Goal: Task Accomplishment & Management: Use online tool/utility

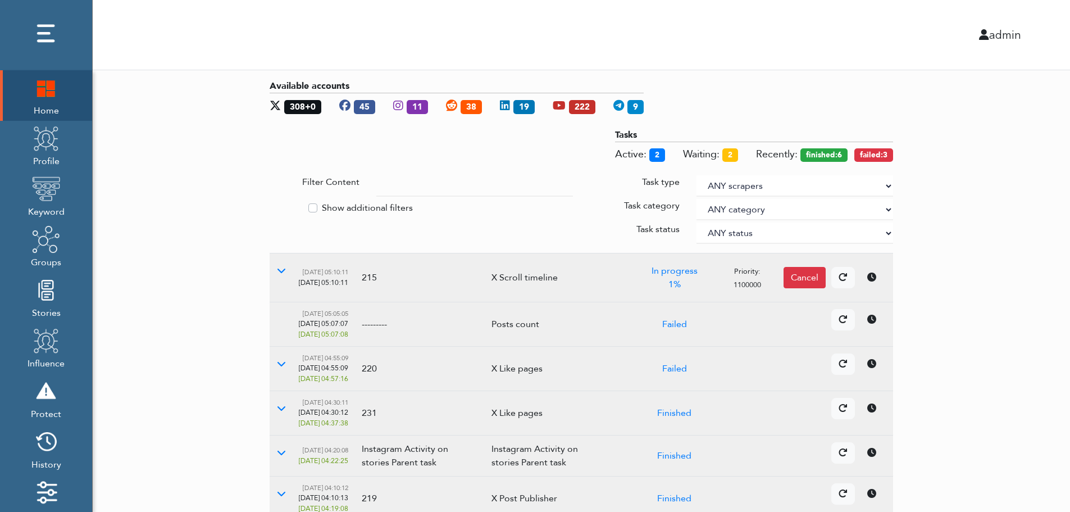
click at [232, 152] on div "Available accounts 308+0 45 11 38 19 222 9 Tasks Active: 2 Waiting: 2 Recently:…" at bounding box center [582, 406] width 978 height 673
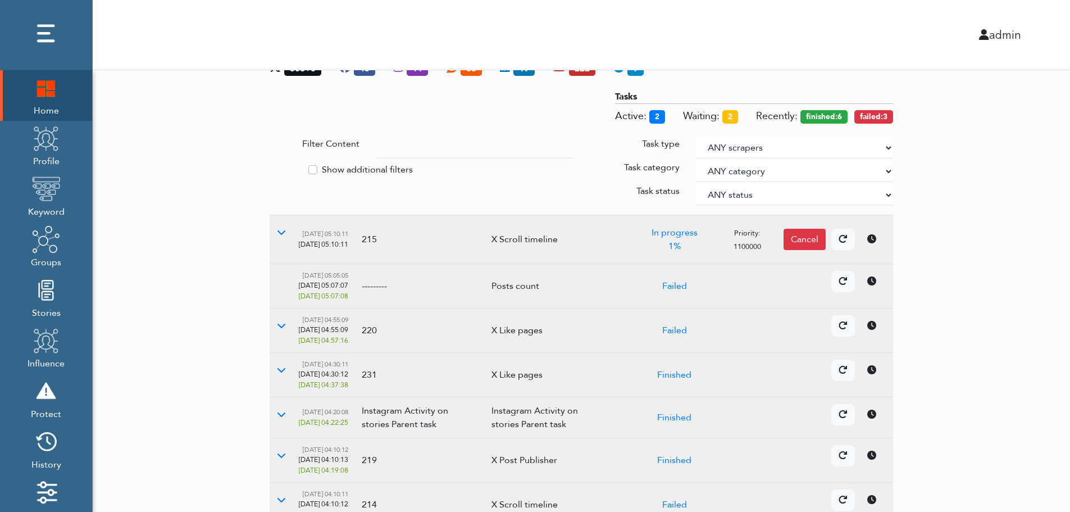
scroll to position [225, 0]
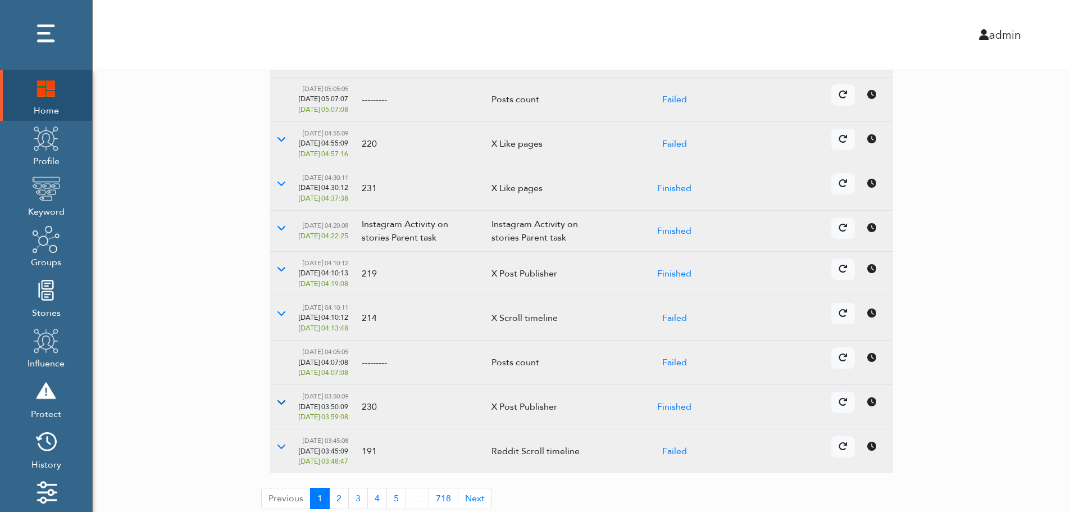
click at [284, 405] on icon at bounding box center [281, 401] width 9 height 9
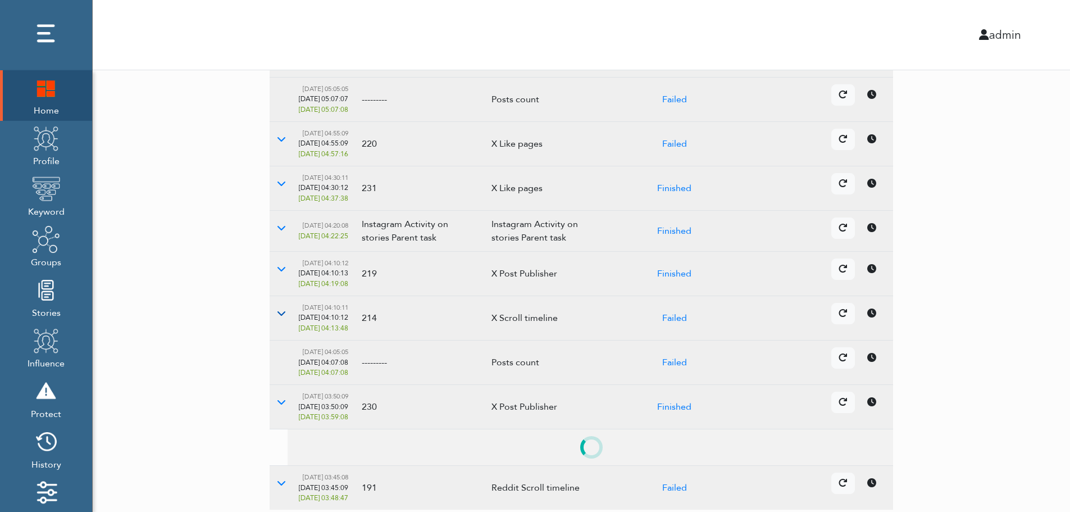
click at [286, 310] on button at bounding box center [282, 313] width 24 height 21
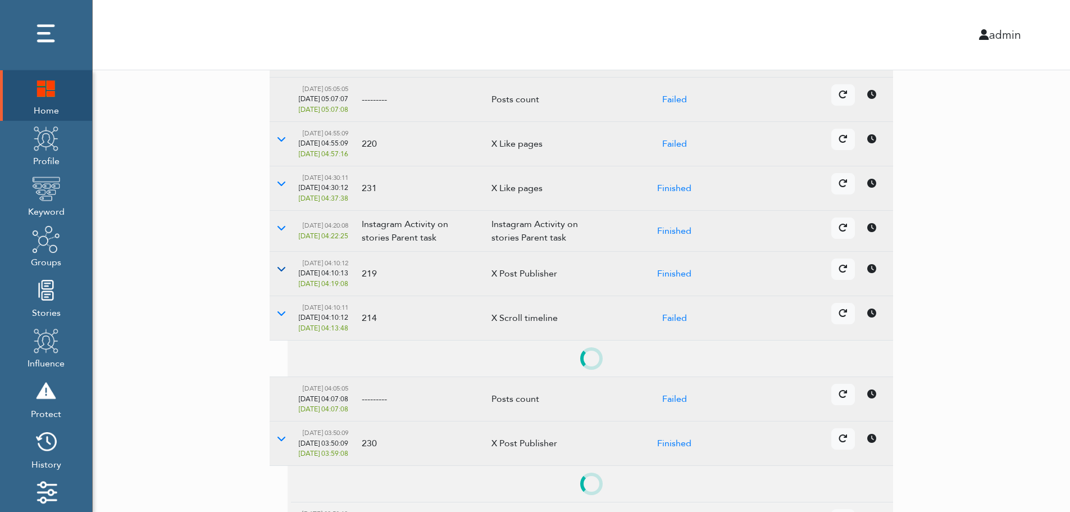
click at [282, 270] on icon at bounding box center [281, 268] width 9 height 9
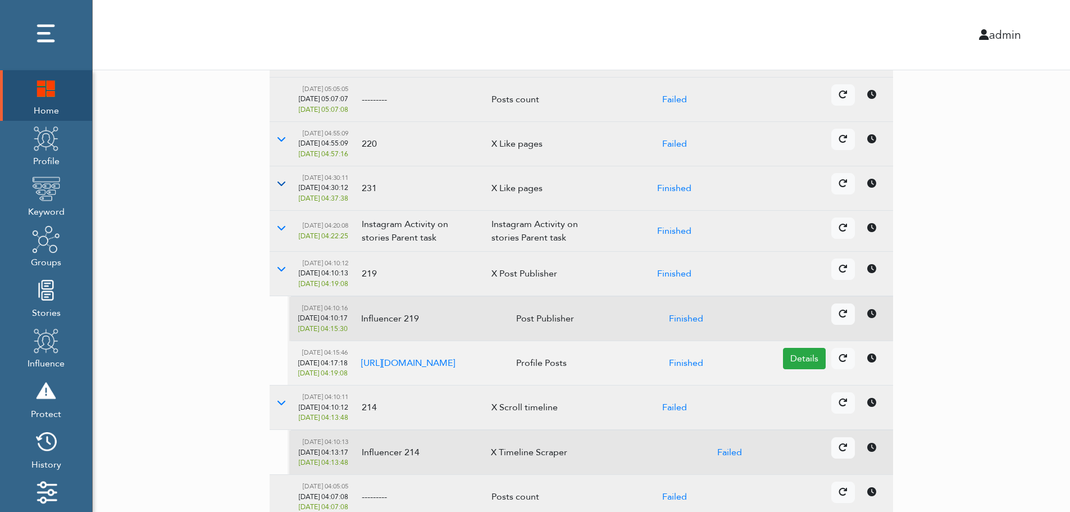
click at [286, 187] on button at bounding box center [282, 183] width 24 height 21
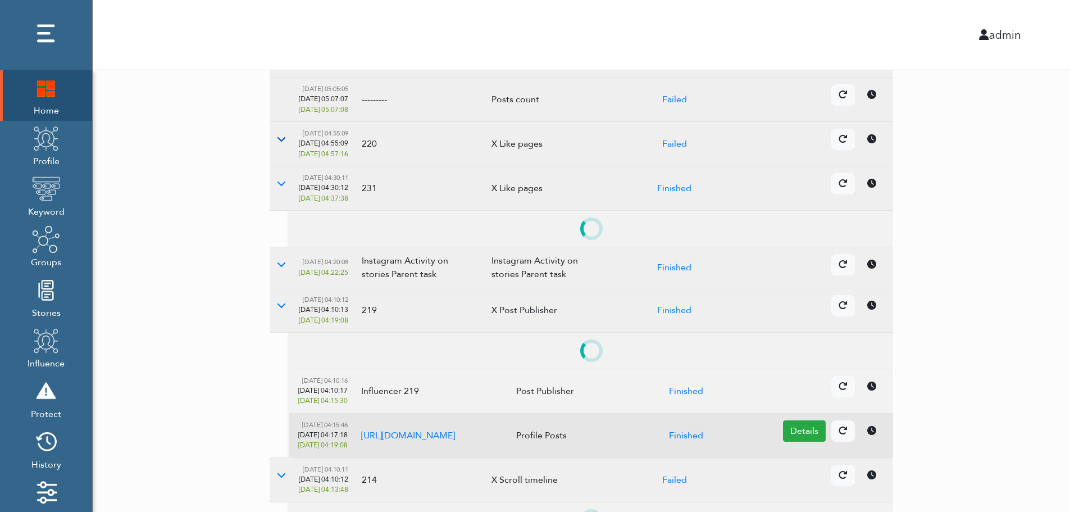
click at [282, 141] on icon at bounding box center [281, 138] width 9 height 9
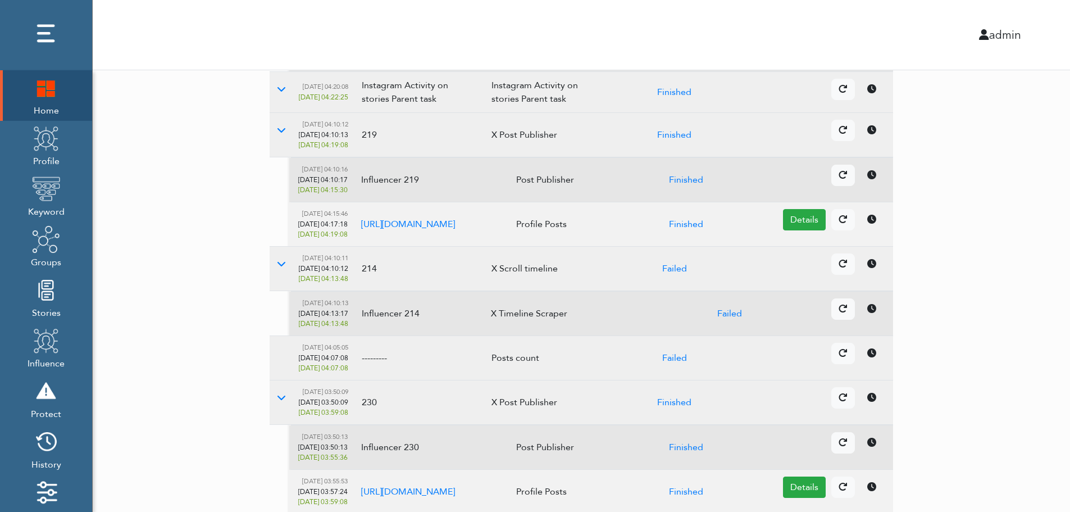
scroll to position [0, 0]
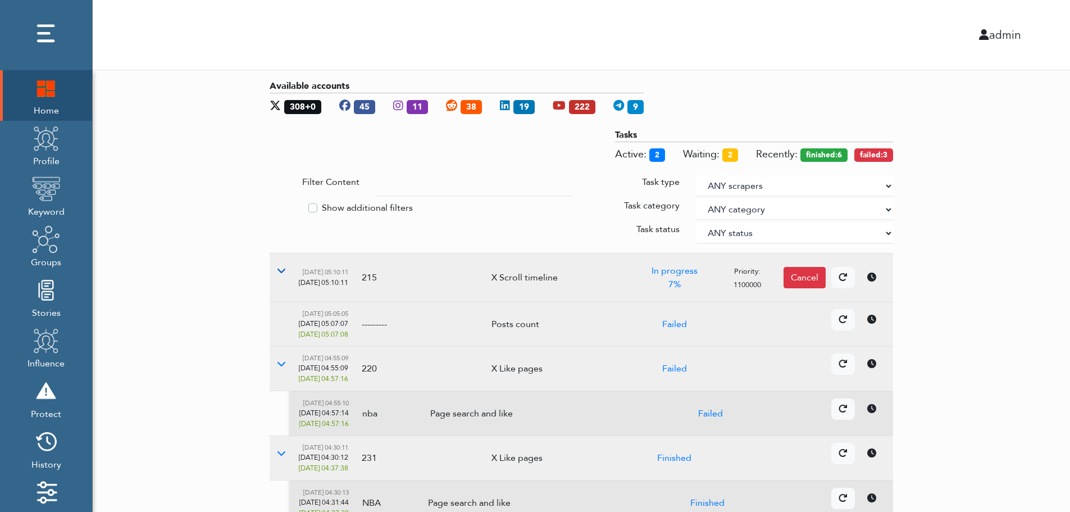
click at [293, 272] on td "08/19/2025, 05:10:11 08/19/2025, 05:10:11" at bounding box center [323, 277] width 63 height 49
click at [284, 272] on icon at bounding box center [281, 270] width 9 height 9
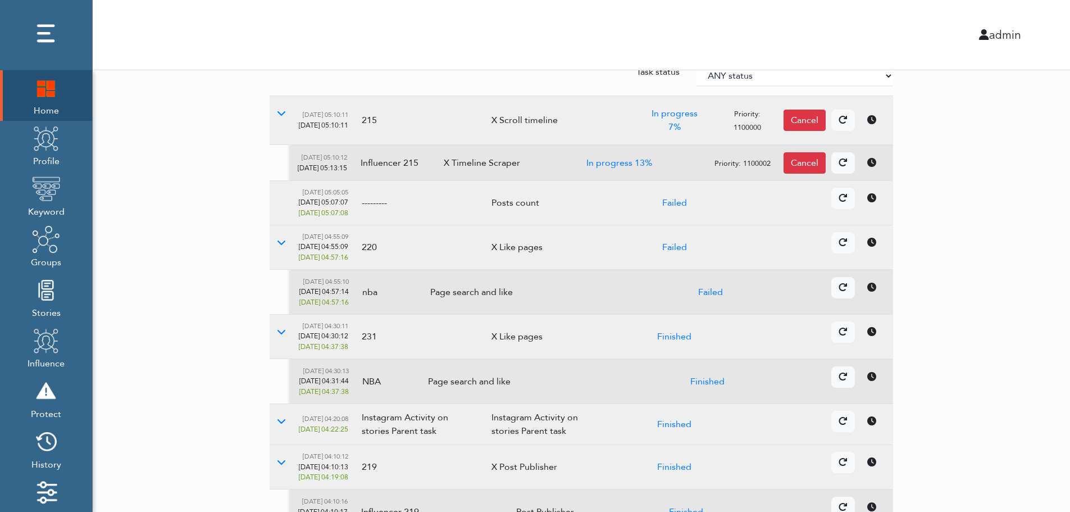
scroll to position [135, 0]
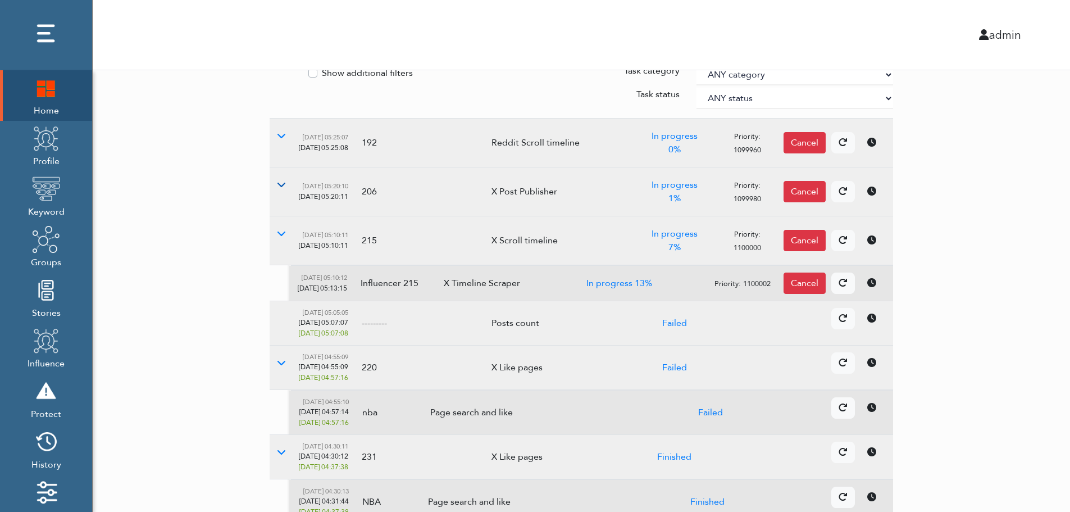
click at [287, 184] on button at bounding box center [282, 184] width 24 height 21
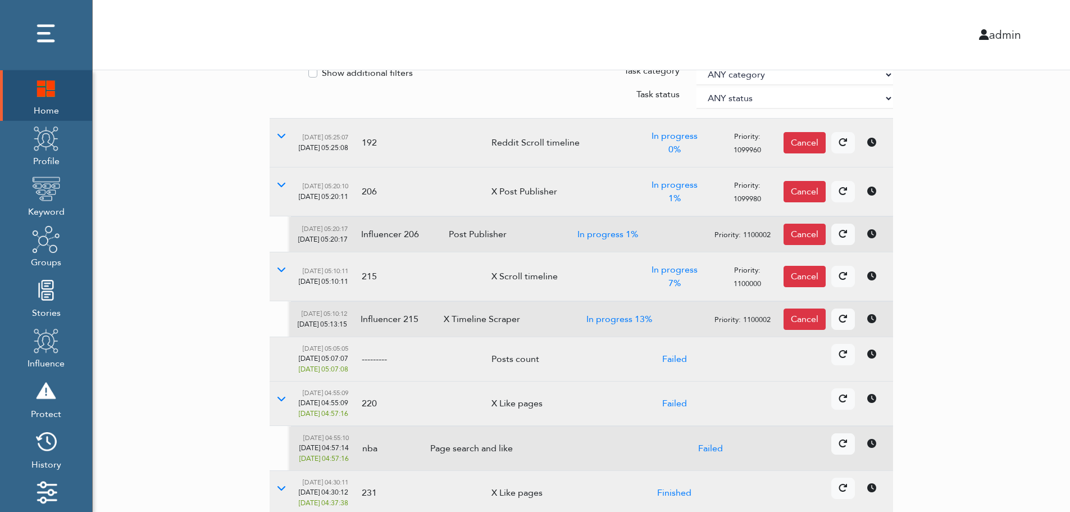
click at [1036, 190] on div "Available accounts 307+0 45 11 37 19 222 9 Tasks Active: 2 Waiting: 2 Recently:…" at bounding box center [582, 424] width 978 height 978
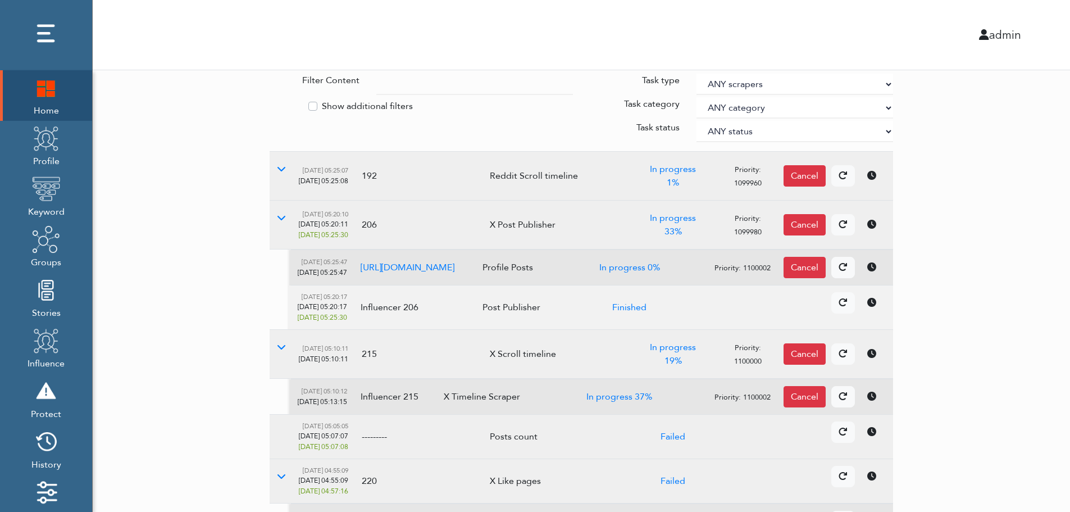
scroll to position [112, 0]
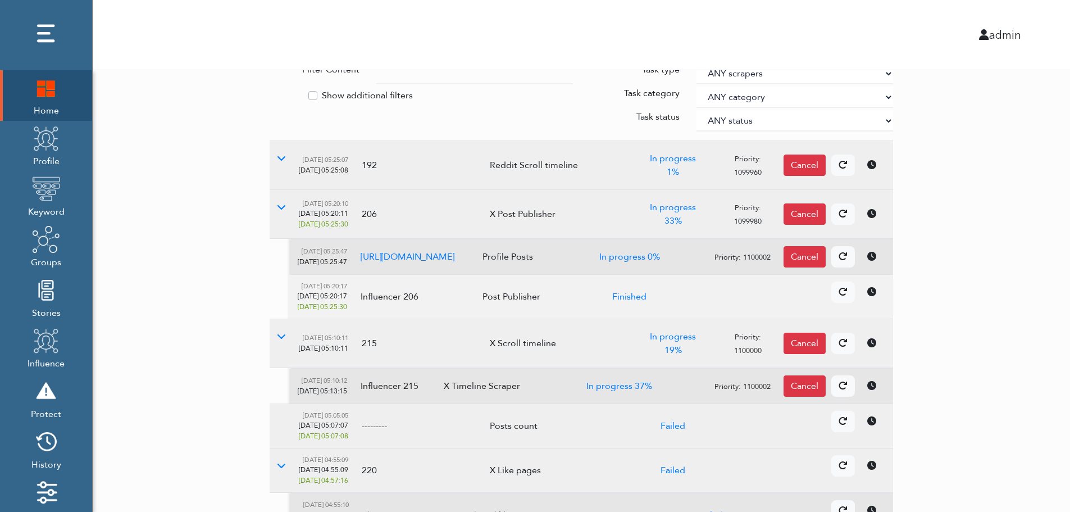
click at [926, 318] on div "Available accounts 307+0 45 11 37 19 222 9 Tasks Active: 2 Waiting: 2 Recently:…" at bounding box center [582, 469] width 978 height 1022
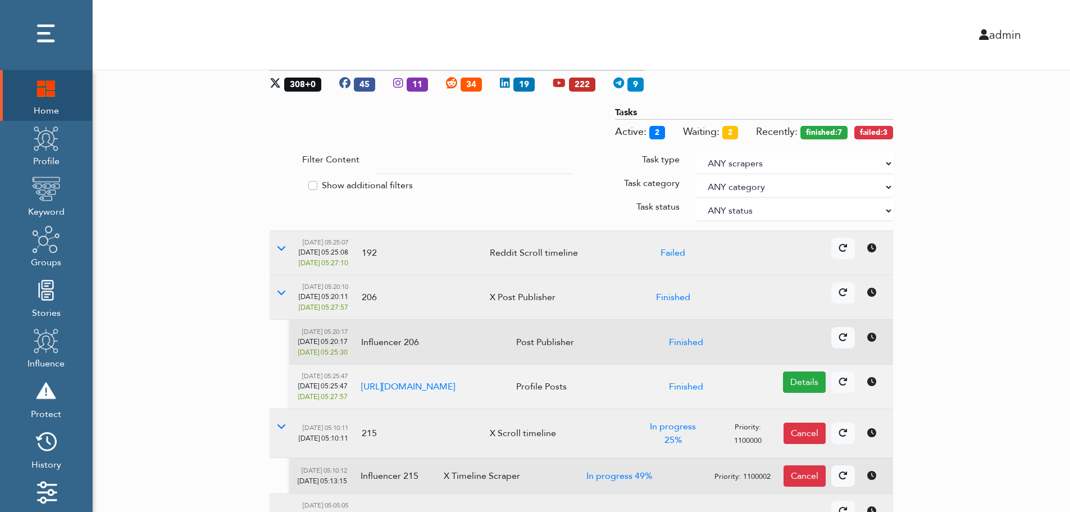
scroll to position [0, 0]
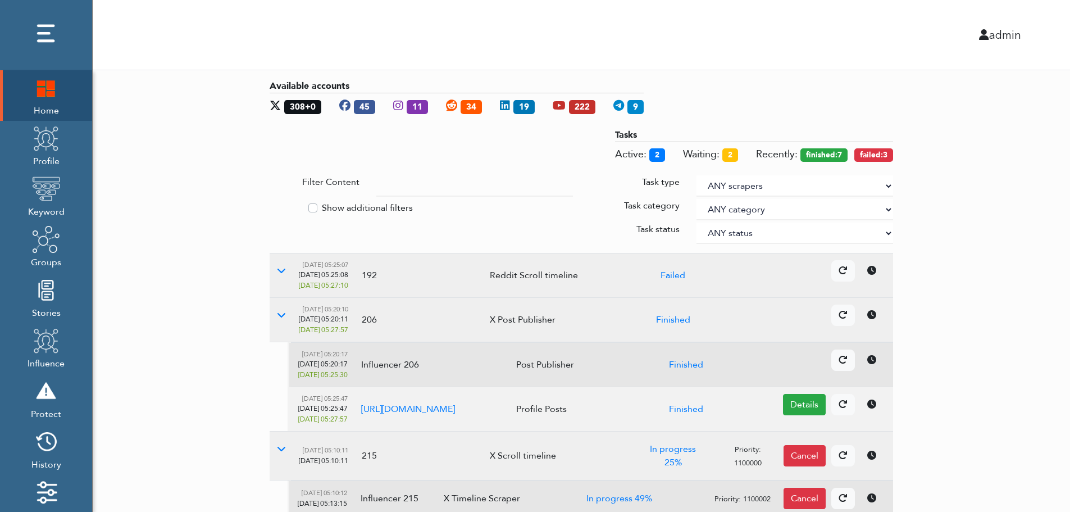
click at [887, 184] on select "ANY scrapers Facebook profile Facebook keyword X profile X keyword Instagram pr…" at bounding box center [795, 185] width 197 height 21
click at [367, 205] on label "Show additional filters" at bounding box center [367, 207] width 91 height 13
click at [279, 205] on input "Show additional filters" at bounding box center [274, 206] width 9 height 11
checkbox input "true"
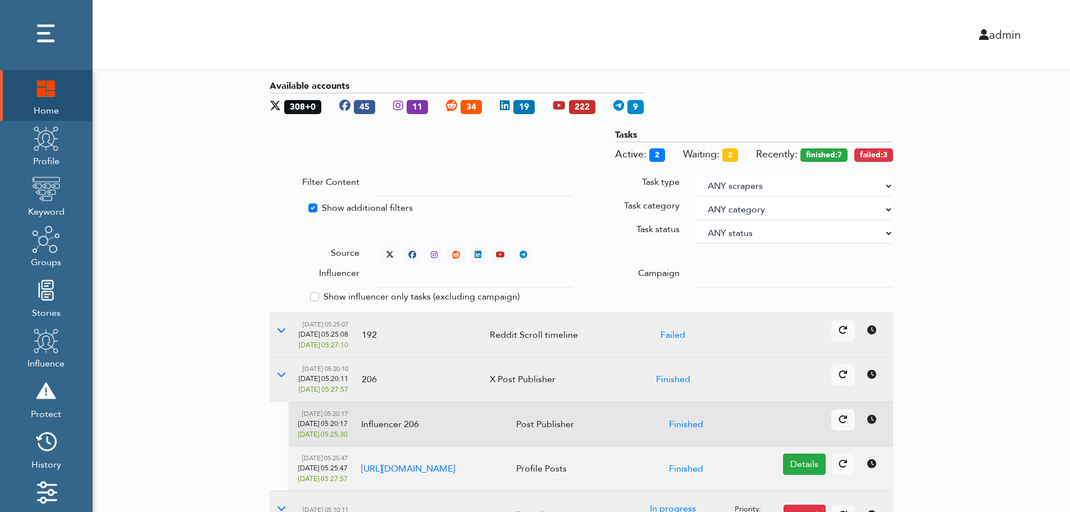
click at [696, 273] on div at bounding box center [794, 276] width 213 height 21
click at [464, 279] on input "text" at bounding box center [474, 276] width 197 height 21
click at [733, 230] on select "ANY status None Created In progress Finished Failed Wait to retry Canceled Skip…" at bounding box center [795, 232] width 197 height 21
click at [697, 222] on select "ANY status None Created In progress Finished Failed Wait to retry Canceled Skip…" at bounding box center [795, 232] width 197 height 21
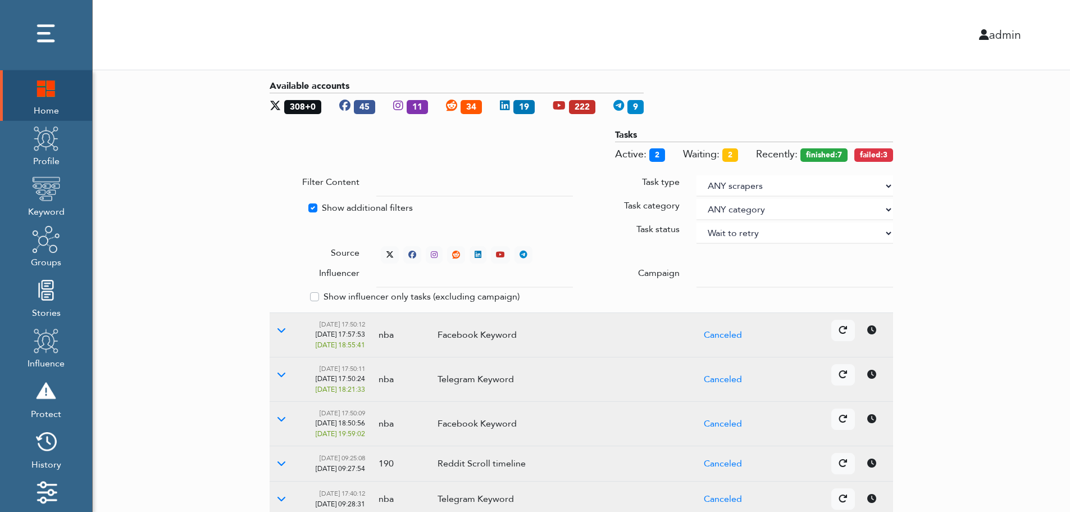
select select "4"
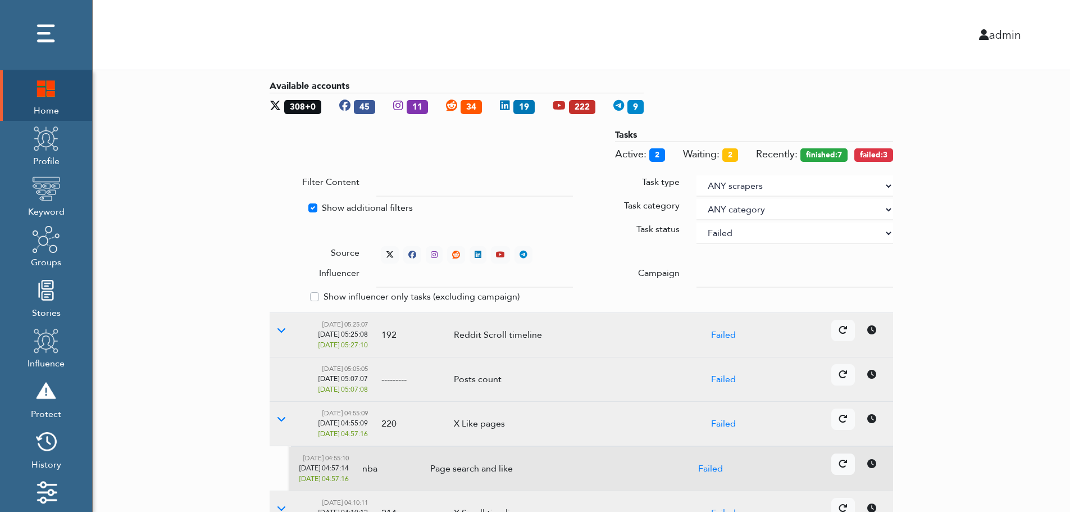
click at [963, 172] on div "Available accounts 308+0 45 11 34 19 222 9 Tasks Active: 2 Waiting: 2 Recently:…" at bounding box center [582, 480] width 978 height 821
click at [1002, 258] on div "Available accounts 308+0 45 11 34 19 222 9 Tasks Active: 2 Waiting: 2 Recently:…" at bounding box center [582, 480] width 978 height 821
click at [388, 251] on icon at bounding box center [390, 255] width 8 height 8
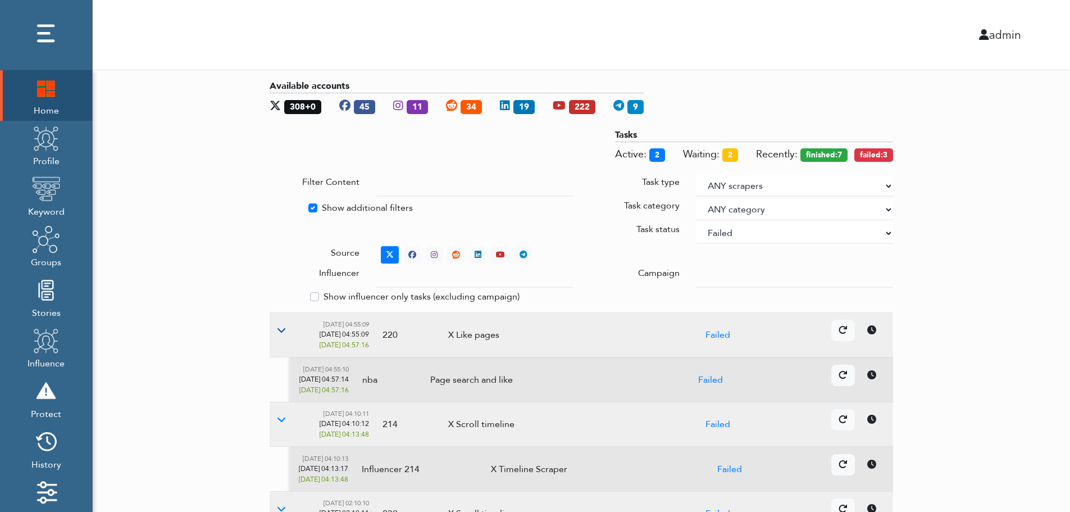
click at [280, 330] on icon at bounding box center [281, 329] width 9 height 9
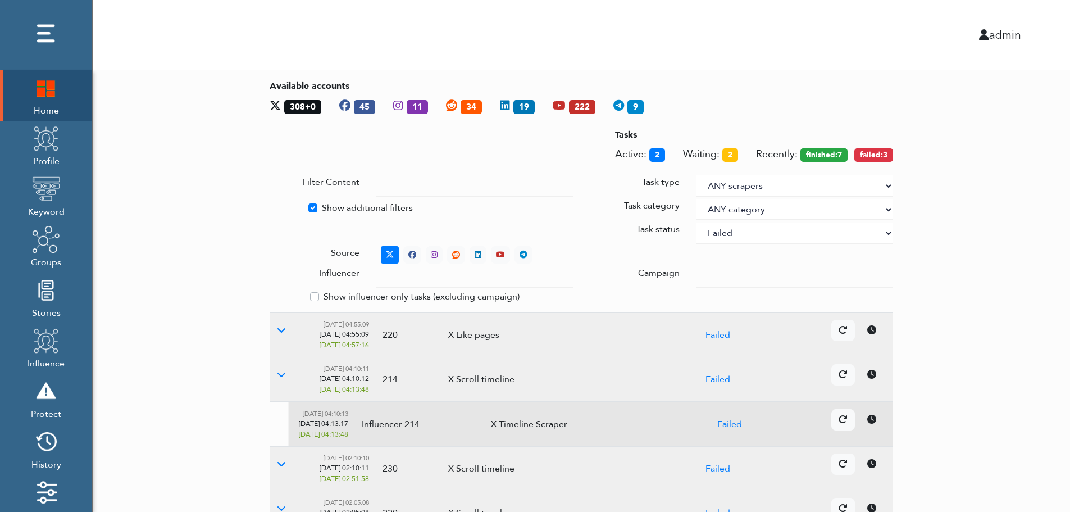
click at [875, 378] on icon at bounding box center [871, 374] width 9 height 9
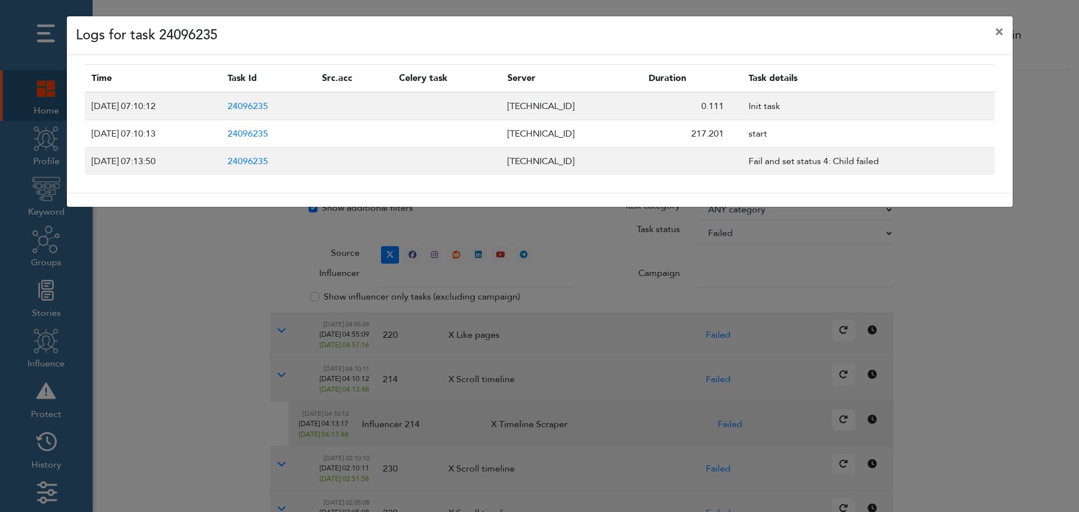
click at [1007, 462] on div "Logs for task 24096235 × Time Task Id Src.acc Celery task Server Duration Task …" at bounding box center [539, 256] width 1079 height 512
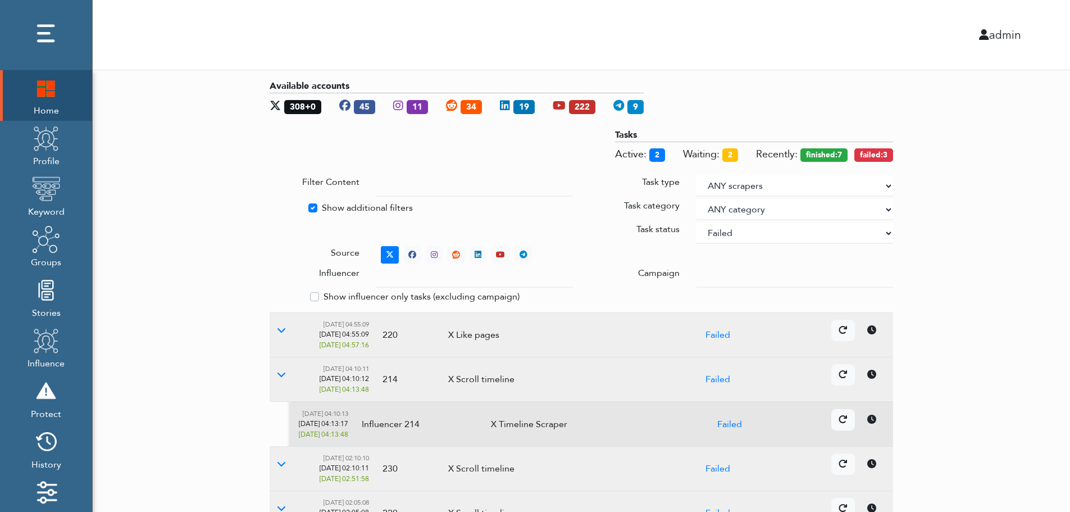
click at [1007, 462] on div "Available accounts 308+0 45 11 34 19 222 9 Tasks Active: 2 Waiting: 2 Recently:…" at bounding box center [582, 458] width 978 height 776
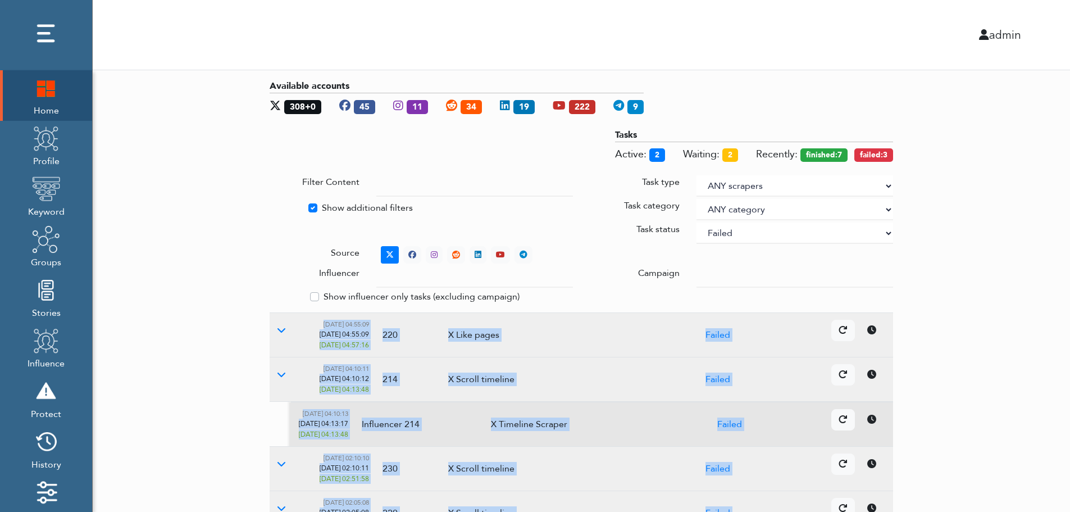
click at [1007, 462] on div "Available accounts 308+0 45 11 34 19 222 9 Tasks Active: 2 Waiting: 2 Recently:…" at bounding box center [582, 458] width 978 height 776
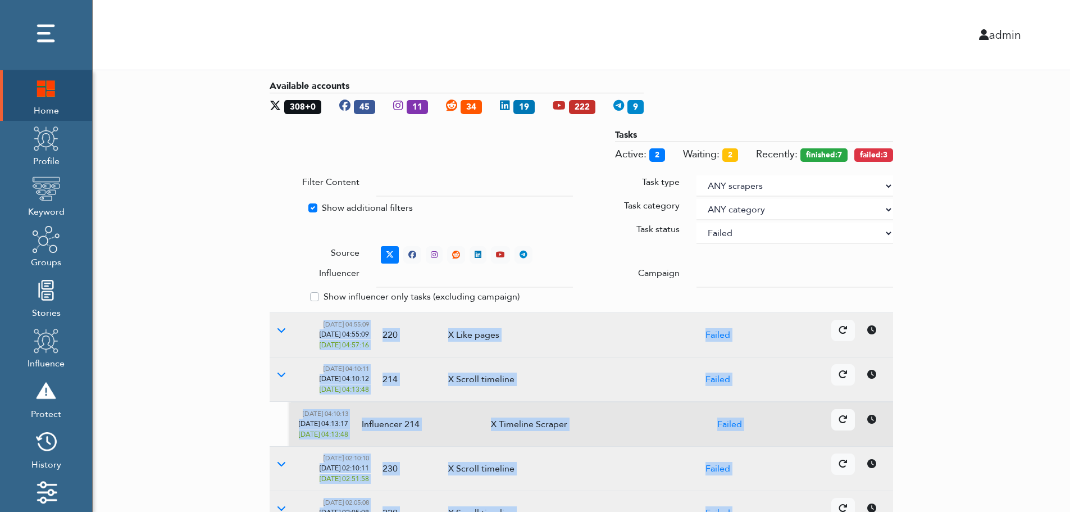
click at [1007, 462] on div "Available accounts 308+0 45 11 34 19 222 9 Tasks Active: 2 Waiting: 2 Recently:…" at bounding box center [582, 458] width 978 height 776
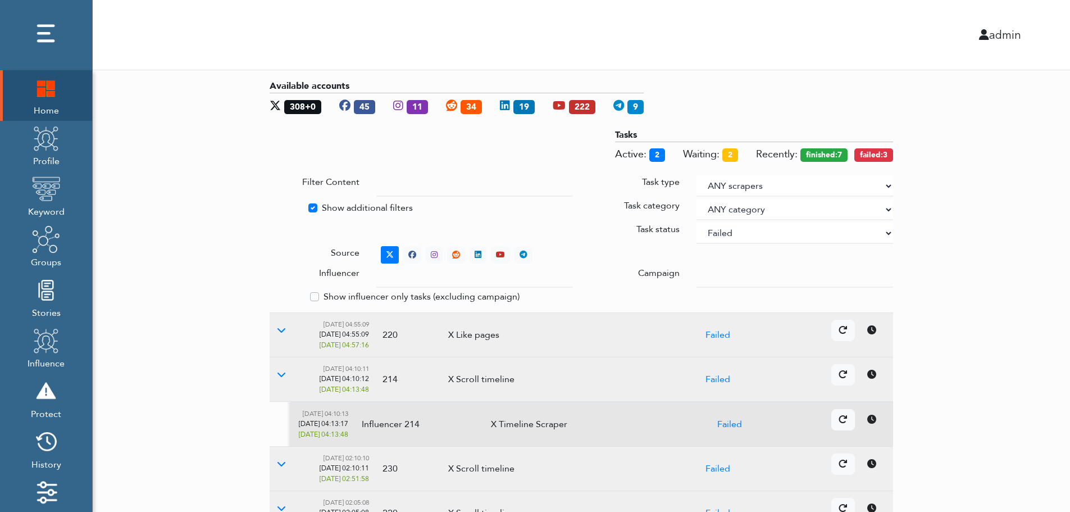
click at [1007, 462] on div "Available accounts 308+0 45 11 34 19 222 9 Tasks Active: 2 Waiting: 2 Recently:…" at bounding box center [582, 458] width 978 height 776
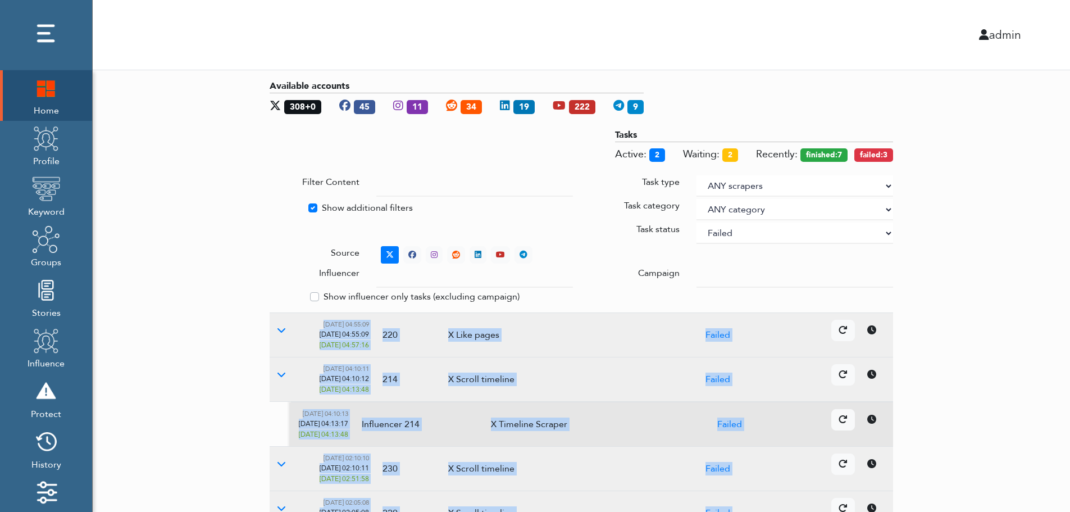
click at [1007, 462] on div "Available accounts 308+0 45 11 34 19 222 9 Tasks Active: 2 Waiting: 2 Recently:…" at bounding box center [582, 458] width 978 height 776
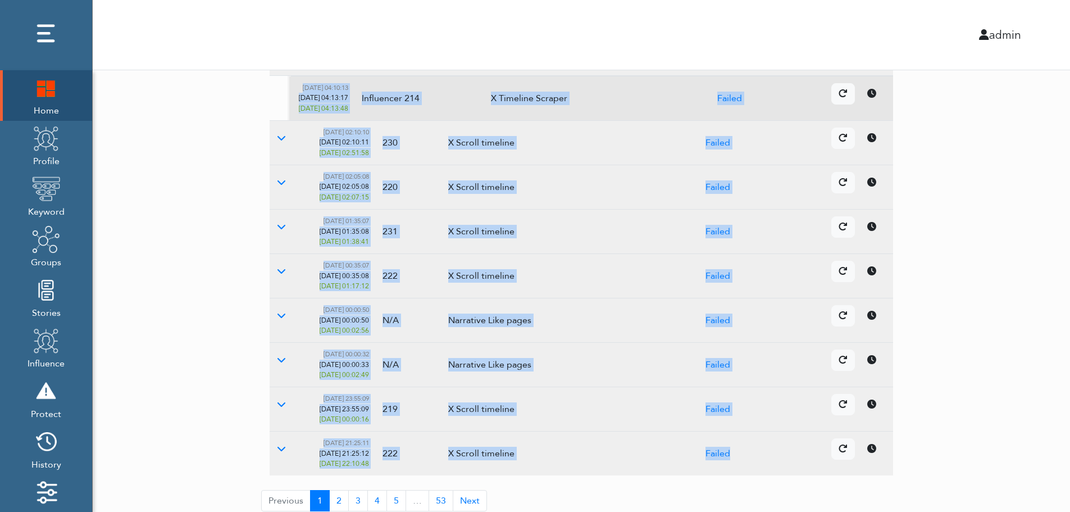
scroll to position [334, 0]
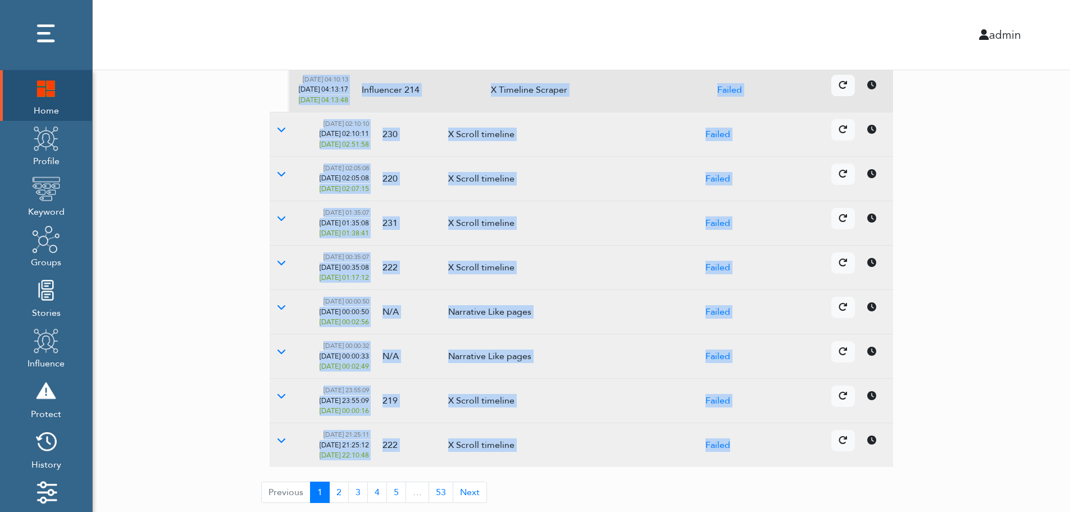
click at [870, 353] on icon at bounding box center [871, 351] width 9 height 9
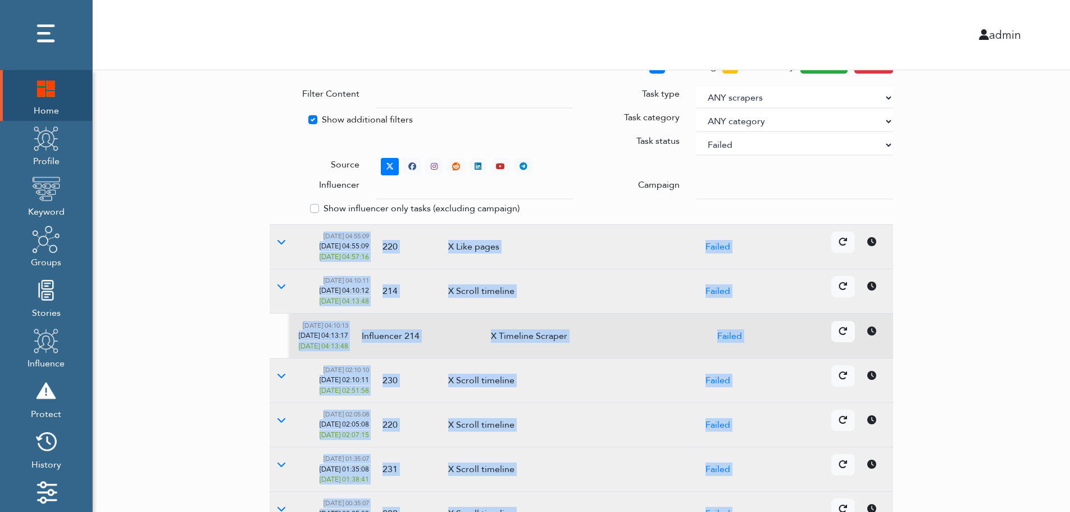
scroll to position [0, 0]
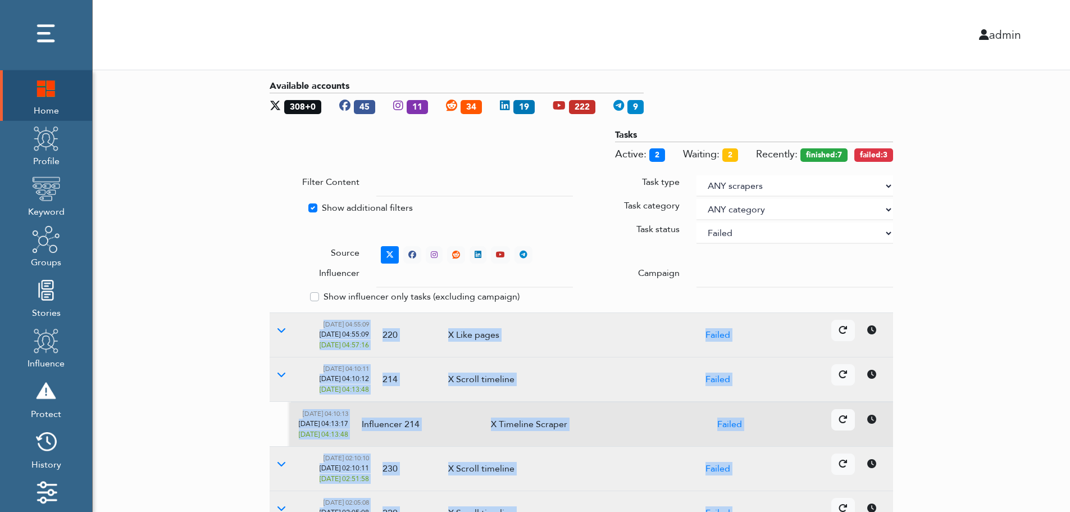
click at [765, 234] on select "ANY status None Created In progress Finished Failed Wait to retry Canceled Skip…" at bounding box center [795, 232] width 197 height 21
select select
click at [697, 222] on select "ANY status None Created In progress Finished Failed Wait to retry Canceled Skip…" at bounding box center [795, 232] width 197 height 21
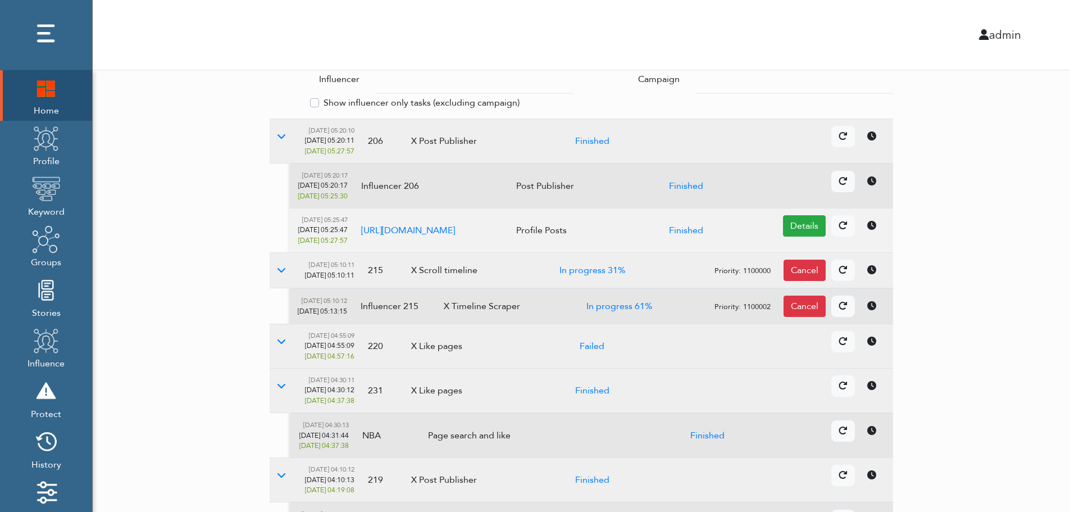
scroll to position [448, 0]
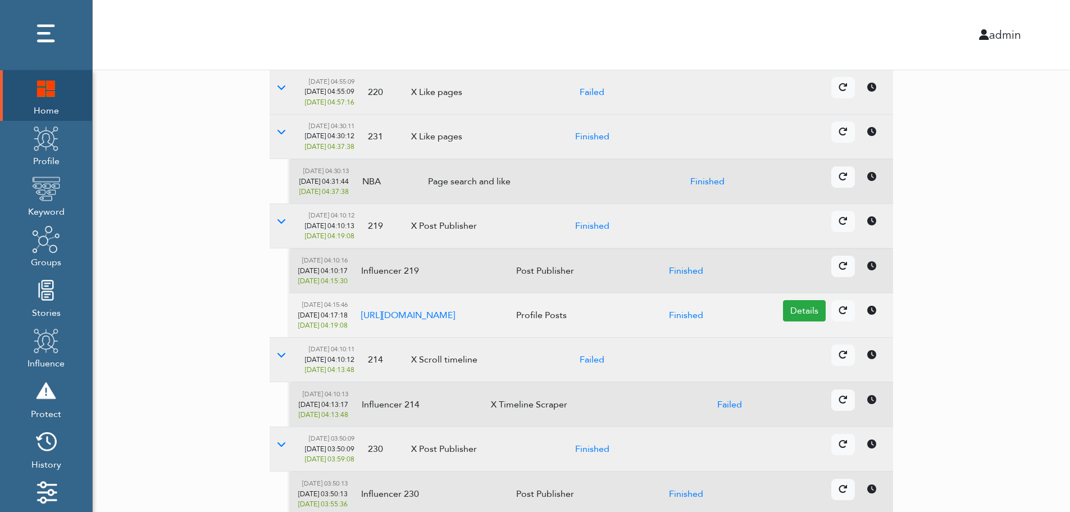
click at [875, 363] on link at bounding box center [872, 354] width 24 height 21
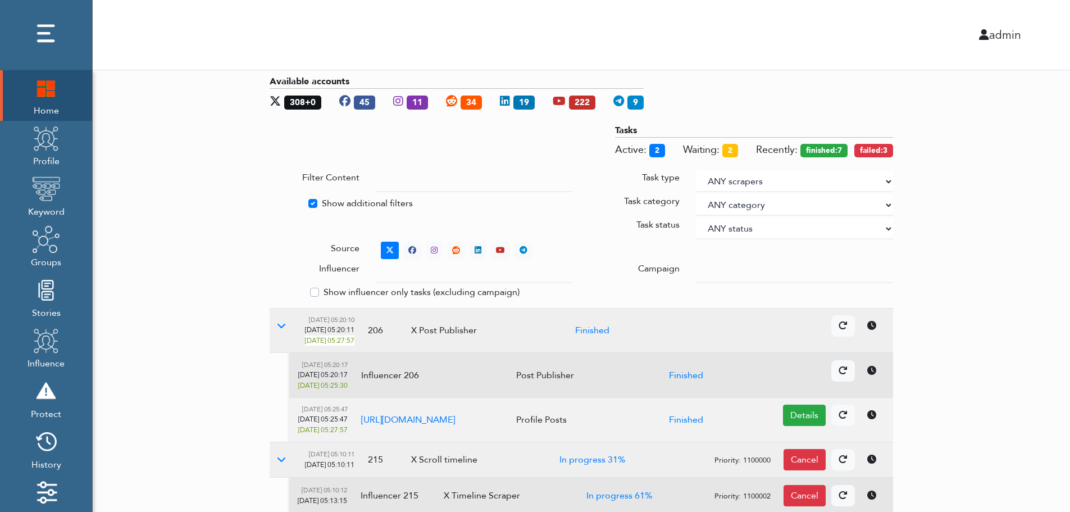
scroll to position [0, 0]
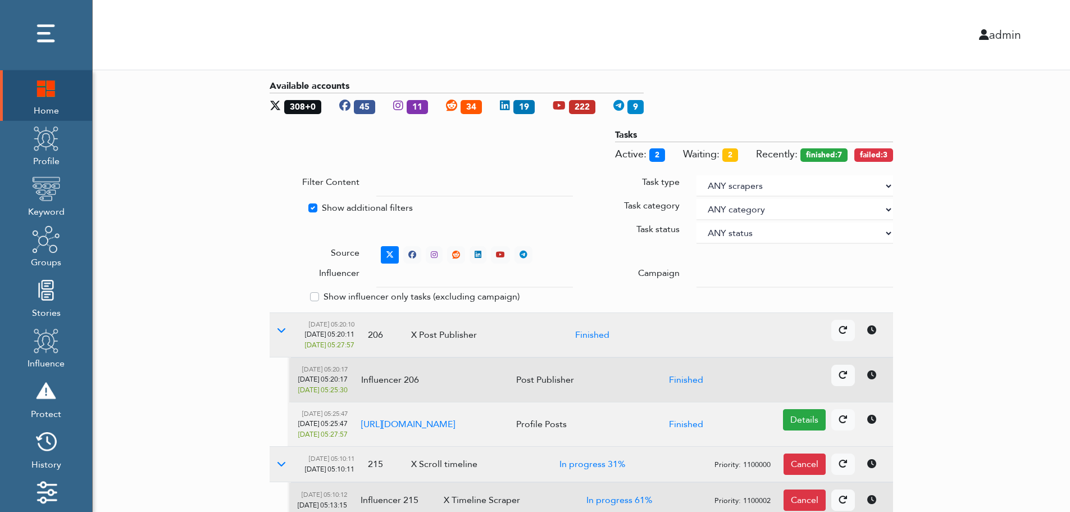
click at [337, 206] on label "Show additional filters" at bounding box center [367, 207] width 91 height 13
click at [279, 206] on input "Show additional filters" at bounding box center [274, 206] width 9 height 11
checkbox input "false"
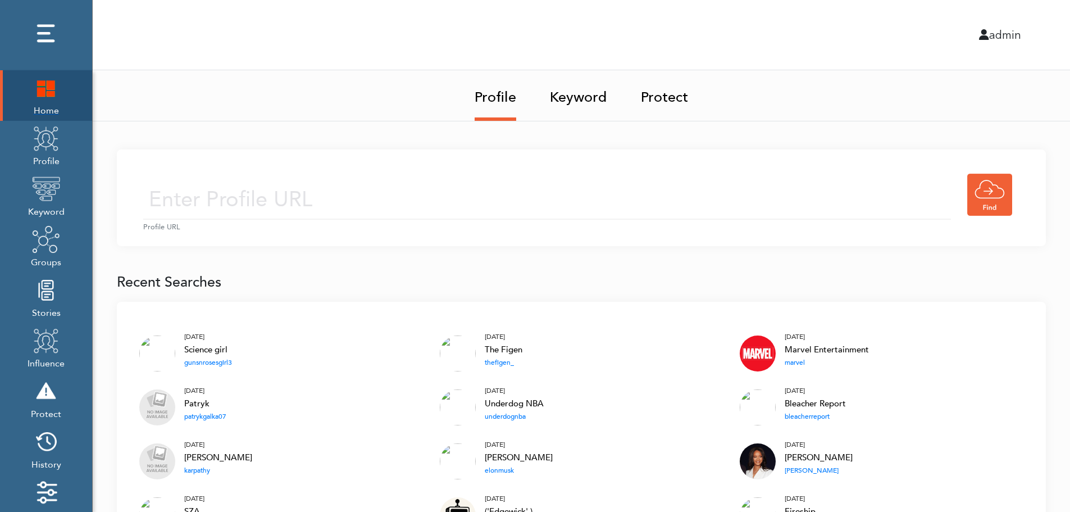
click at [47, 87] on img at bounding box center [46, 88] width 28 height 28
click at [364, 197] on input "text" at bounding box center [547, 200] width 808 height 40
type input "https://twitter.com/KingJames"
click at [437, 203] on input "https://twitter.com/KingJames" at bounding box center [547, 200] width 808 height 40
click at [527, 168] on div "https://twitter.com/KingJames Profile URL" at bounding box center [581, 197] width 929 height 97
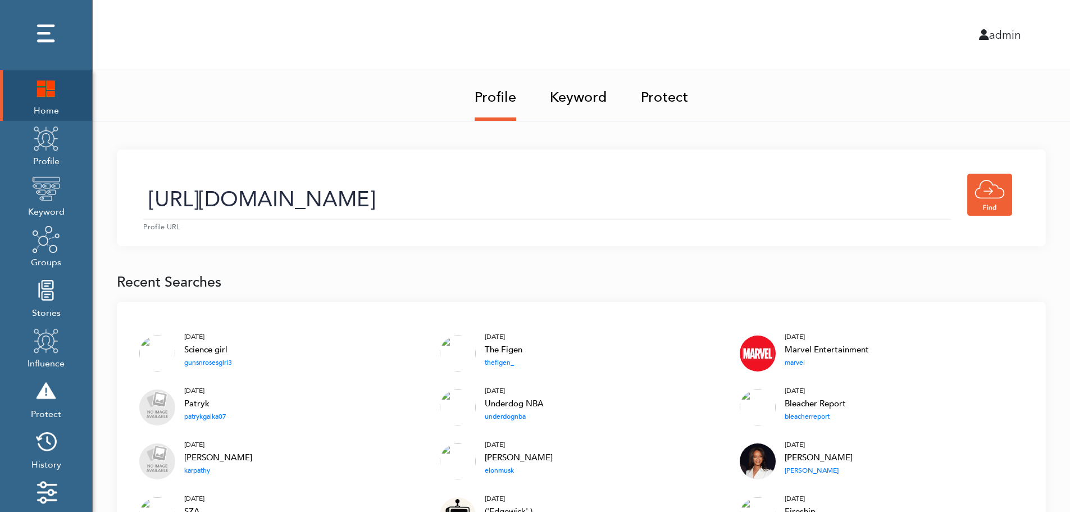
click at [497, 211] on input "https://twitter.com/KingJames" at bounding box center [547, 200] width 808 height 40
click at [582, 101] on link "Keyword" at bounding box center [578, 93] width 57 height 47
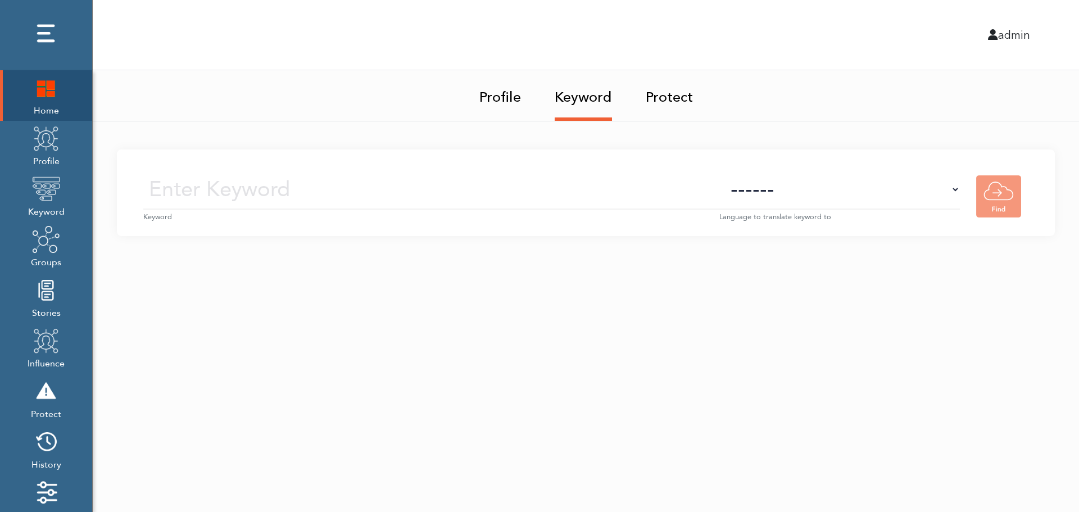
click at [592, 192] on input "text" at bounding box center [431, 190] width 576 height 40
click at [48, 152] on img at bounding box center [46, 138] width 28 height 28
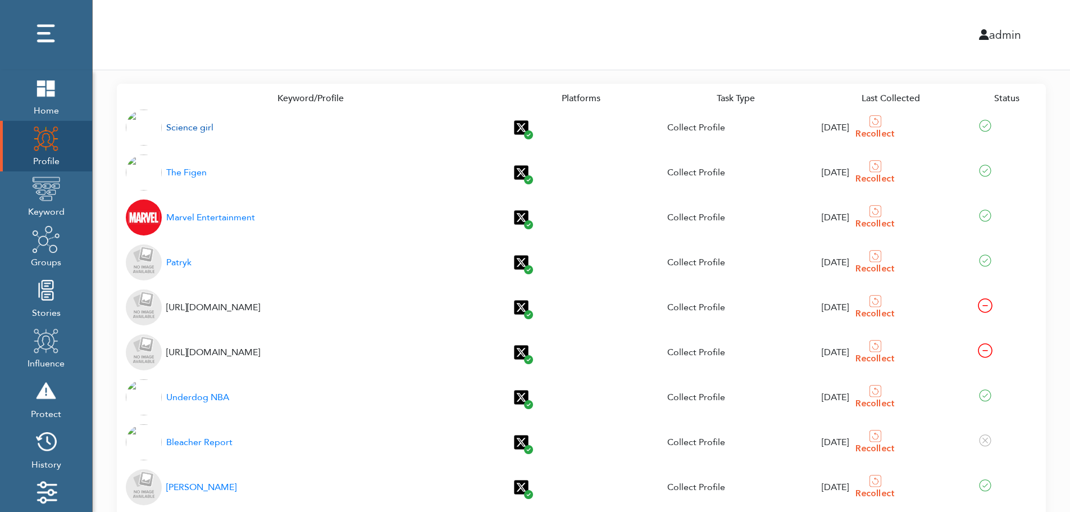
click at [183, 128] on div "Science girl" at bounding box center [189, 127] width 47 height 13
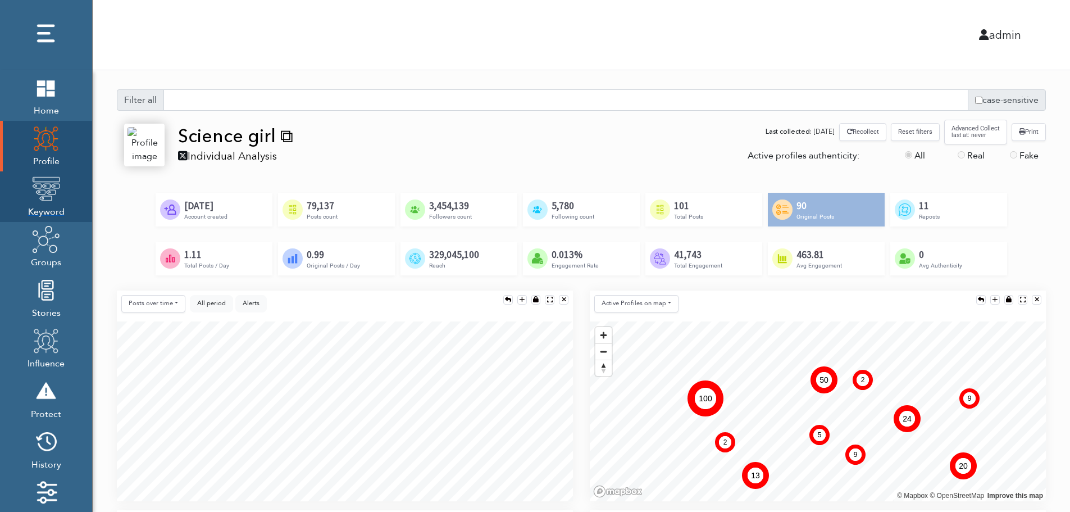
click at [43, 199] on img at bounding box center [46, 189] width 28 height 28
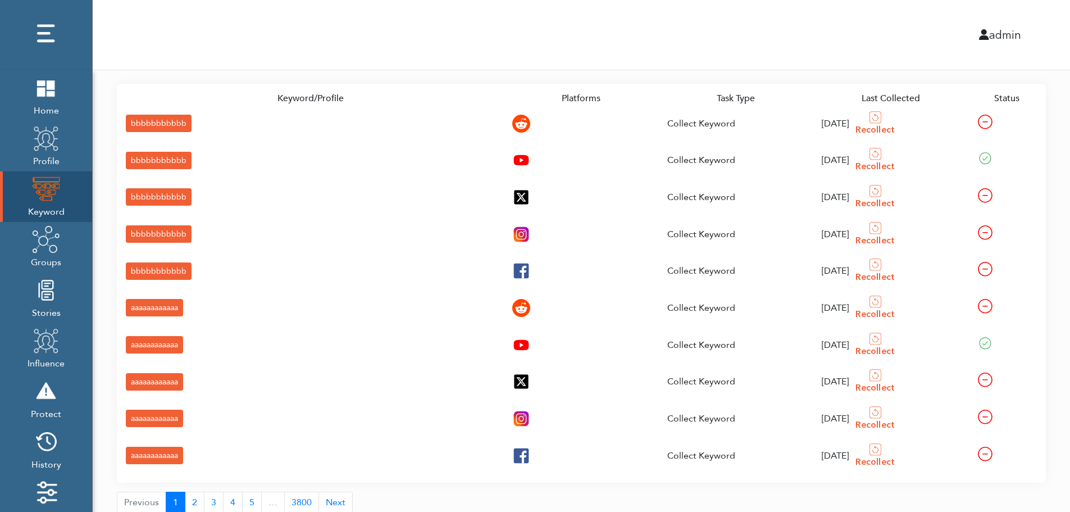
click at [137, 122] on div "bbbbbbbbbbb" at bounding box center [159, 123] width 66 height 17
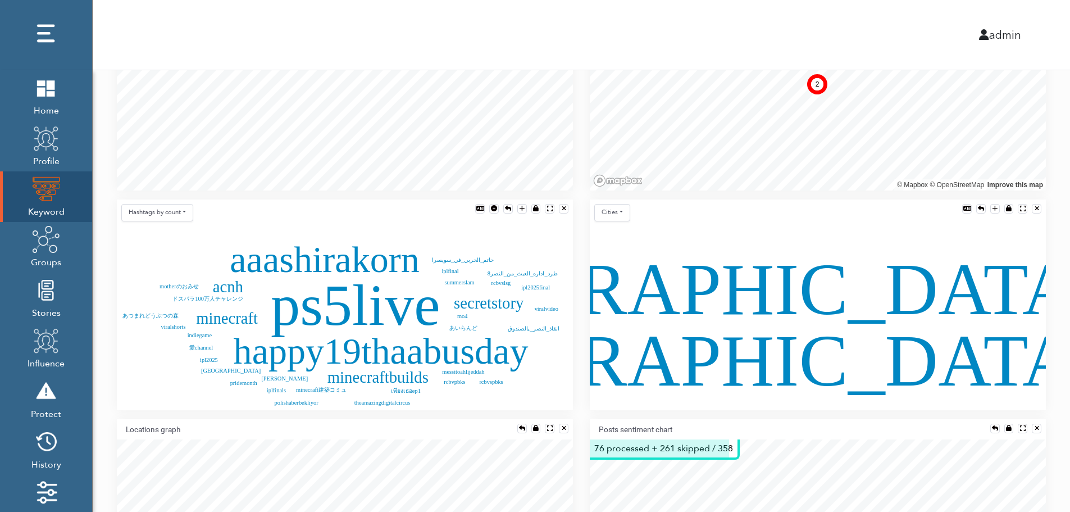
scroll to position [248, 0]
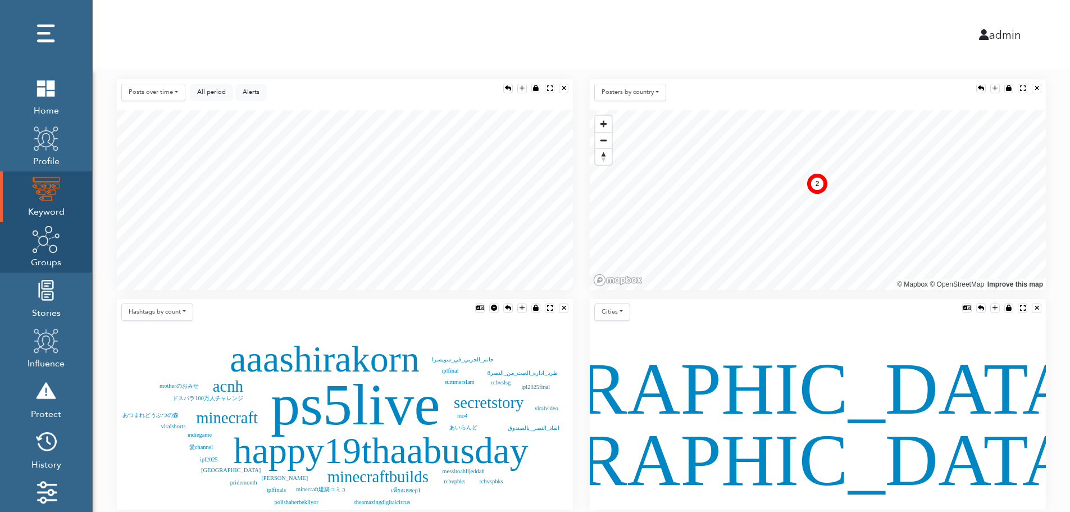
click at [44, 251] on img at bounding box center [46, 239] width 28 height 28
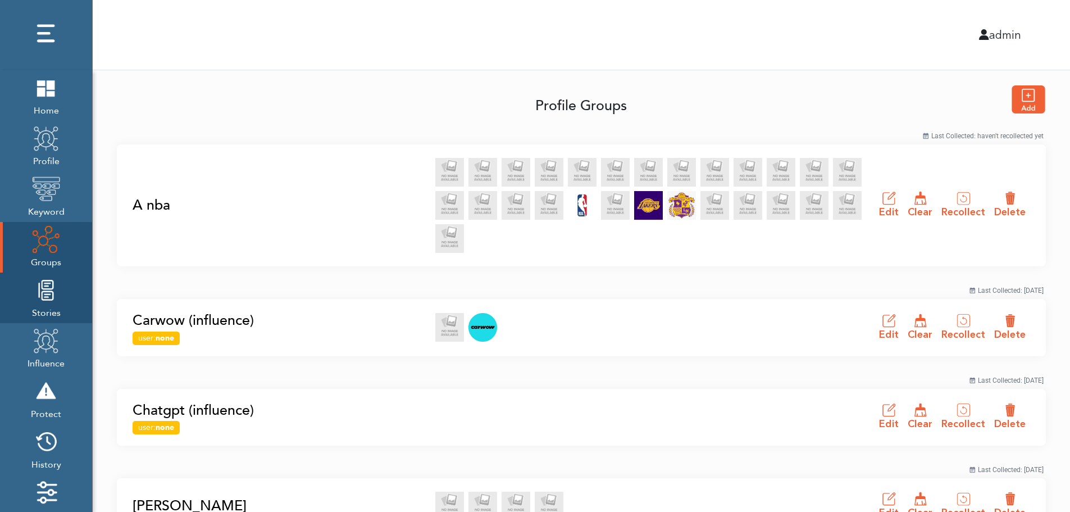
click at [43, 303] on img at bounding box center [46, 290] width 28 height 28
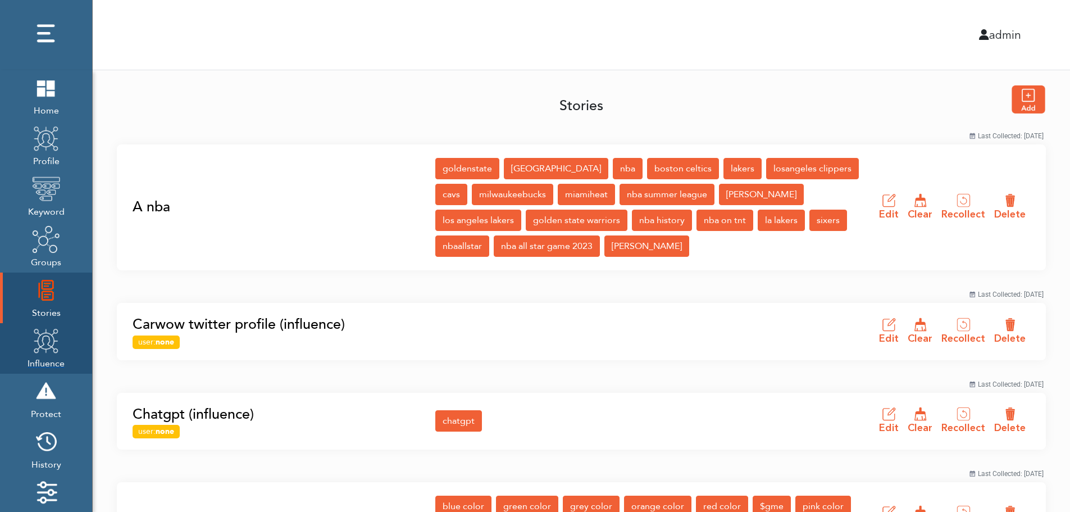
click at [42, 350] on img at bounding box center [46, 340] width 28 height 28
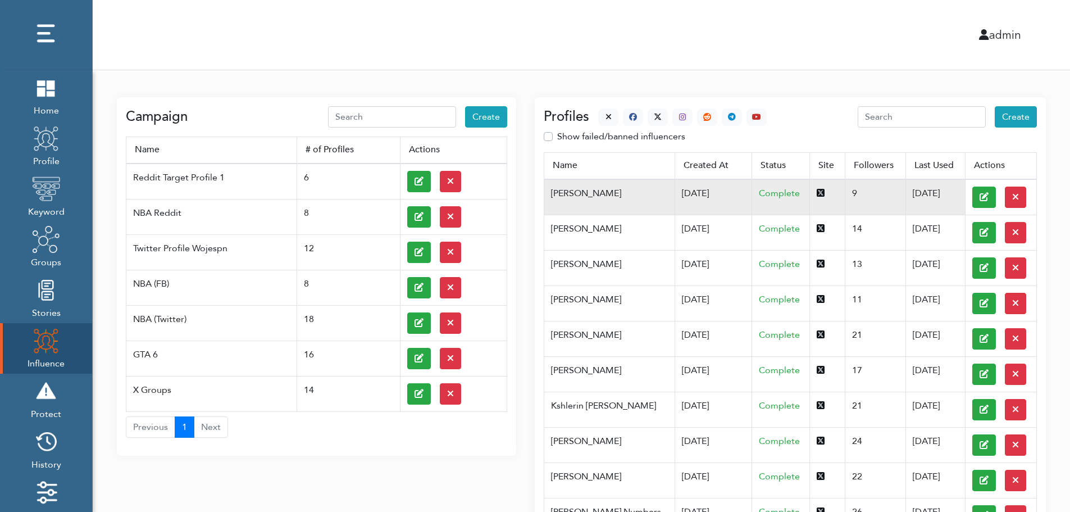
click at [675, 192] on td "07/03/2025" at bounding box center [714, 197] width 78 height 36
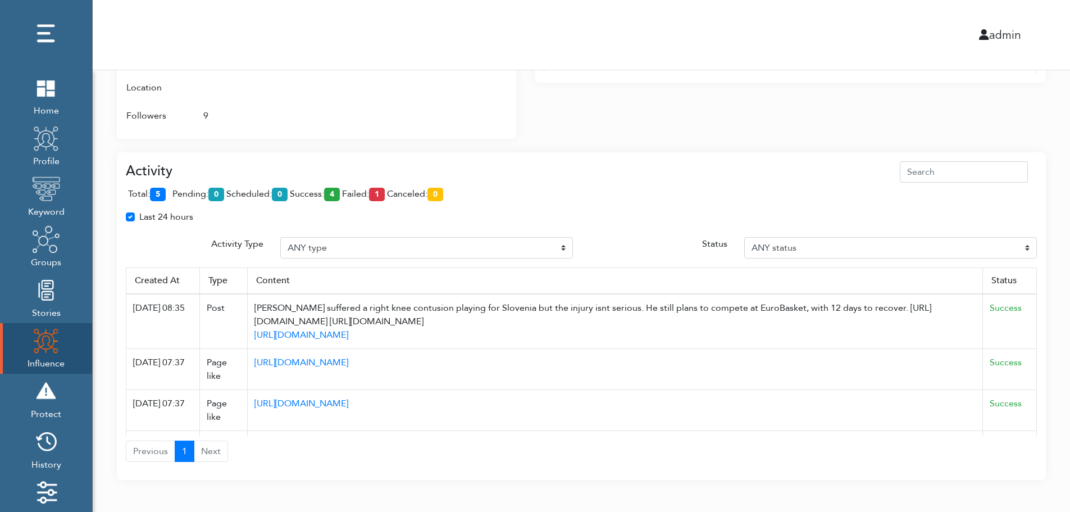
scroll to position [727, 0]
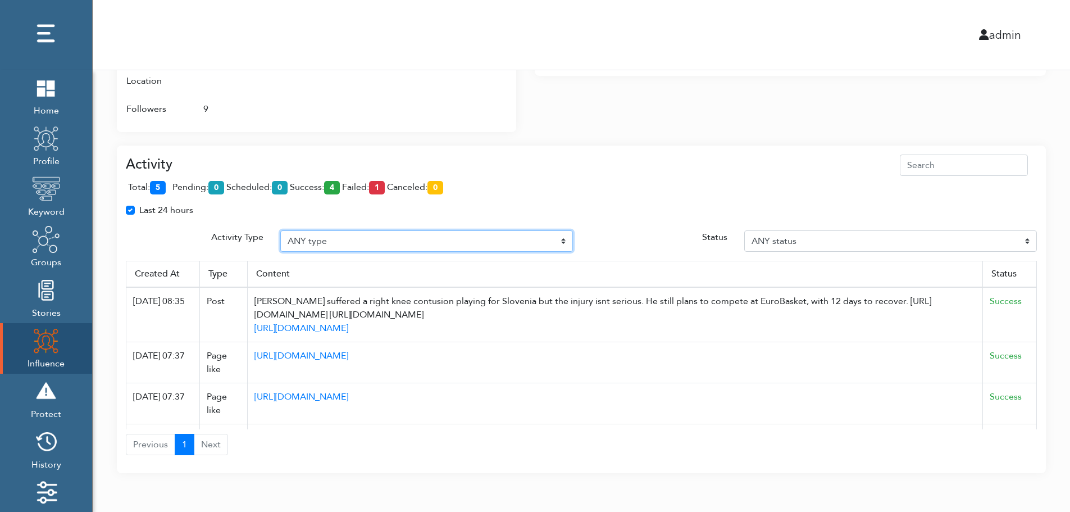
click at [364, 239] on select "ANY type Post Like Post Post comment Comment like Post Share Follow Unfollow Pa…" at bounding box center [426, 240] width 293 height 21
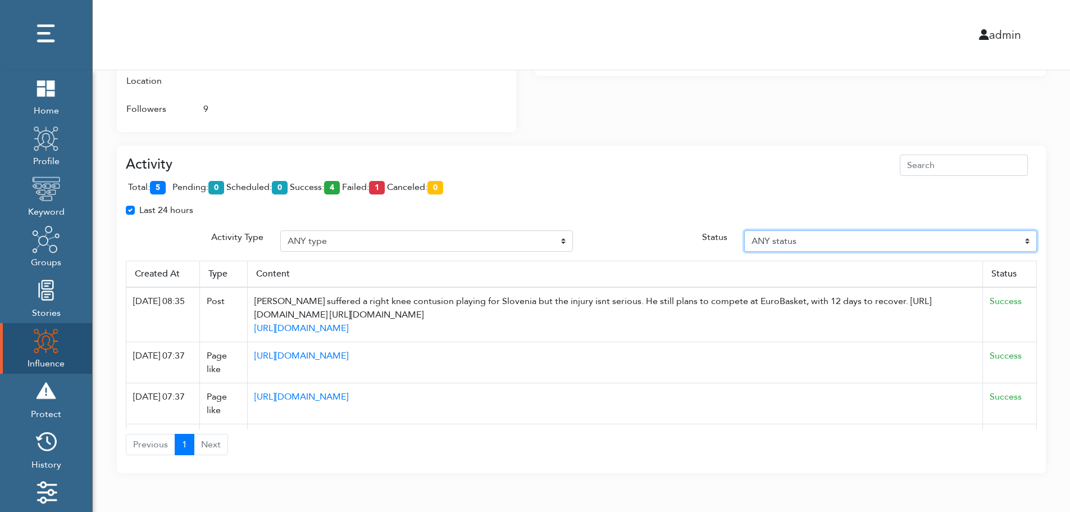
click at [838, 239] on select "ANY status Pending Scheduled Success Failed Canceled Unknown" at bounding box center [890, 240] width 293 height 21
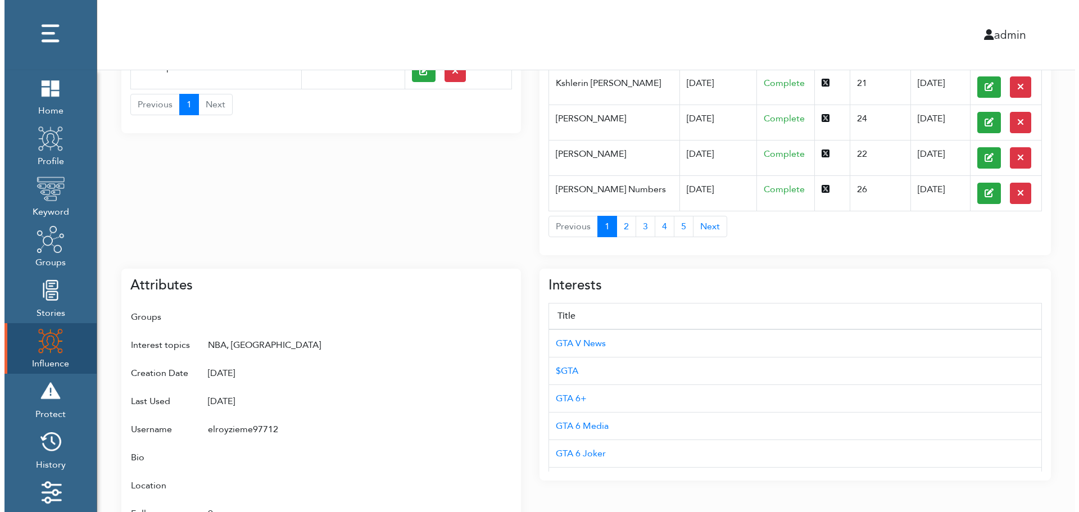
scroll to position [0, 0]
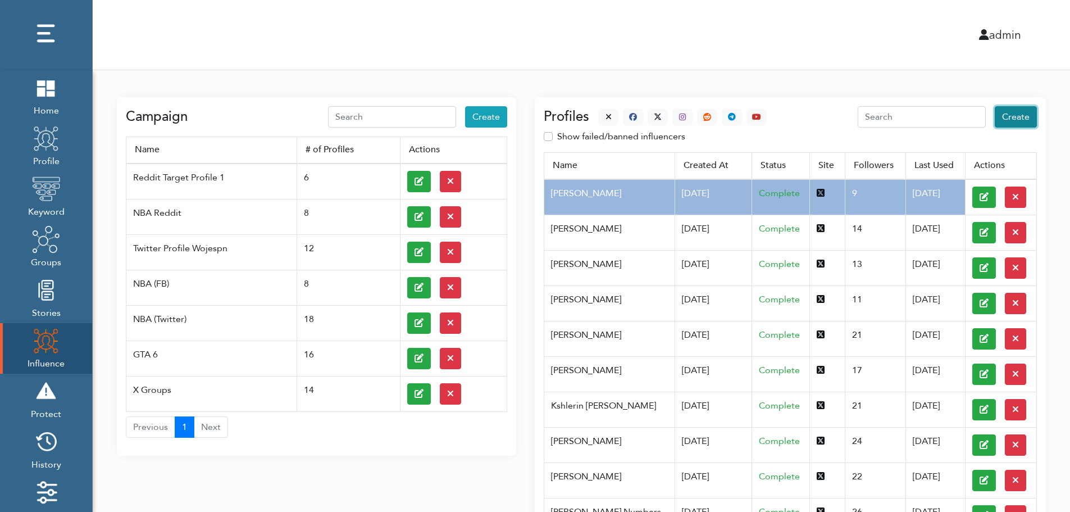
click at [1018, 117] on span "Create" at bounding box center [1016, 117] width 28 height 12
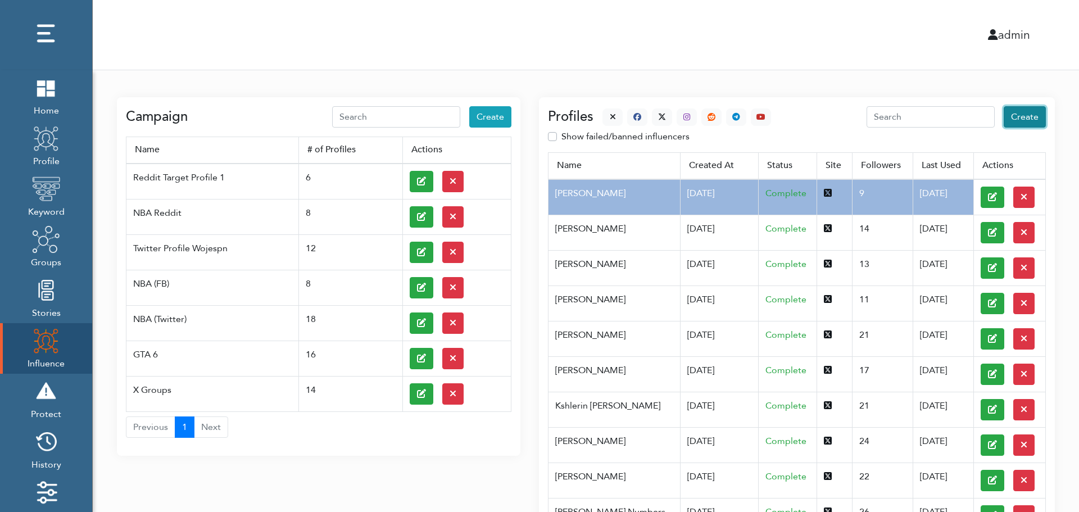
select select "primary"
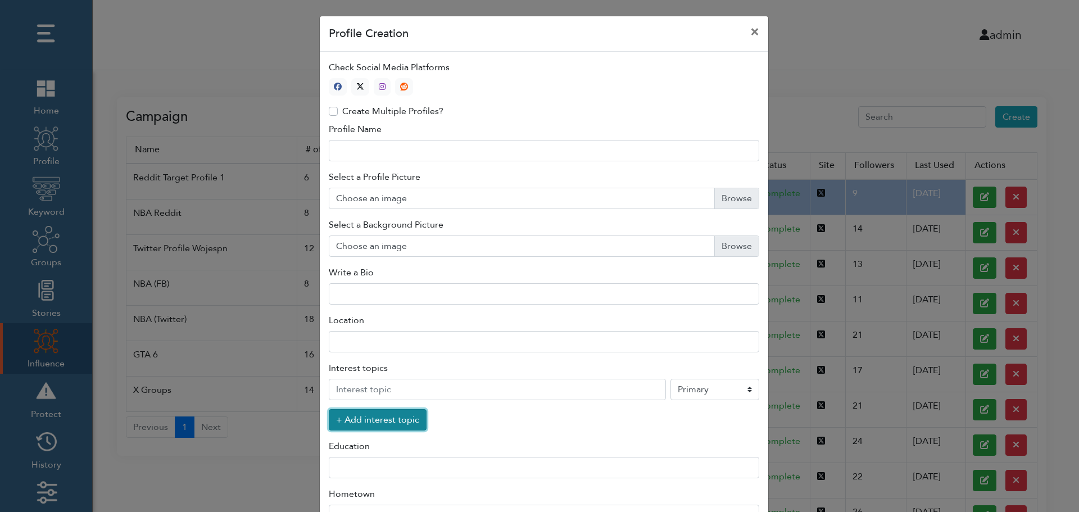
click at [371, 422] on button "+ Add interest topic" at bounding box center [378, 419] width 98 height 21
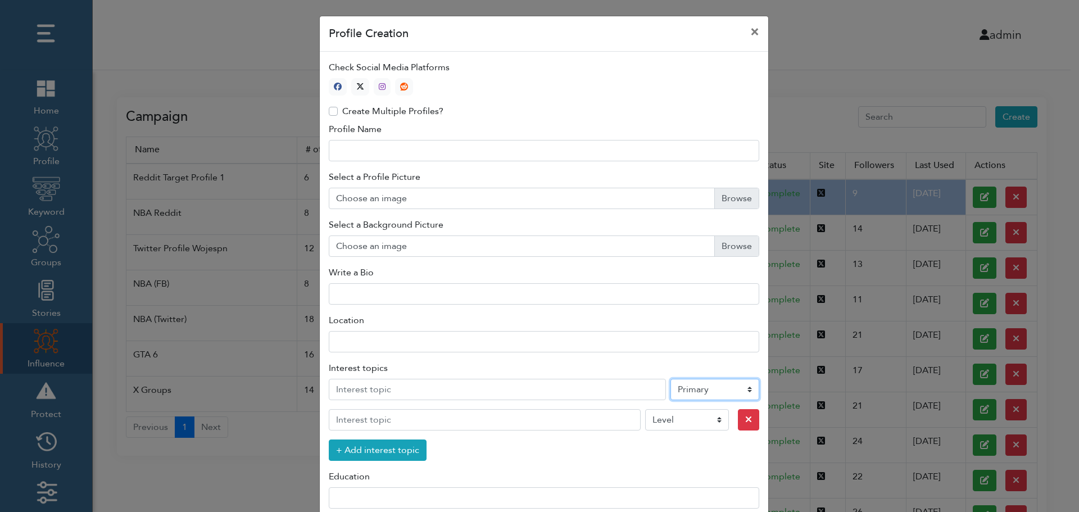
click at [698, 392] on select "Level Primary Secondary Tertiary" at bounding box center [714, 389] width 89 height 21
click at [357, 85] on icon "button" at bounding box center [360, 87] width 8 height 8
type input "1"
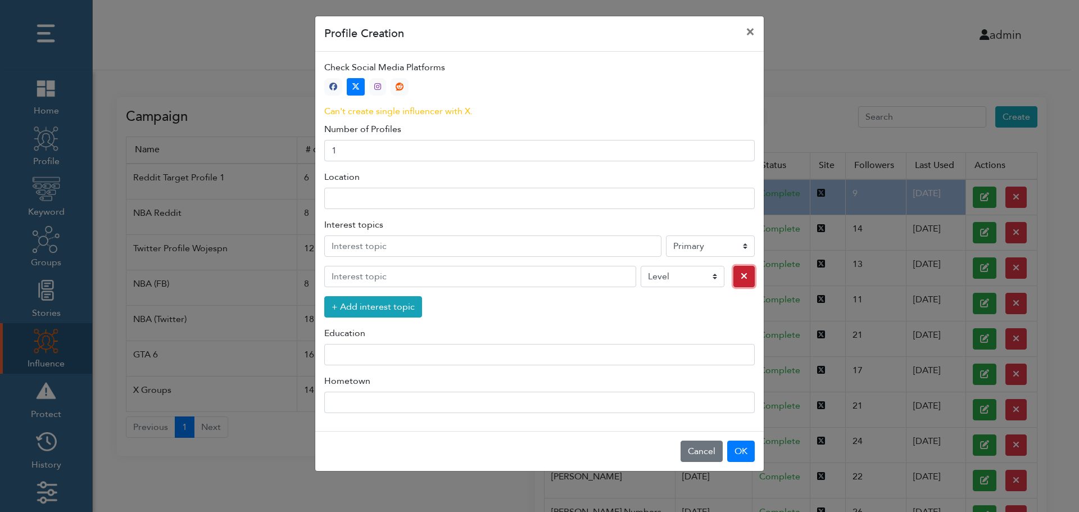
click at [740, 278] on icon "button" at bounding box center [743, 275] width 7 height 9
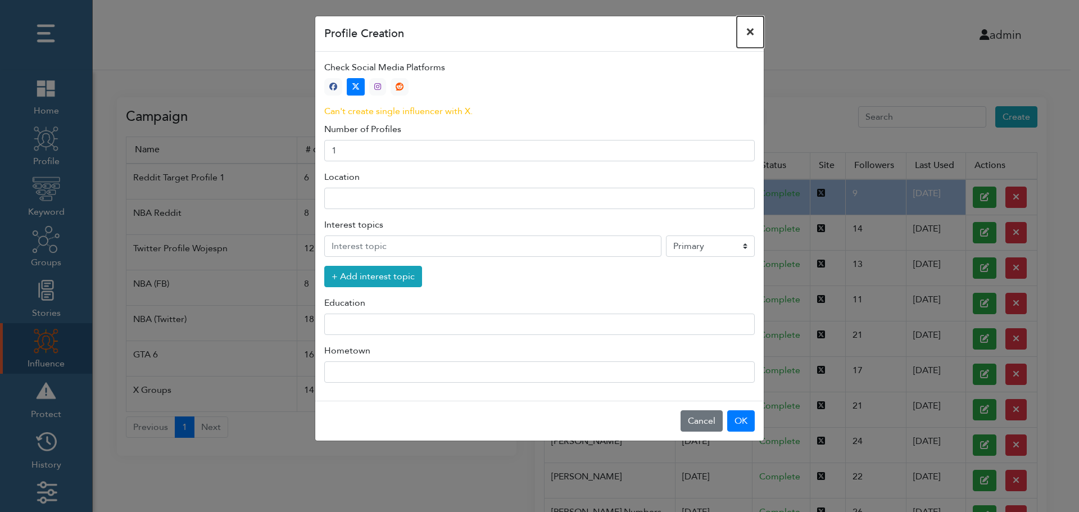
click at [751, 31] on button "×" at bounding box center [750, 31] width 27 height 31
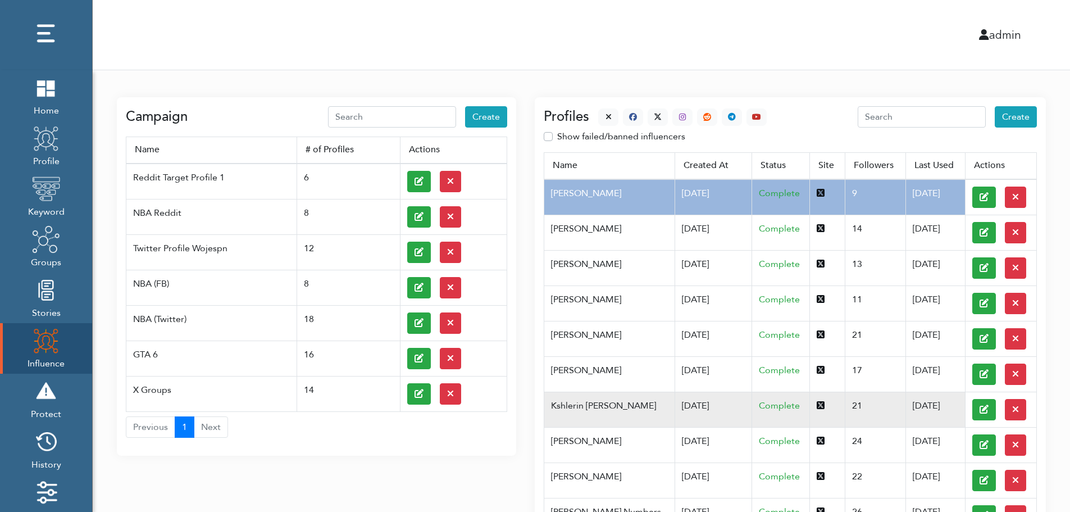
click at [601, 405] on td "Kshlerin Harland" at bounding box center [609, 409] width 130 height 35
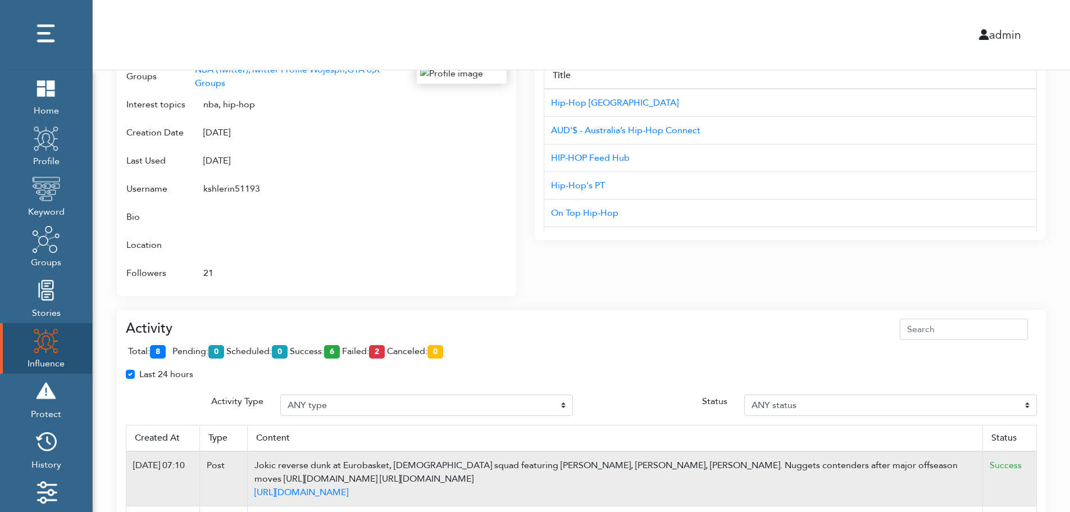
scroll to position [727, 0]
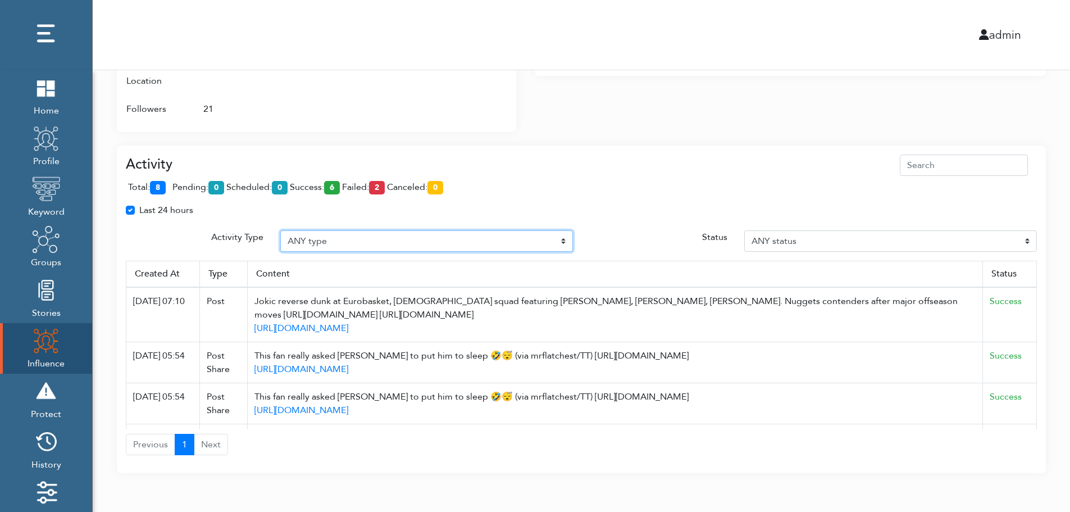
click at [341, 237] on select "ANY type Post Like Post Post comment Comment like Post Share Follow Unfollow Pa…" at bounding box center [426, 240] width 293 height 21
select select "Post"
click at [280, 230] on select "ANY type Post Like Post Post comment Comment like Post Share Follow Unfollow Pa…" at bounding box center [426, 240] width 293 height 21
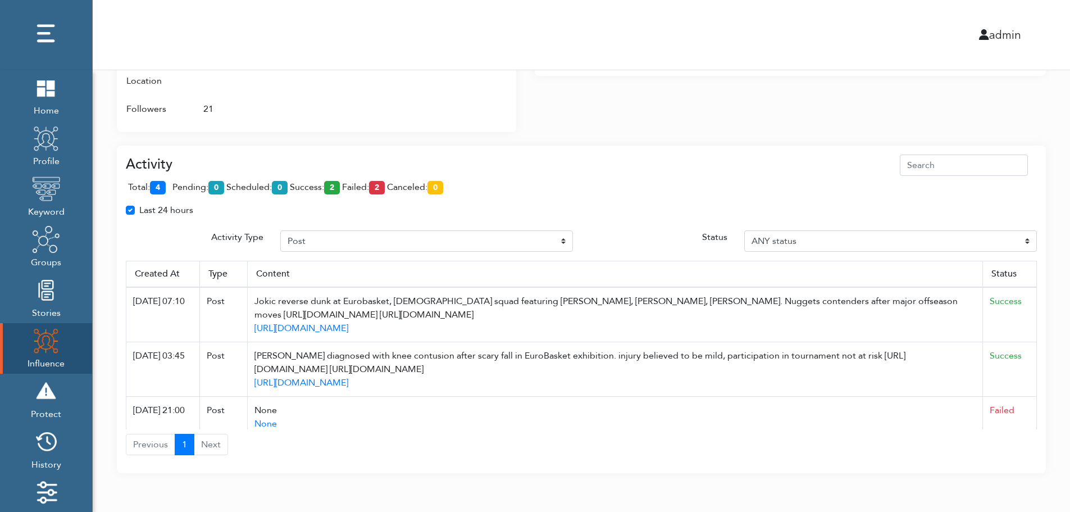
click at [169, 244] on div "Activity Type" at bounding box center [194, 240] width 155 height 21
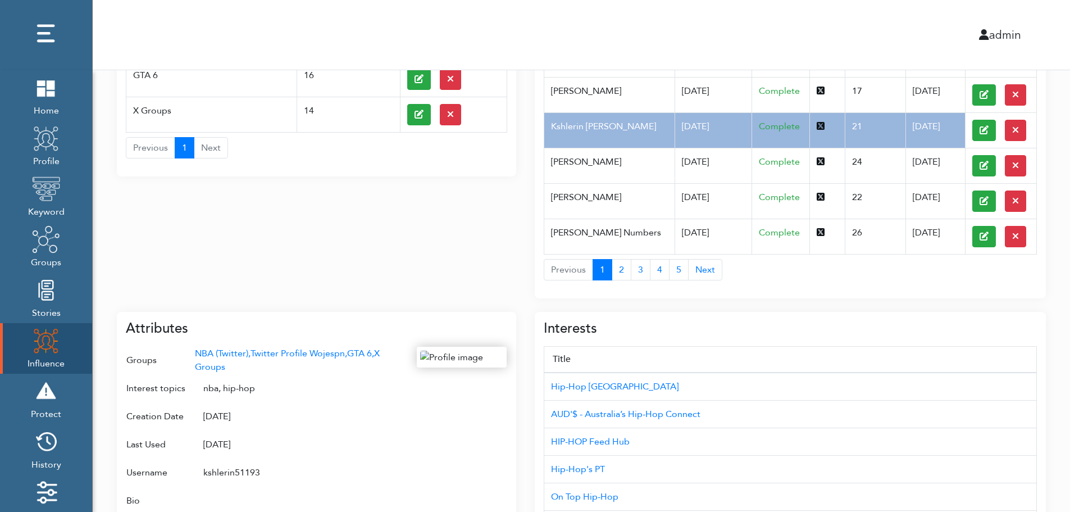
scroll to position [0, 0]
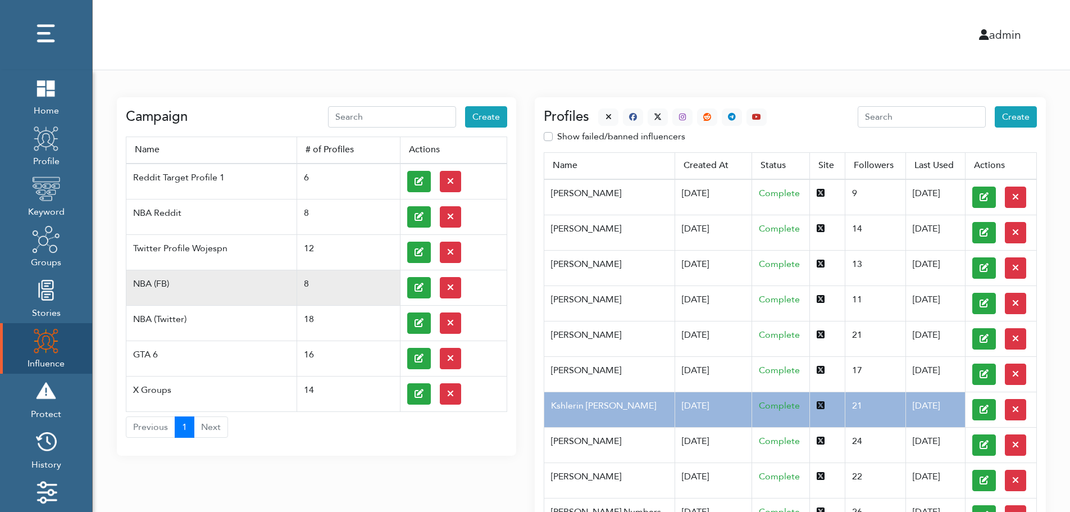
click at [405, 286] on td at bounding box center [453, 287] width 107 height 35
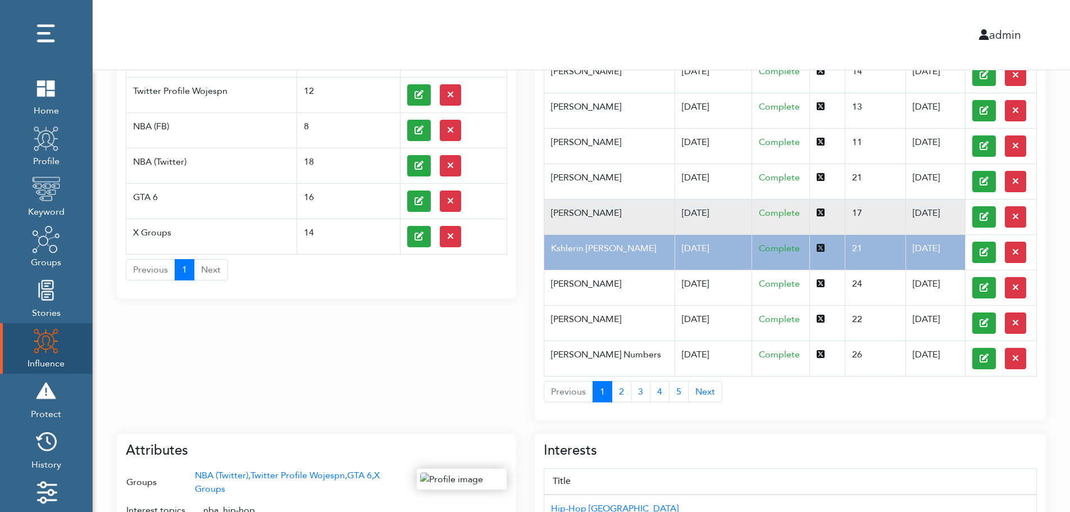
scroll to position [180, 0]
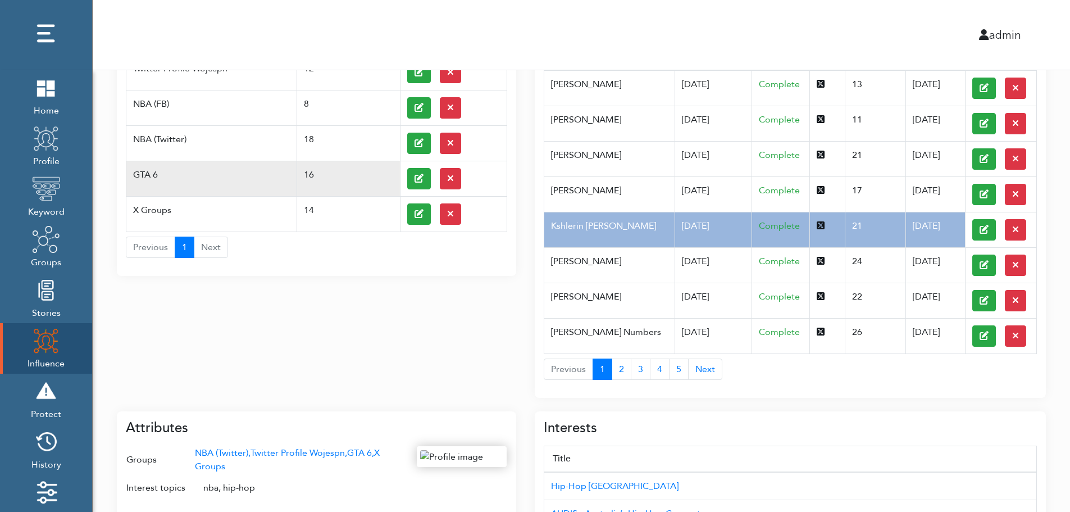
click at [167, 168] on td "GTA 6" at bounding box center [211, 178] width 171 height 35
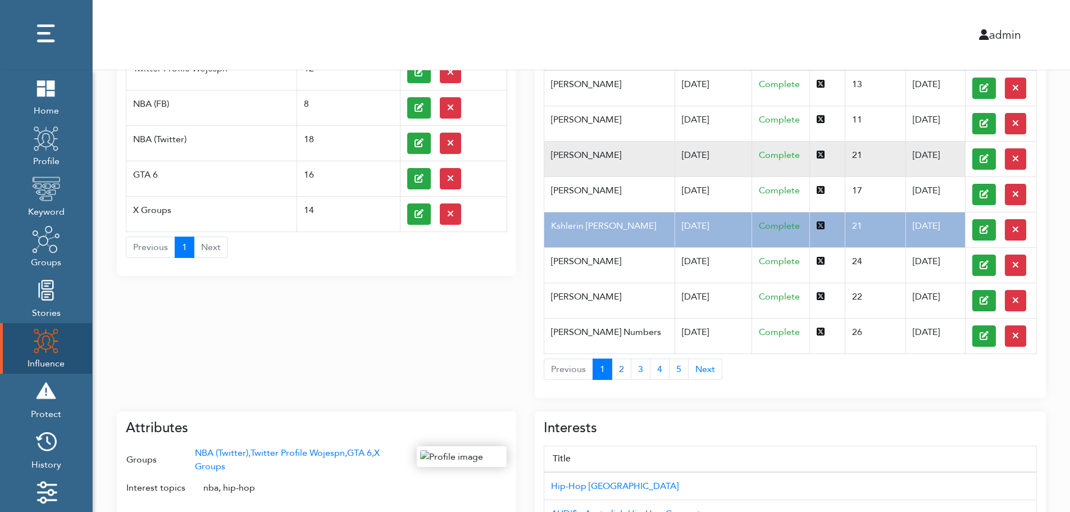
click at [649, 167] on td "Pfannerstill Norene" at bounding box center [609, 158] width 130 height 35
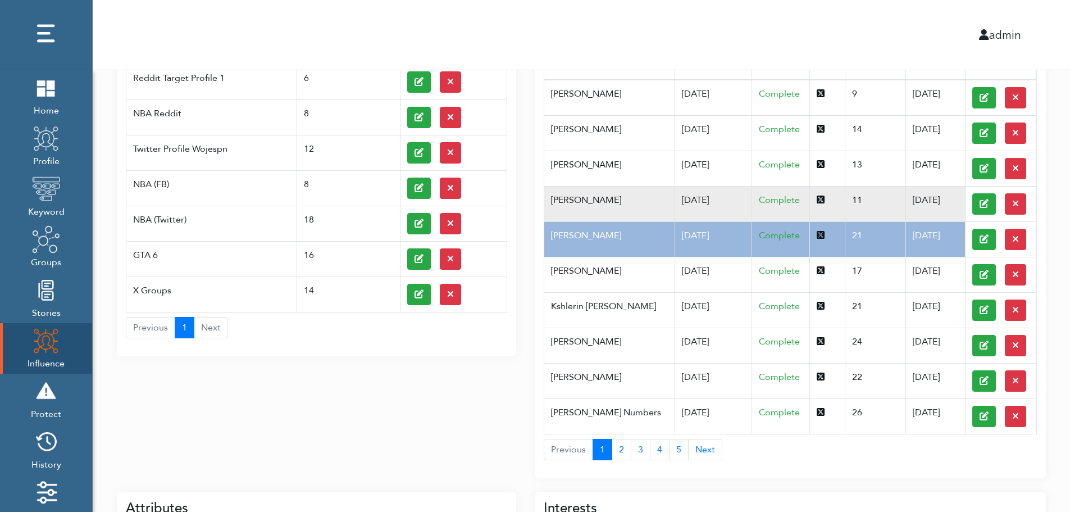
scroll to position [0, 0]
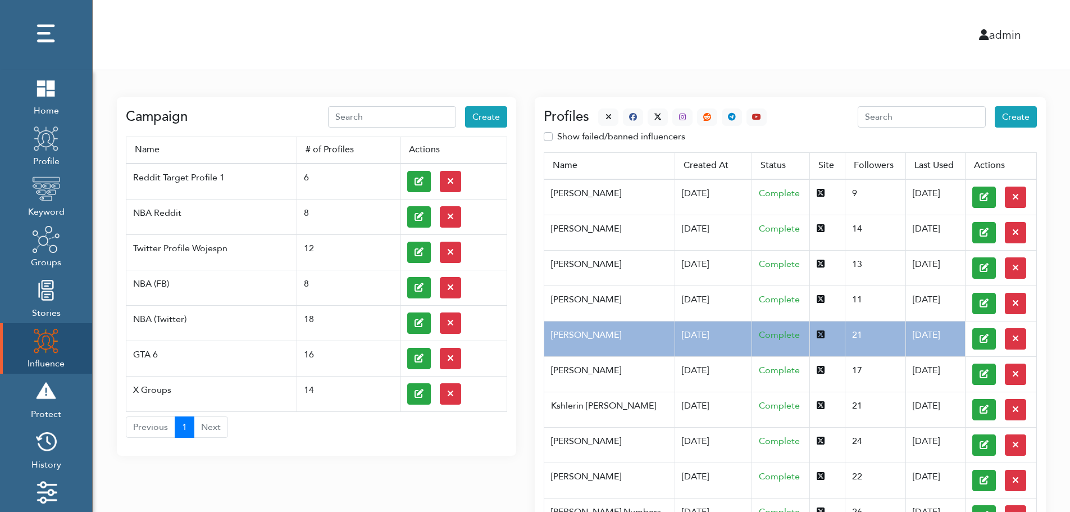
click at [595, 113] on div at bounding box center [678, 116] width 178 height 17
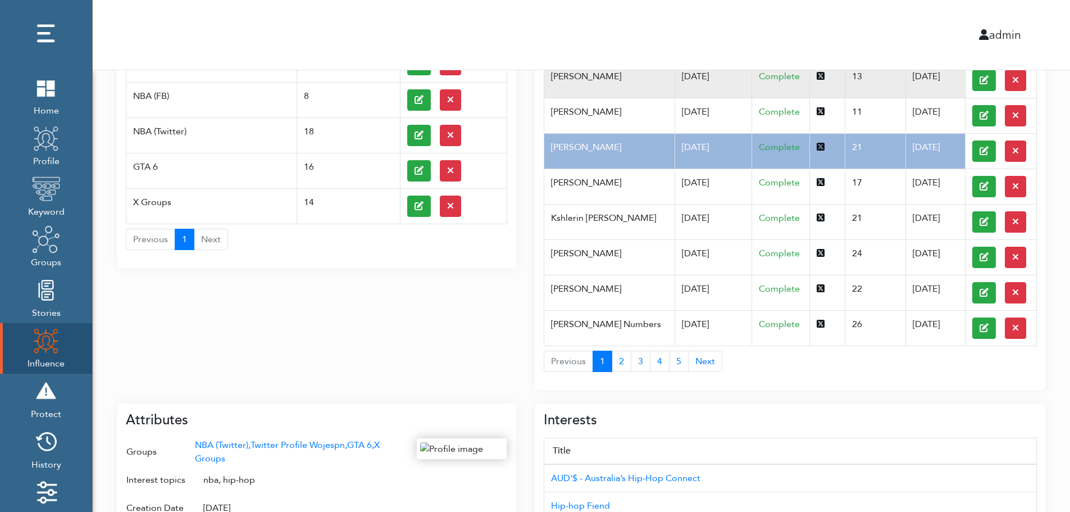
scroll to position [448, 0]
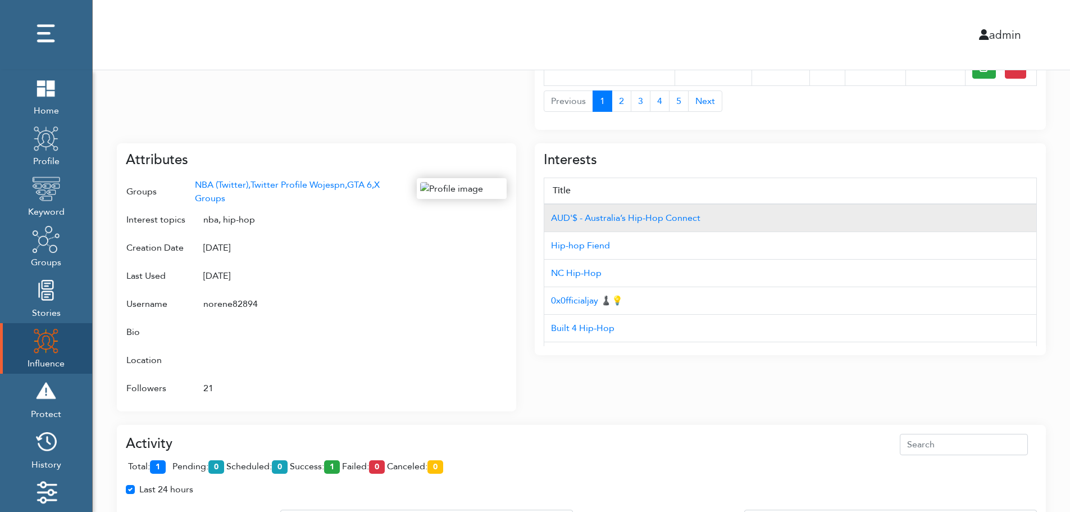
click at [976, 206] on td "AUD'$ - Australia’s Hip-Hop Connect" at bounding box center [790, 218] width 493 height 28
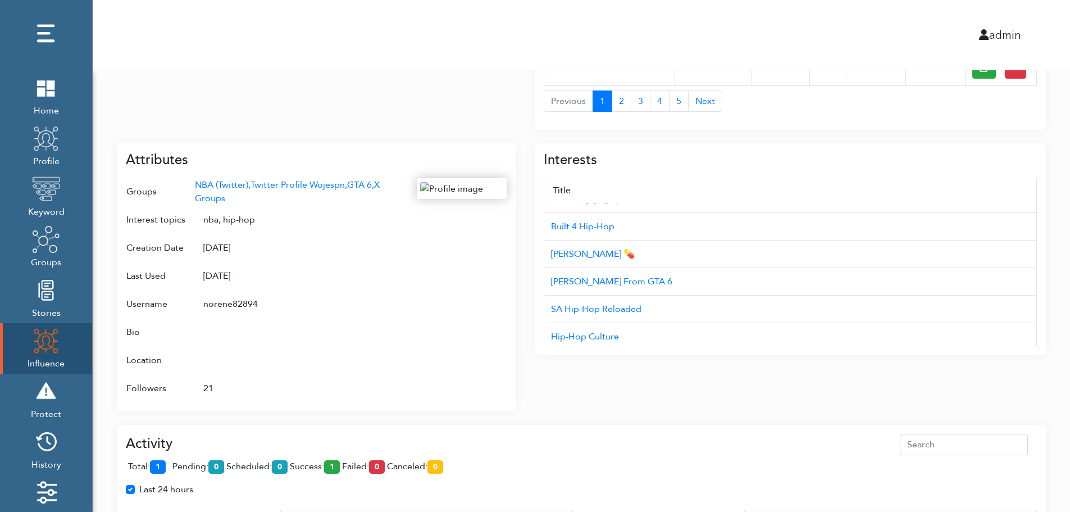
scroll to position [112, 0]
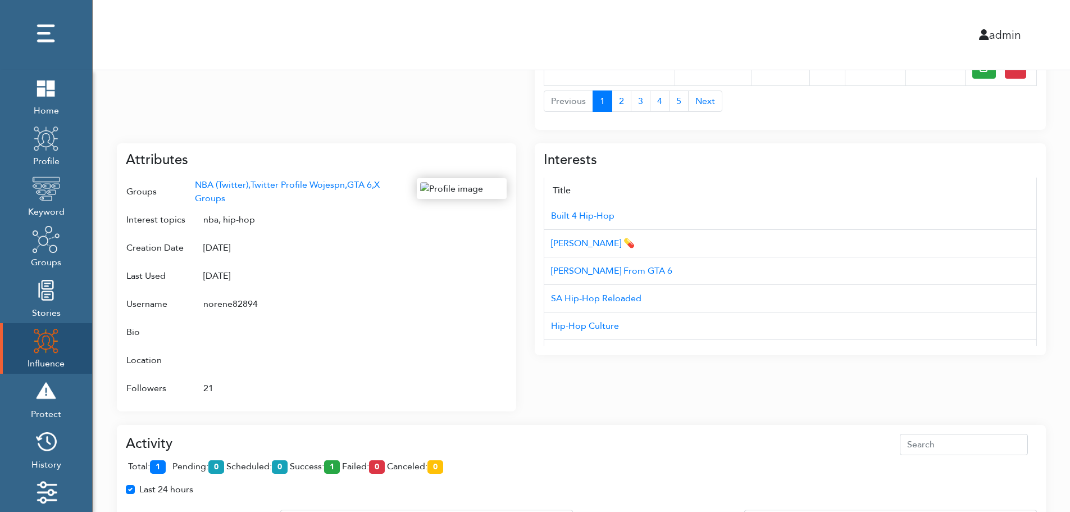
click at [1065, 299] on div "Campaign Create Name # of Profiles Actions Reddit Target Profile 1 6 NBA Reddit…" at bounding box center [582, 143] width 978 height 1043
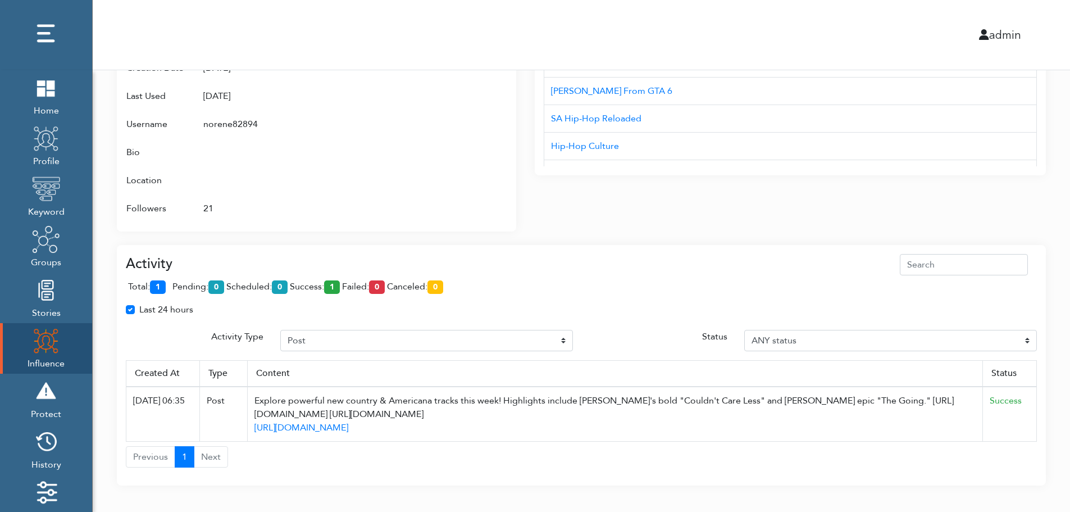
scroll to position [640, 0]
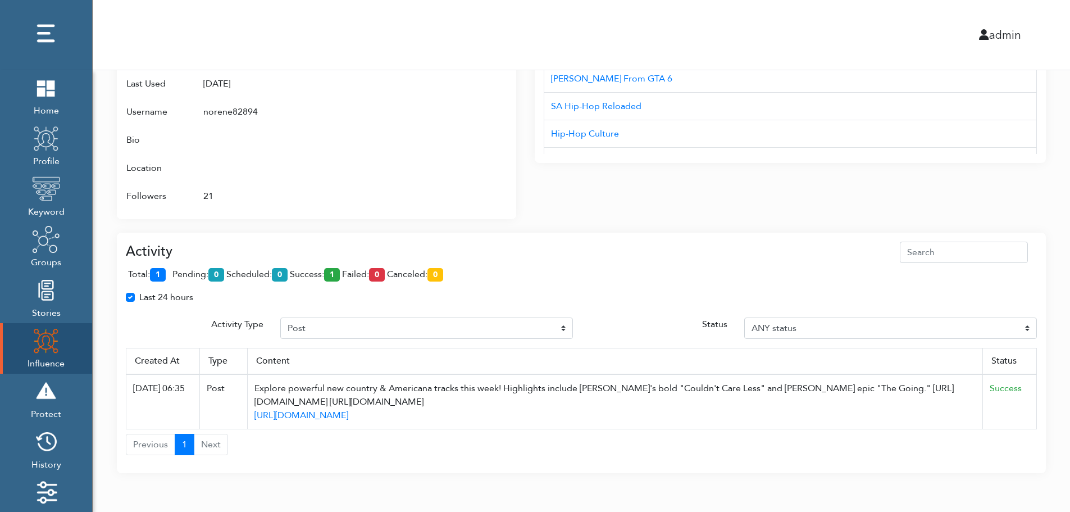
click at [1028, 299] on div "Last 24 hours" at bounding box center [581, 301] width 928 height 22
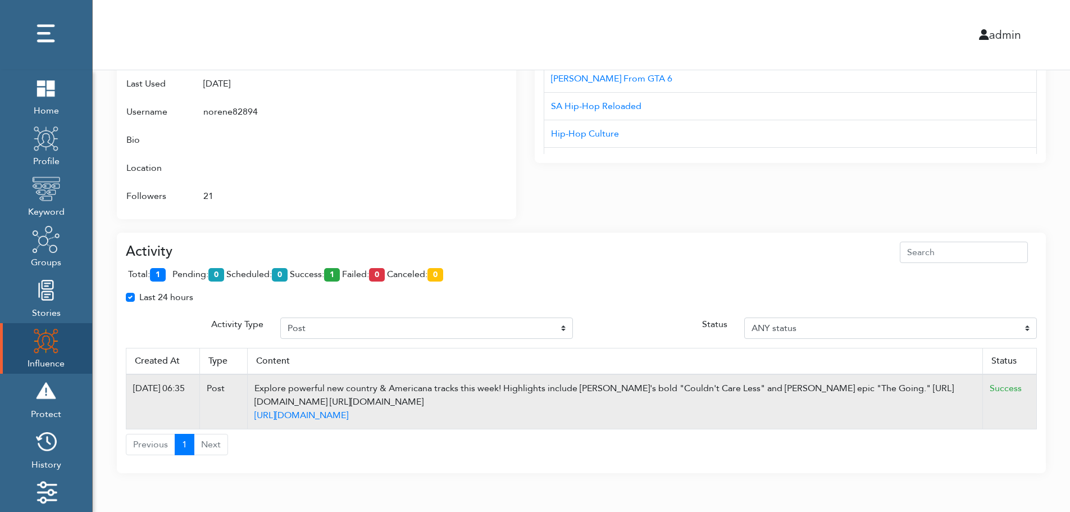
click at [1033, 379] on td "Success" at bounding box center [1010, 401] width 54 height 55
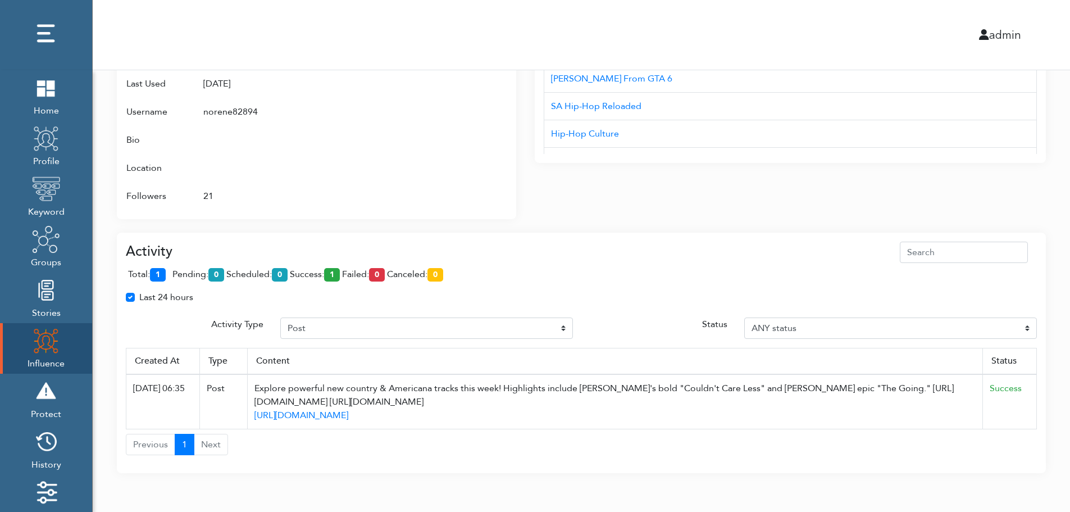
click at [984, 194] on div "Interests Title AUD'$ - Australia’s Hip-Hop Connect Hip-hop Fiend NC Hip-Hop 0x…" at bounding box center [790, 78] width 511 height 281
click at [510, 96] on div "Attributes Groups NBA (Twitter), Twitter Profile Wojespn, GTA 6, X Groups Inter…" at bounding box center [316, 85] width 399 height 268
click at [458, 116] on div at bounding box center [462, 98] width 90 height 224
click at [454, 131] on div at bounding box center [462, 98] width 90 height 224
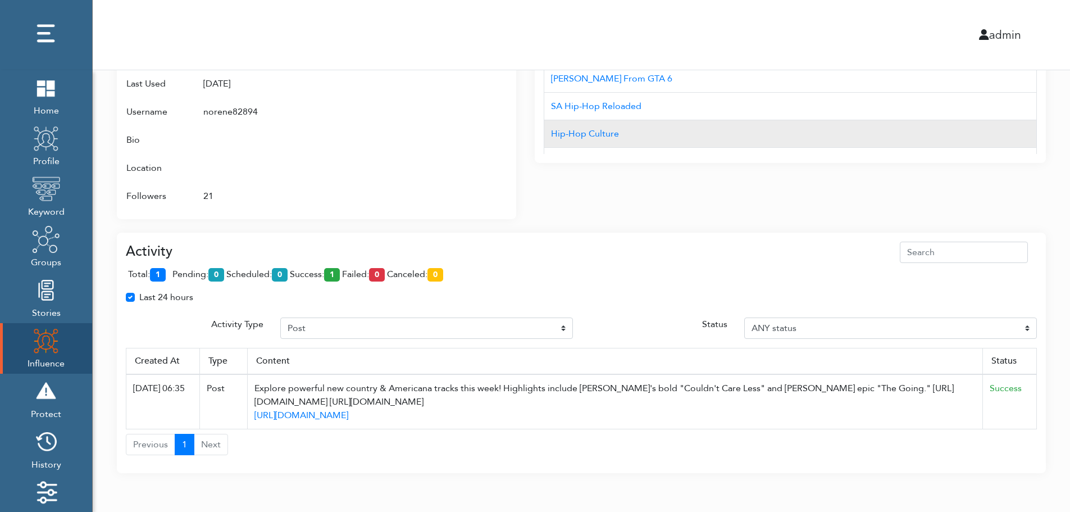
click at [743, 135] on td "Hip-Hop Culture" at bounding box center [790, 134] width 493 height 28
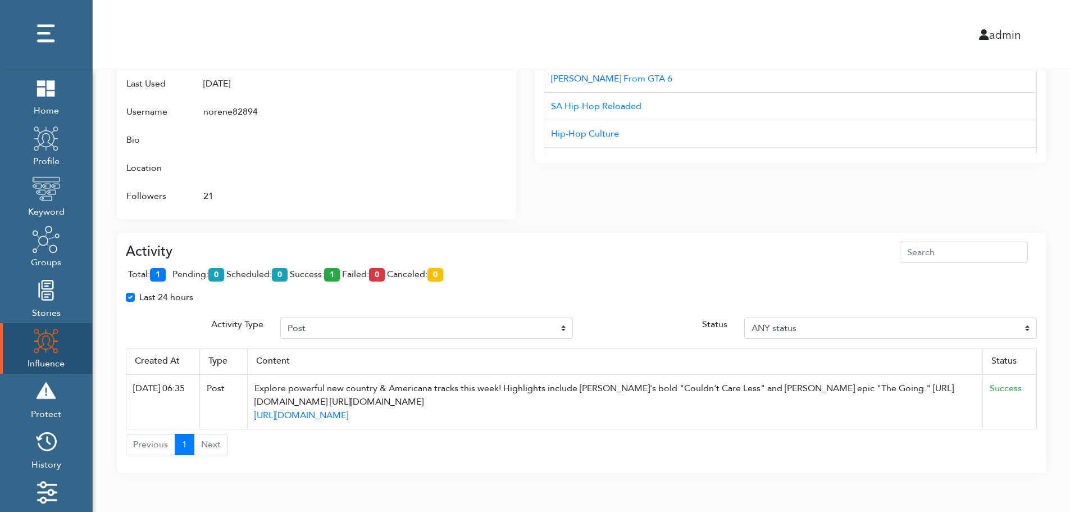
click at [740, 179] on div "Interests Title AUD'$ - Australia’s Hip-Hop Connect Hip-hop Fiend NC Hip-Hop 0x…" at bounding box center [790, 78] width 511 height 281
click at [740, 178] on div "Interests Title AUD'$ - Australia’s Hip-Hop Connect Hip-hop Fiend NC Hip-Hop 0x…" at bounding box center [790, 78] width 511 height 281
click at [375, 211] on div "Attributes Groups NBA (Twitter), Twitter Profile Wojespn, GTA 6, X Groups Inter…" at bounding box center [316, 85] width 399 height 268
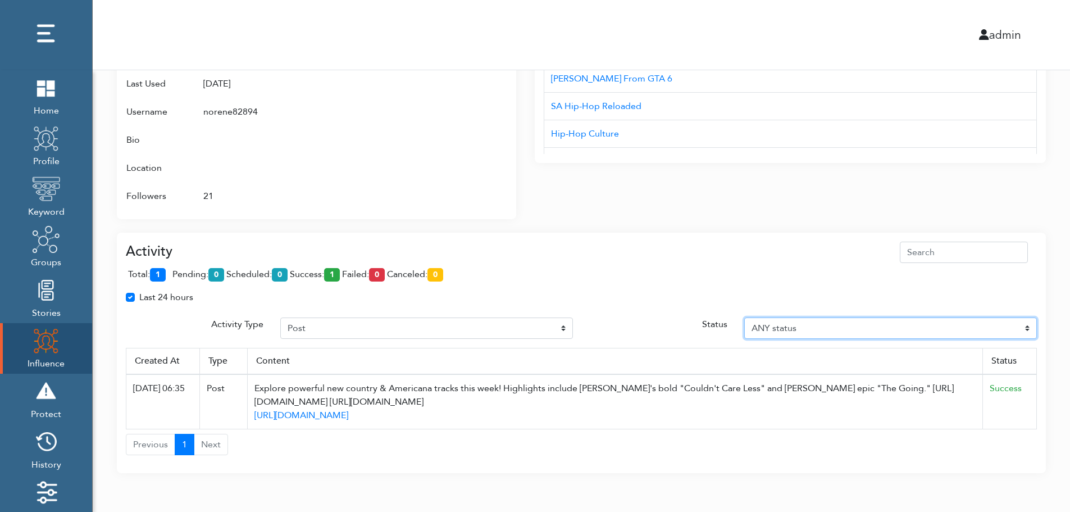
click at [1033, 333] on select "ANY status Pending Scheduled Success Failed Canceled Unknown" at bounding box center [890, 327] width 293 height 21
click at [744, 317] on select "ANY status Pending Scheduled Success Failed Canceled Unknown" at bounding box center [890, 327] width 293 height 21
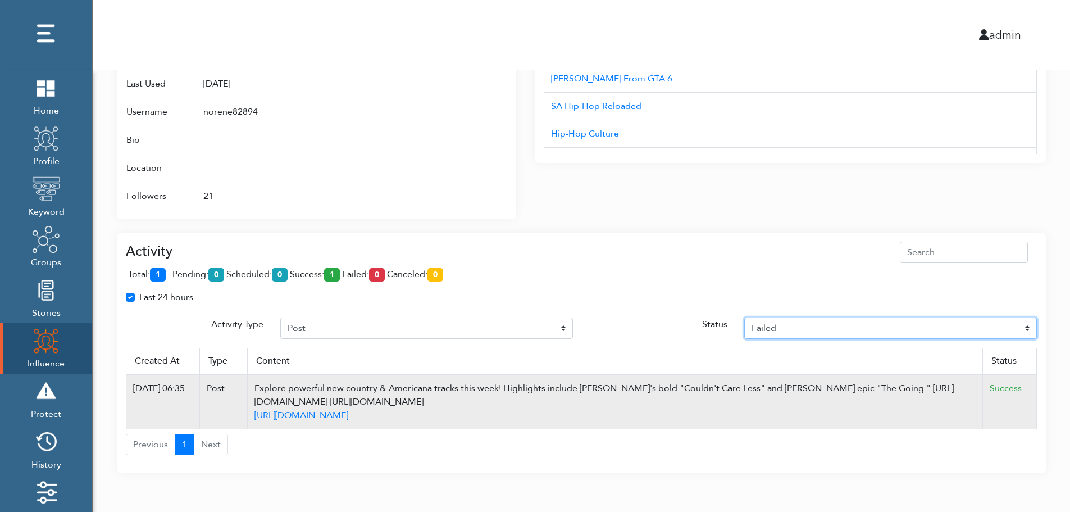
scroll to position [614, 0]
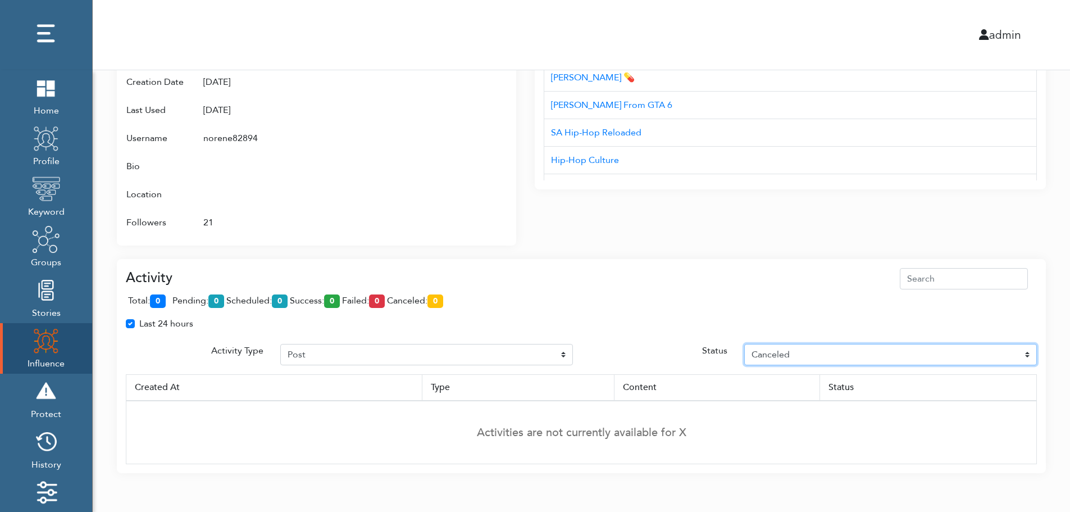
select select "Unknown"
click at [1033, 396] on th "Status" at bounding box center [928, 387] width 217 height 26
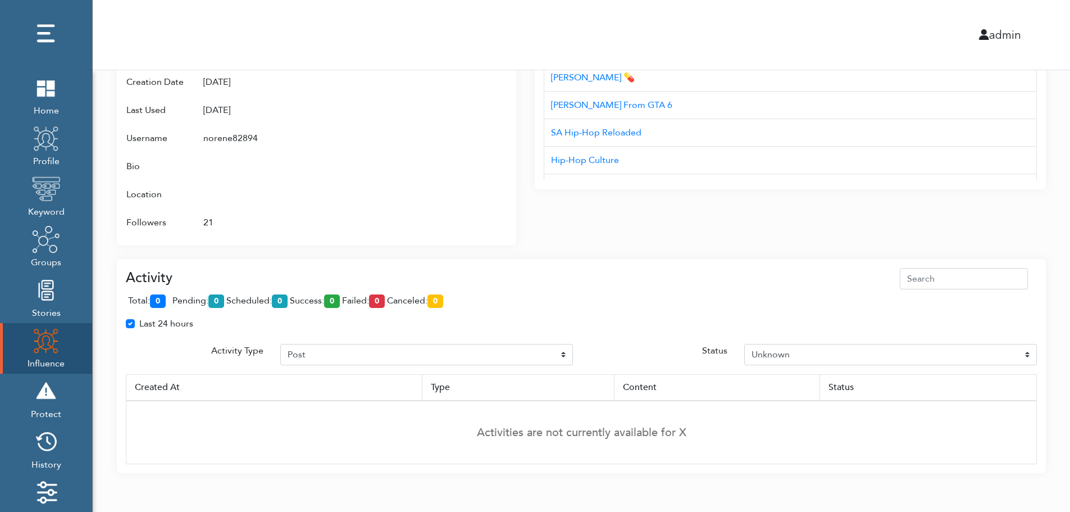
click at [523, 234] on div "Attributes Groups NBA (Twitter), Twitter Profile Wojespn, GTA 6, X Groups Inter…" at bounding box center [326, 104] width 418 height 281
click at [522, 222] on div "Attributes Groups NBA (Twitter), Twitter Profile Wojespn, GTA 6, X Groups Inter…" at bounding box center [326, 104] width 418 height 281
click at [1034, 403] on td "Activities are not currently available for X" at bounding box center [581, 432] width 911 height 63
click at [1034, 406] on td "Activities are not currently available for X" at bounding box center [581, 432] width 911 height 63
click at [555, 239] on div "Interests Title AUD'$ - Australia’s Hip-Hop Connect Hip-hop Fiend NC Hip-Hop 0x…" at bounding box center [790, 104] width 511 height 281
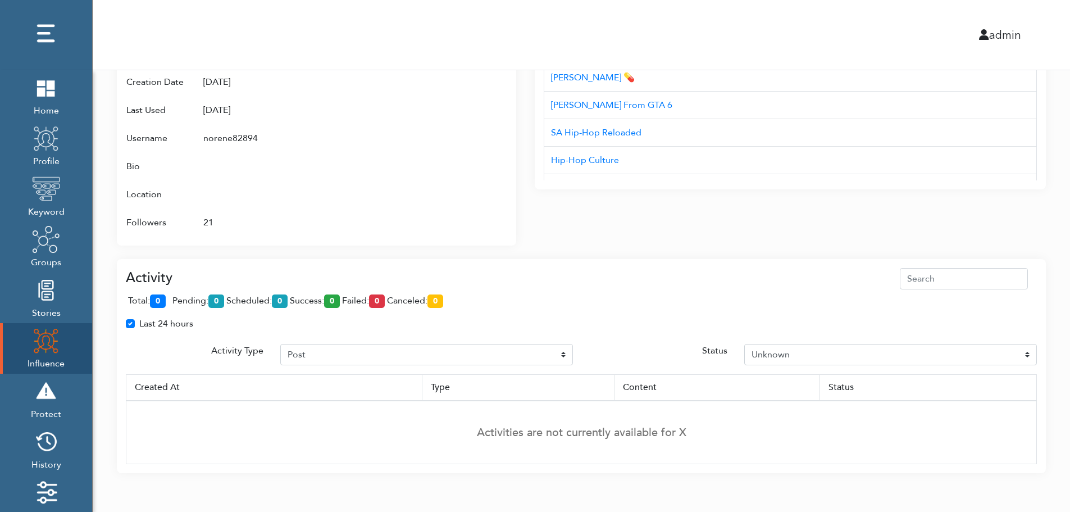
click at [566, 21] on div "admin" at bounding box center [581, 35] width 994 height 70
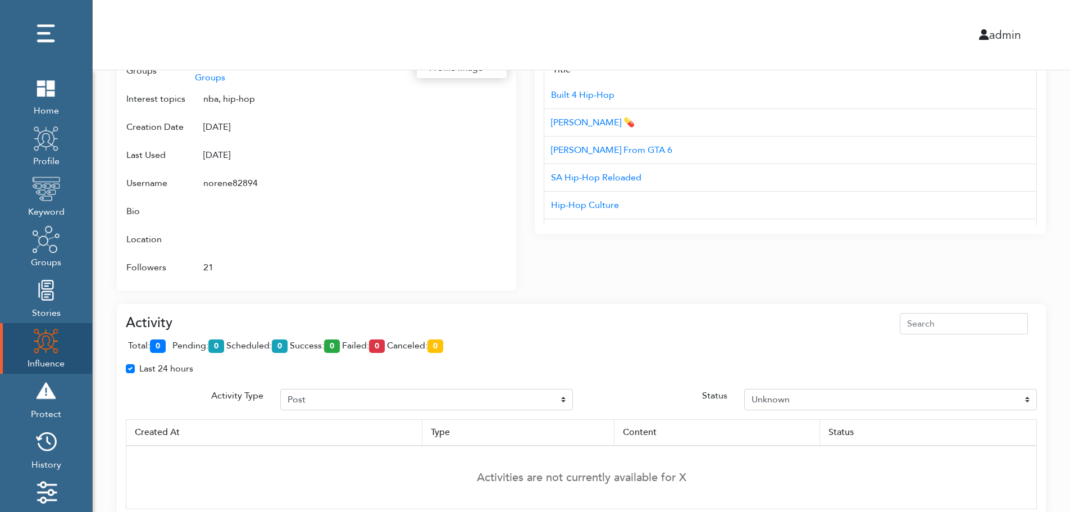
scroll to position [546, 0]
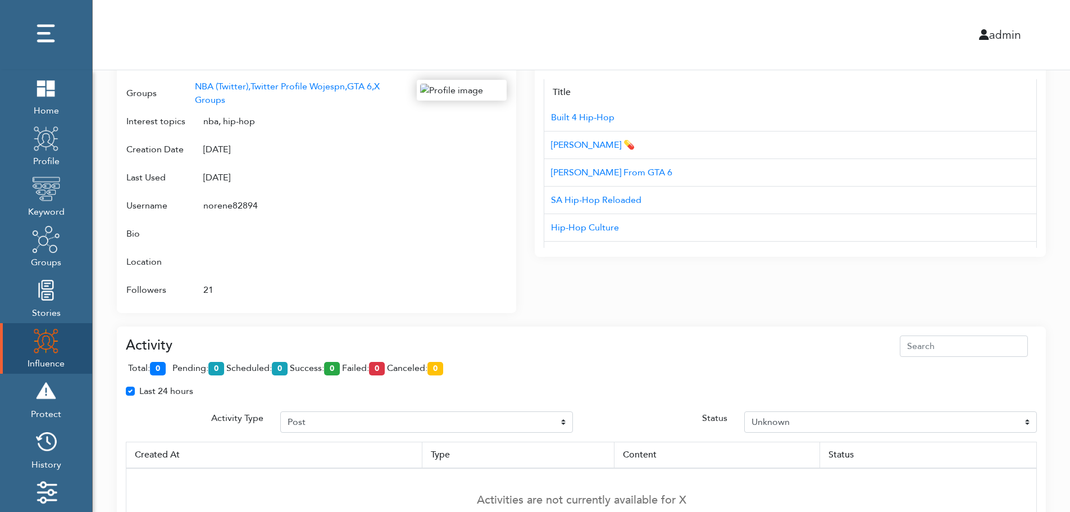
click at [1052, 254] on div "Campaign Create Name # of Profiles Actions Reddit Target Profile 1 6 NBA Reddit…" at bounding box center [582, 32] width 978 height 1016
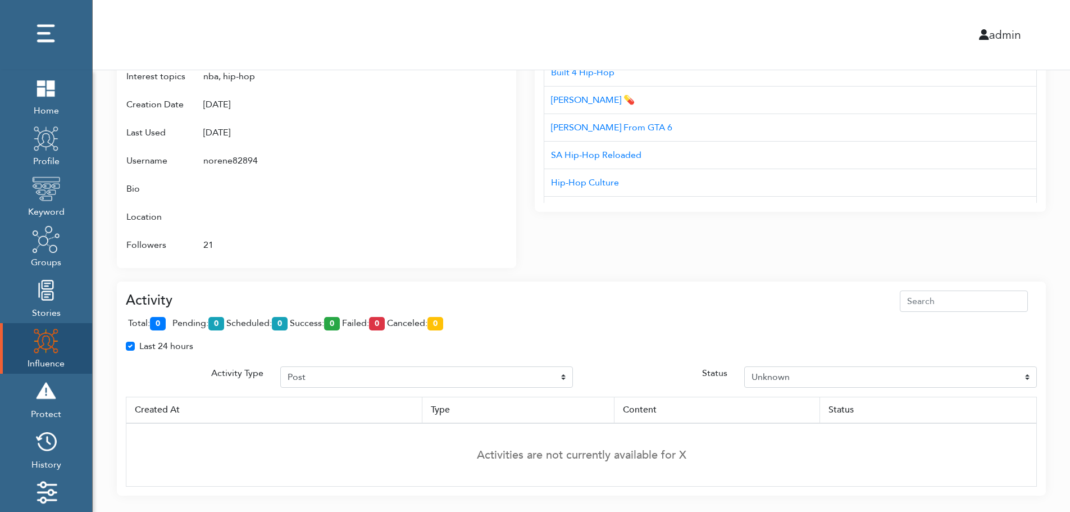
scroll to position [614, 0]
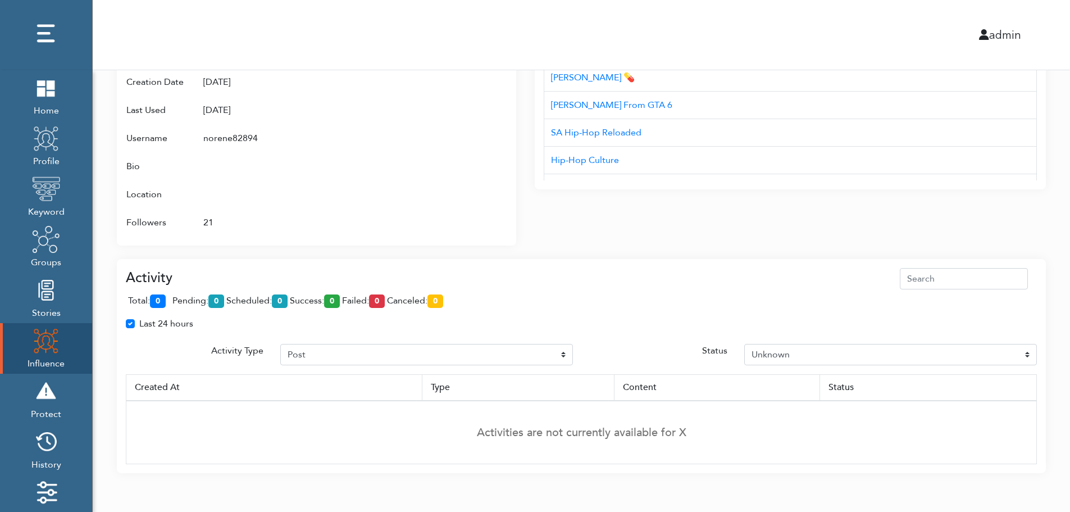
click at [1032, 335] on div "Last 24 hours" at bounding box center [581, 328] width 928 height 22
drag, startPoint x: 390, startPoint y: 348, endPoint x: 1047, endPoint y: 246, distance: 664.8
click at [384, 335] on div "Last 24 hours" at bounding box center [581, 328] width 928 height 22
click at [643, 339] on div "Last 24 hours" at bounding box center [581, 328] width 928 height 22
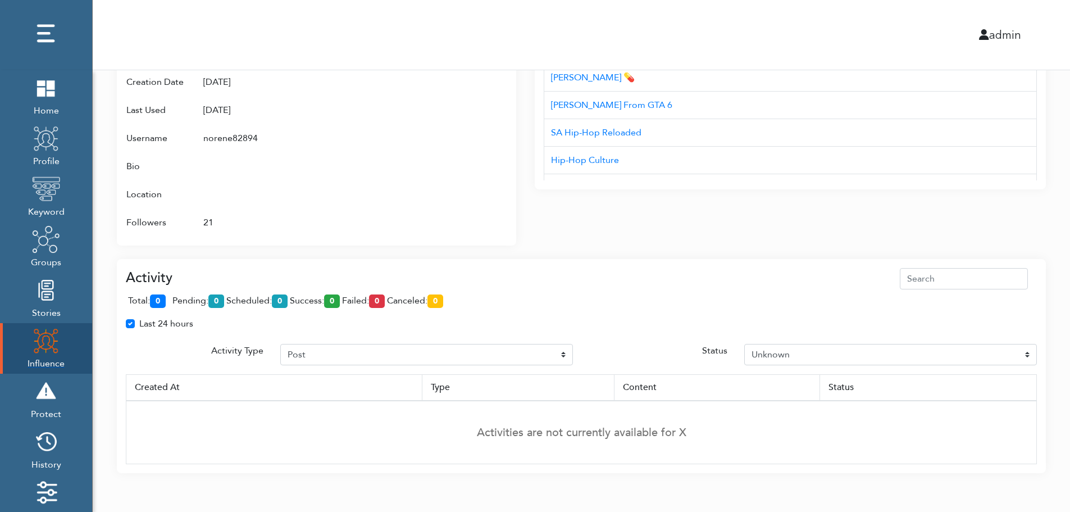
click at [37, 344] on img at bounding box center [46, 340] width 28 height 28
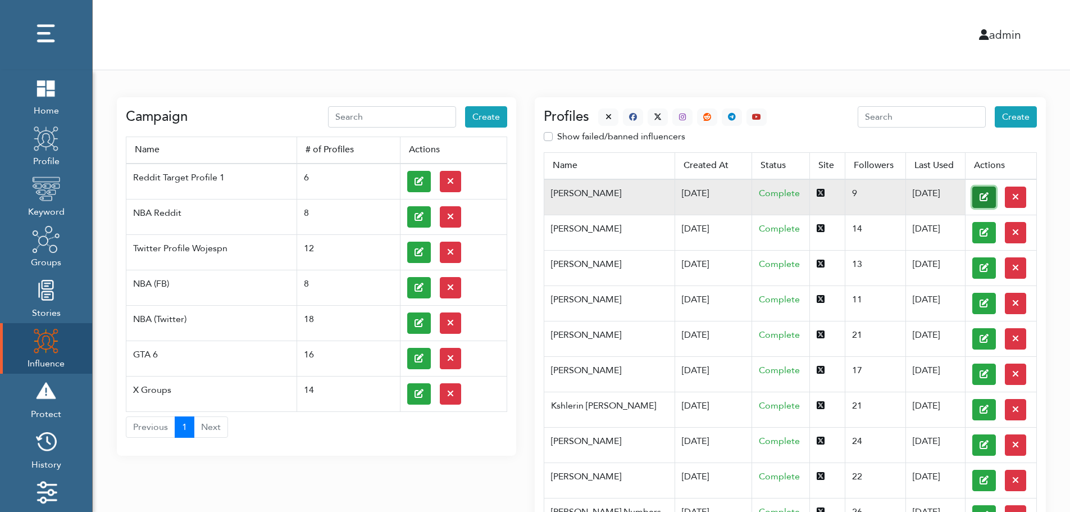
click at [973, 196] on button at bounding box center [985, 197] width 24 height 21
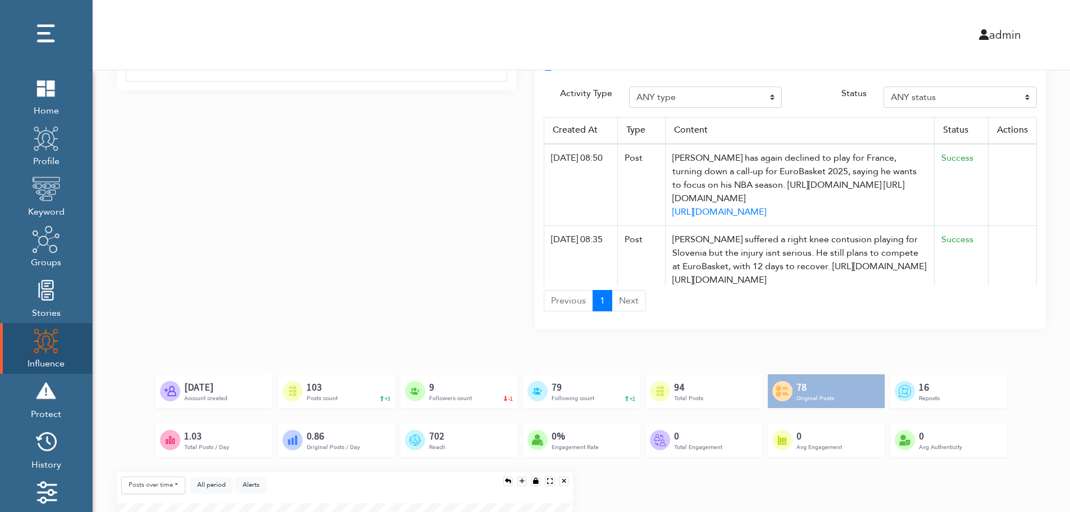
scroll to position [838, 0]
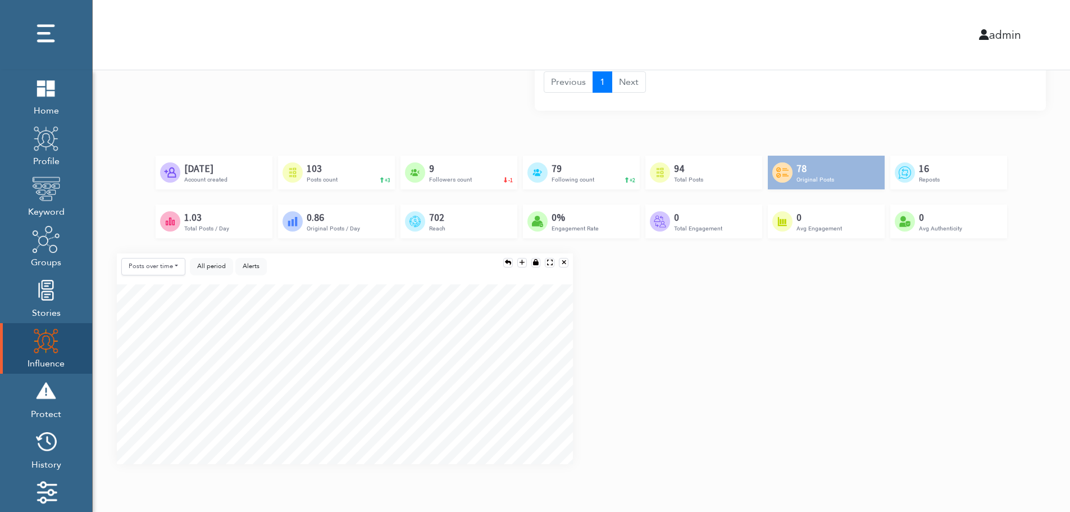
click at [1035, 365] on div "Posts over time Posts over time Posts by hour Reposts over time Reposts by hour…" at bounding box center [581, 363] width 946 height 220
click at [1037, 407] on div "Posts over time Posts over time Posts by hour Reposts over time Reposts by hour…" at bounding box center [581, 363] width 946 height 220
click at [1035, 414] on div "Posts over time Posts over time Posts by hour Reposts over time Reposts by hour…" at bounding box center [581, 363] width 946 height 220
click at [1033, 331] on div "Posts over time Posts over time Posts by hour Reposts over time Reposts by hour…" at bounding box center [581, 363] width 946 height 220
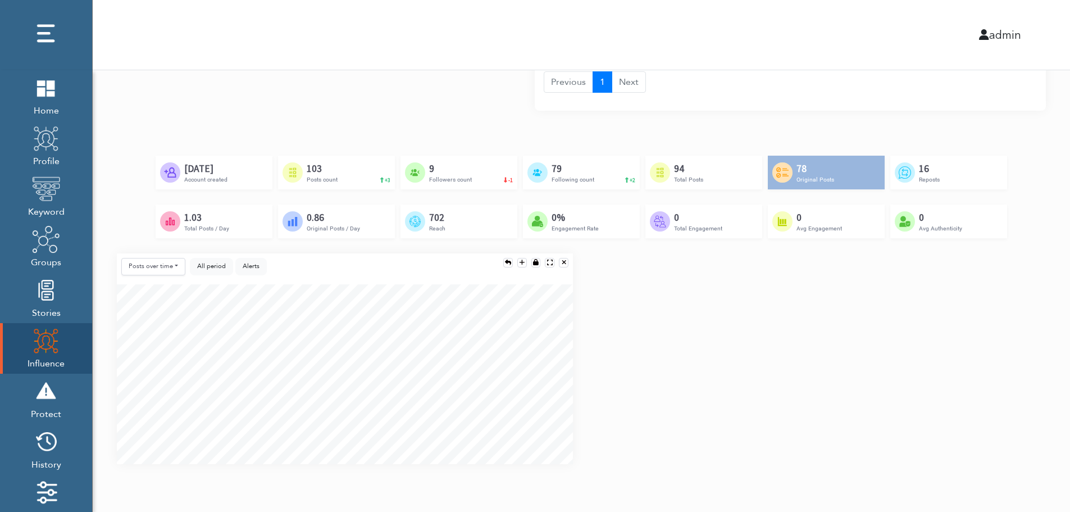
click at [1014, 242] on div "Created by [PERSON_NAME] from the Noun Project [DATE] Account created Created b…" at bounding box center [581, 205] width 929 height 98
click at [1008, 315] on div "Posts over time Posts over time Posts by hour Reposts over time Reposts by hour…" at bounding box center [581, 363] width 946 height 220
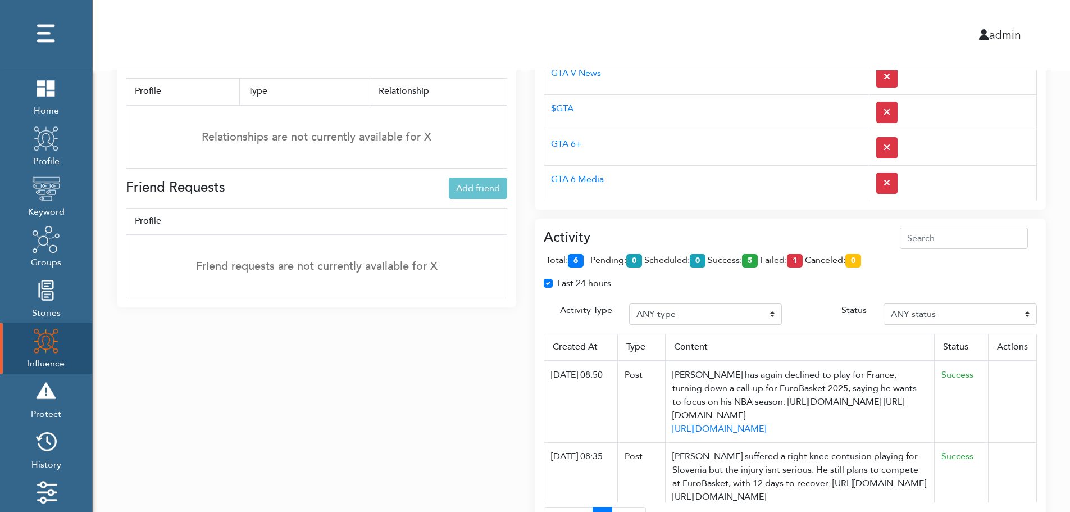
scroll to position [390, 0]
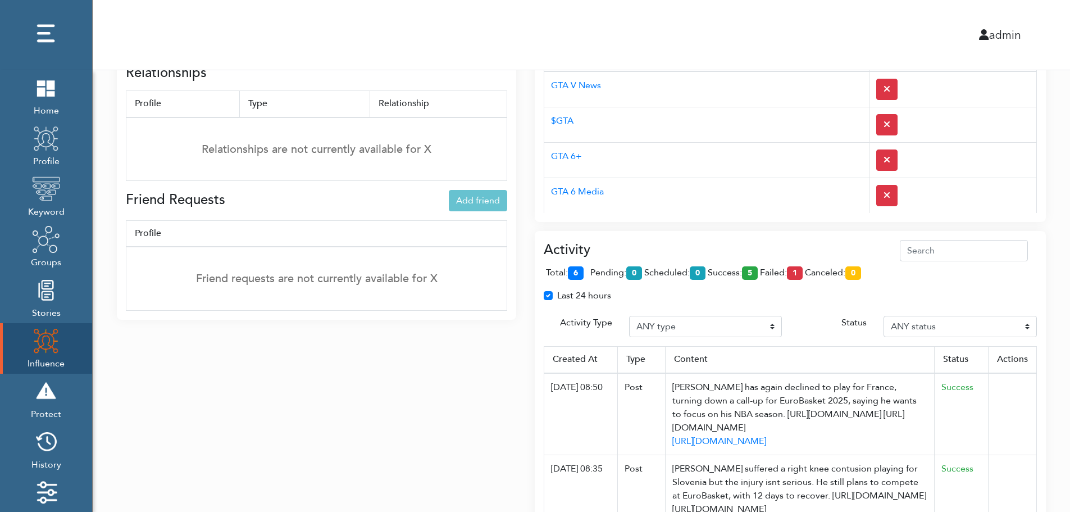
click at [731, 239] on div "Activity total: 6 pending: 0 scheduled: 0 success: 5 failed: 1 canceled: 0 Last…" at bounding box center [790, 395] width 511 height 328
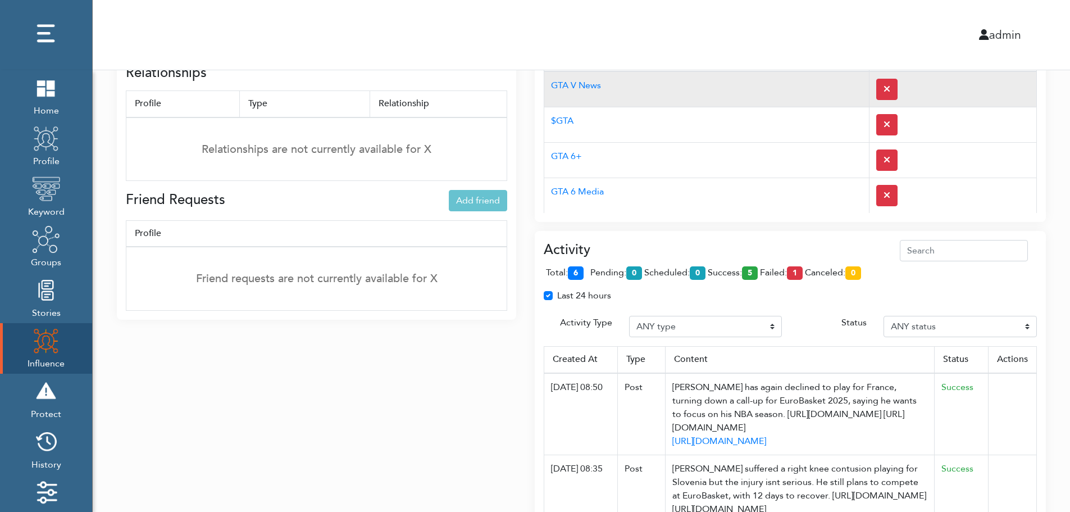
click at [713, 99] on td "GTA V News" at bounding box center [706, 89] width 325 height 36
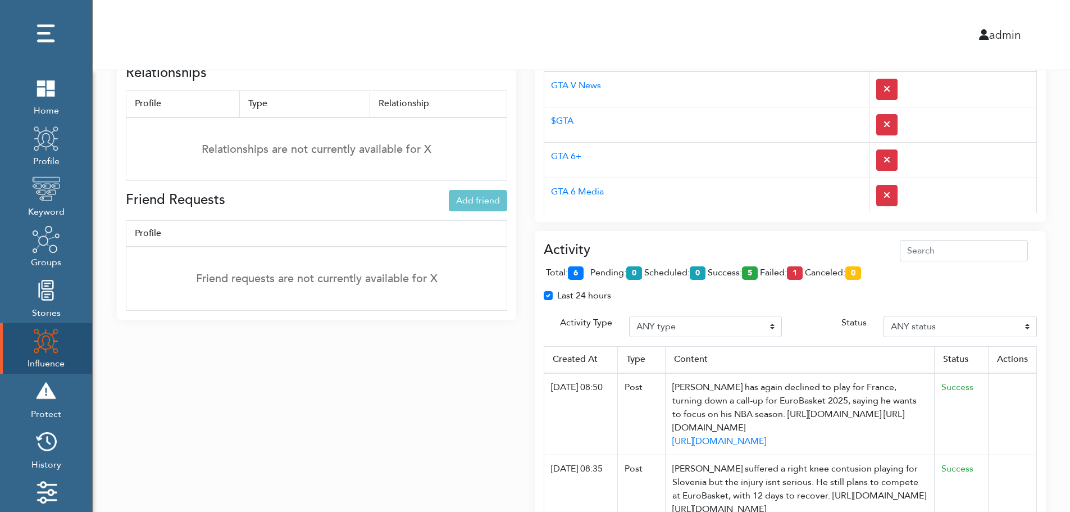
scroll to position [0, 0]
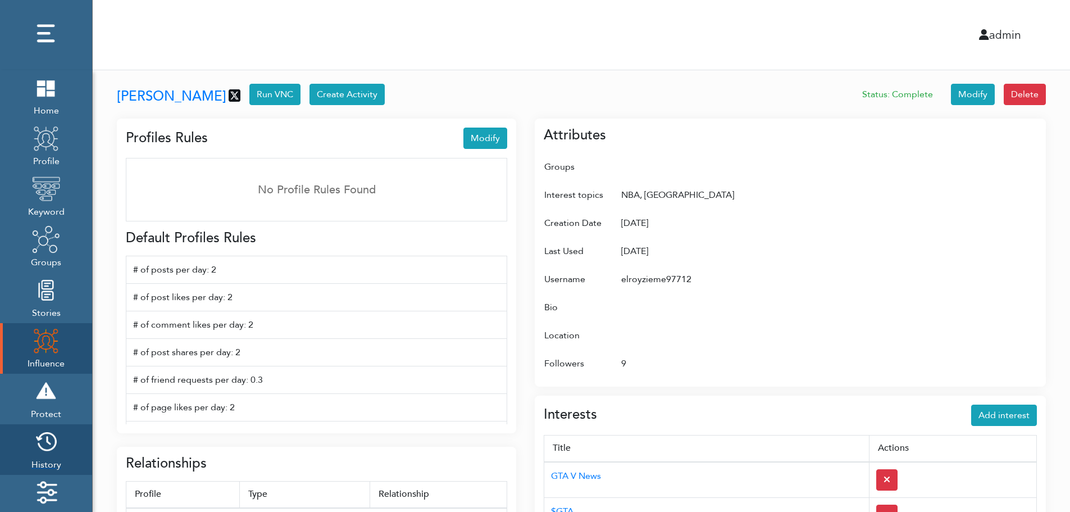
click at [51, 446] on img at bounding box center [46, 442] width 28 height 28
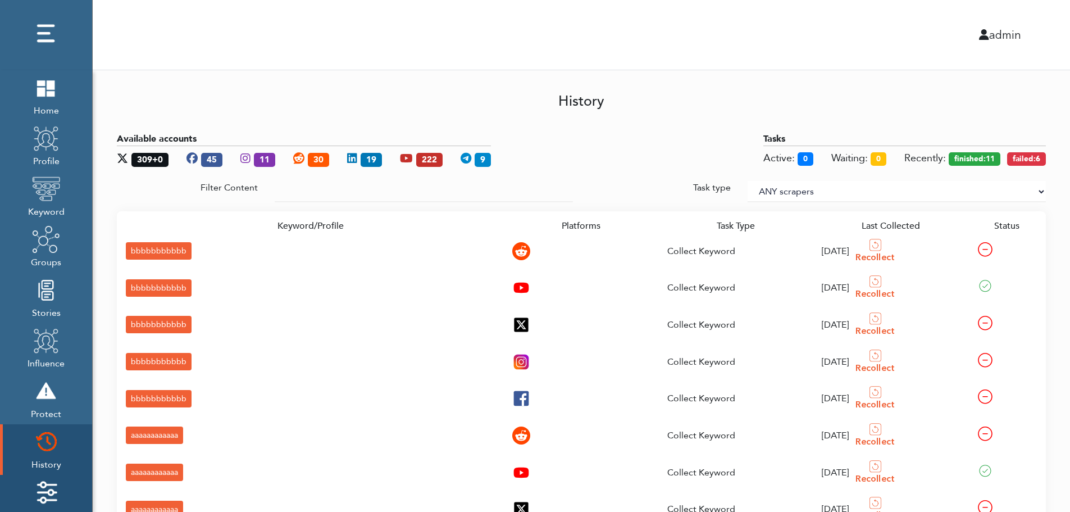
click at [51, 485] on img at bounding box center [46, 492] width 28 height 28
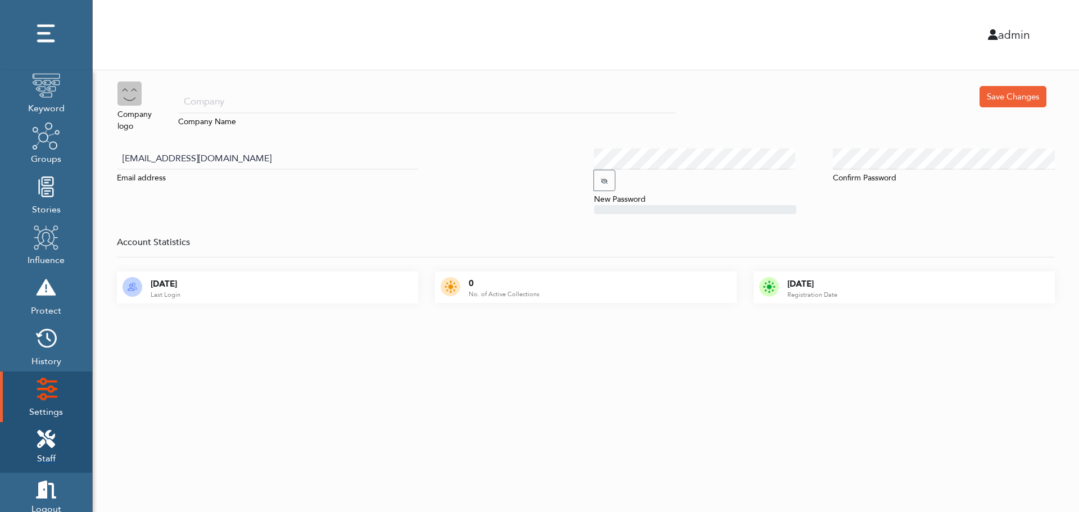
scroll to position [112, 0]
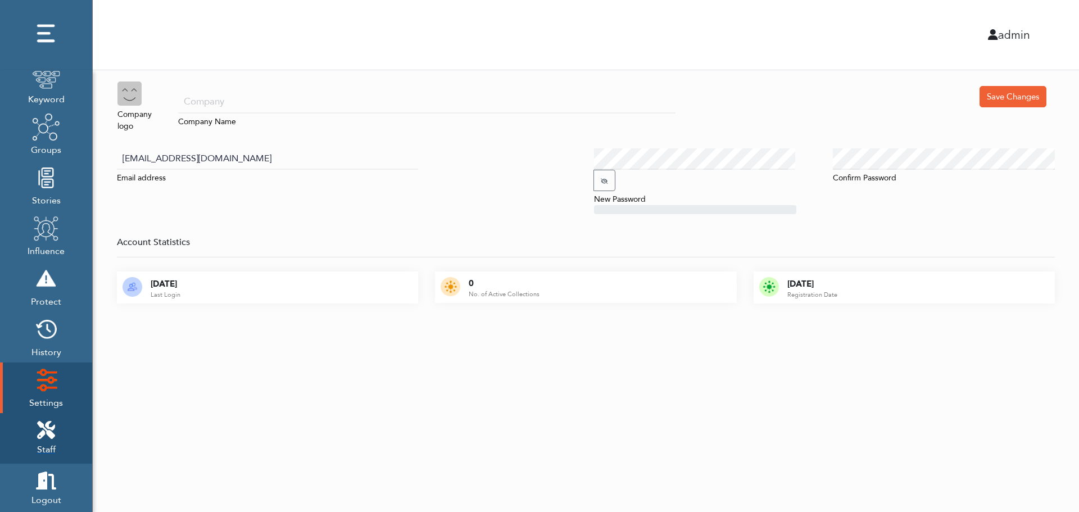
click at [52, 424] on icon at bounding box center [46, 430] width 18 height 18
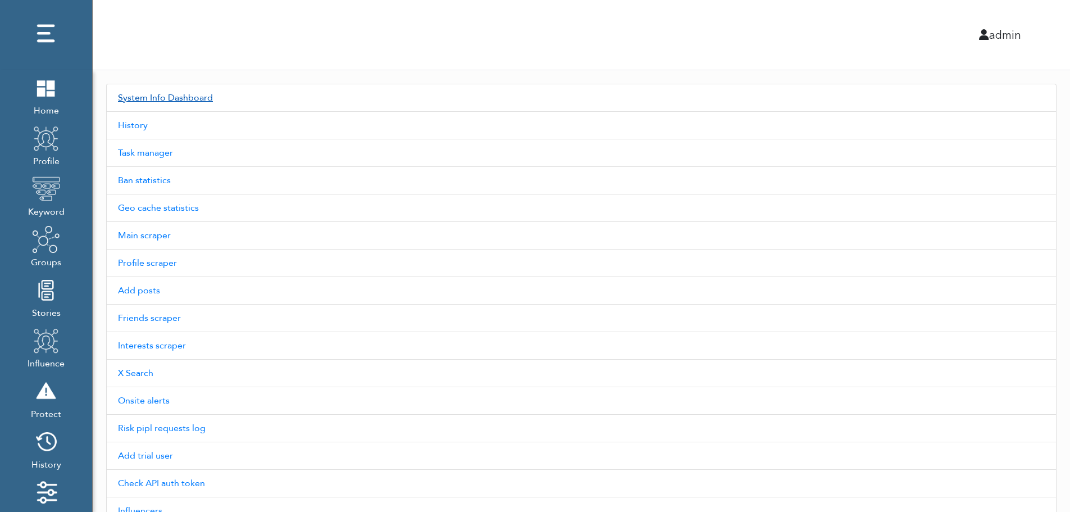
click at [184, 97] on link "System Info Dashboard" at bounding box center [581, 98] width 951 height 28
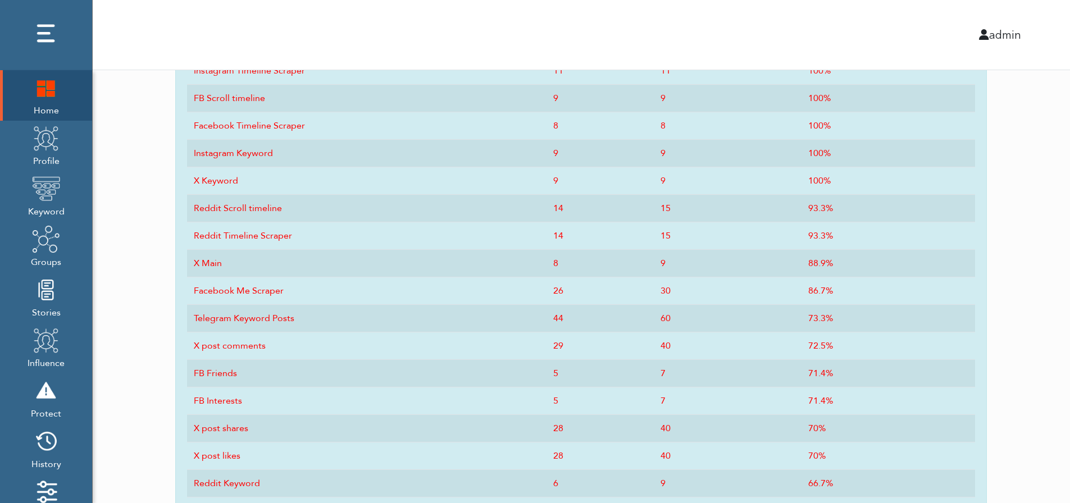
scroll to position [553, 0]
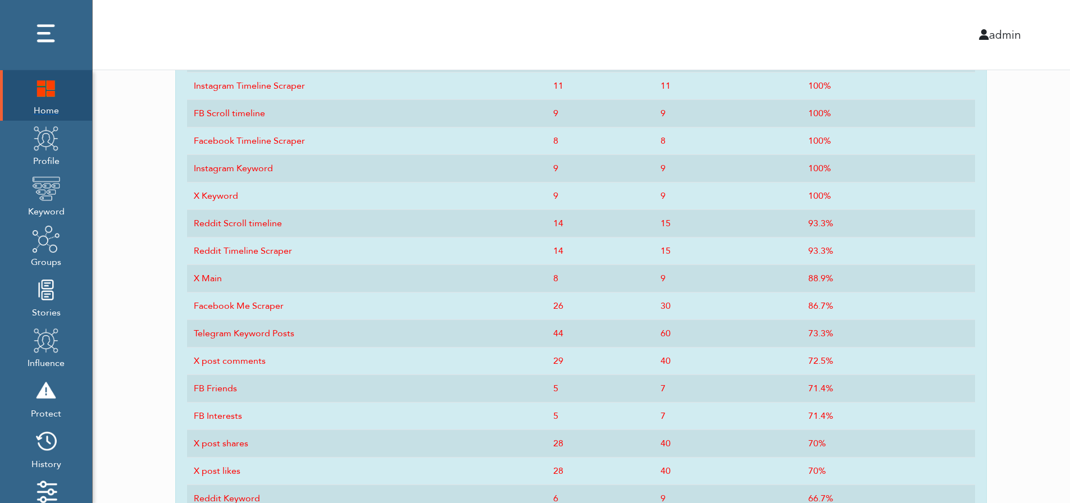
click at [40, 101] on img at bounding box center [46, 88] width 28 height 28
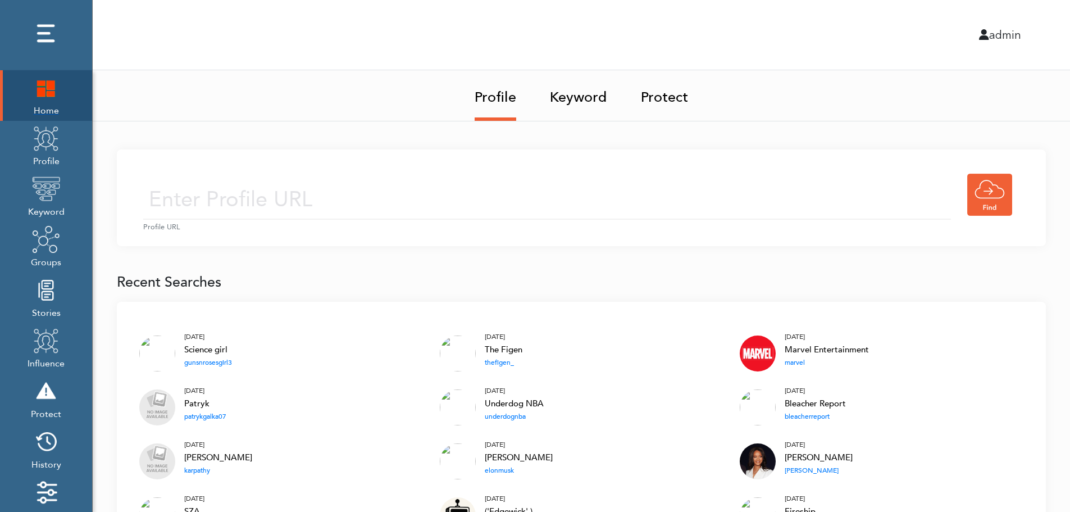
click at [39, 90] on img at bounding box center [46, 88] width 28 height 28
click at [47, 87] on img at bounding box center [46, 88] width 28 height 28
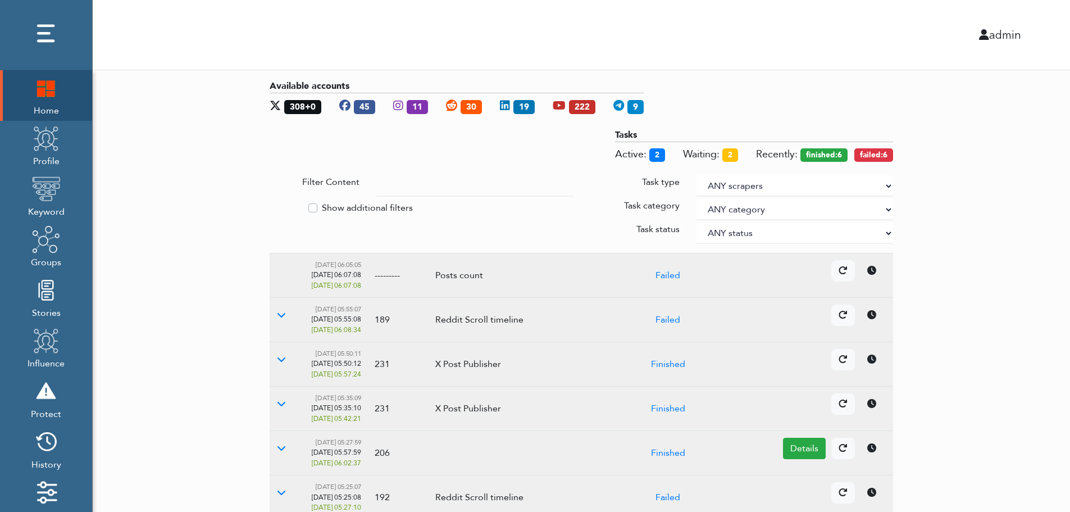
drag, startPoint x: 1003, startPoint y: 234, endPoint x: 887, endPoint y: 184, distance: 126.4
click at [887, 184] on select "ANY scrapers Facebook profile Facebook keyword X profile X keyword Instagram pr…" at bounding box center [795, 185] width 197 height 21
click at [367, 205] on label "Show additional filters" at bounding box center [367, 207] width 91 height 13
click at [279, 205] on input "Show additional filters" at bounding box center [274, 206] width 9 height 11
checkbox input "true"
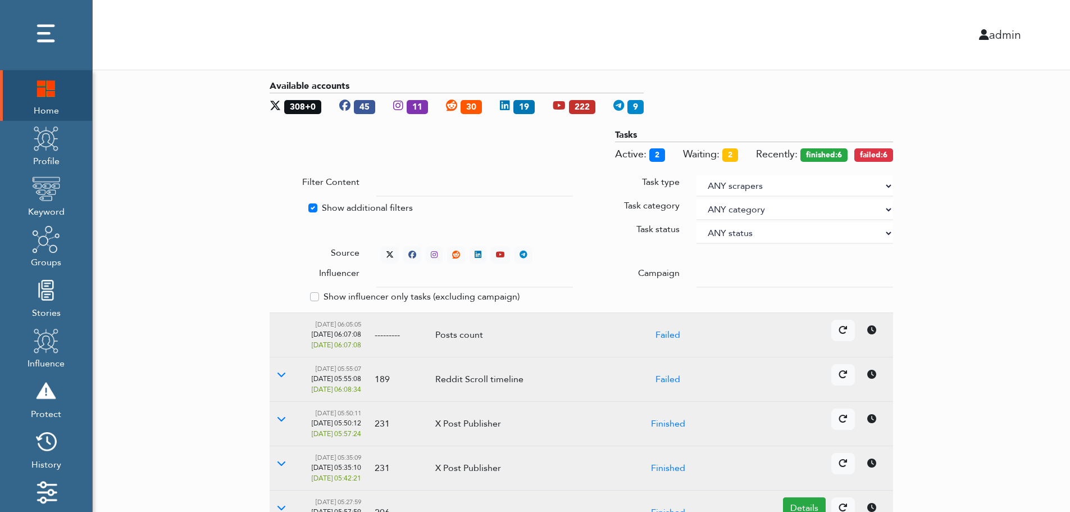
click at [696, 273] on div at bounding box center [794, 276] width 213 height 21
click at [464, 279] on input "text" at bounding box center [474, 276] width 197 height 21
click at [733, 230] on select "ANY status None Created In progress Finished Failed Wait to retry Canceled Skip…" at bounding box center [795, 232] width 197 height 21
click at [697, 222] on select "ANY status None Created In progress Finished Failed Wait to retry Canceled Skip…" at bounding box center [795, 232] width 197 height 21
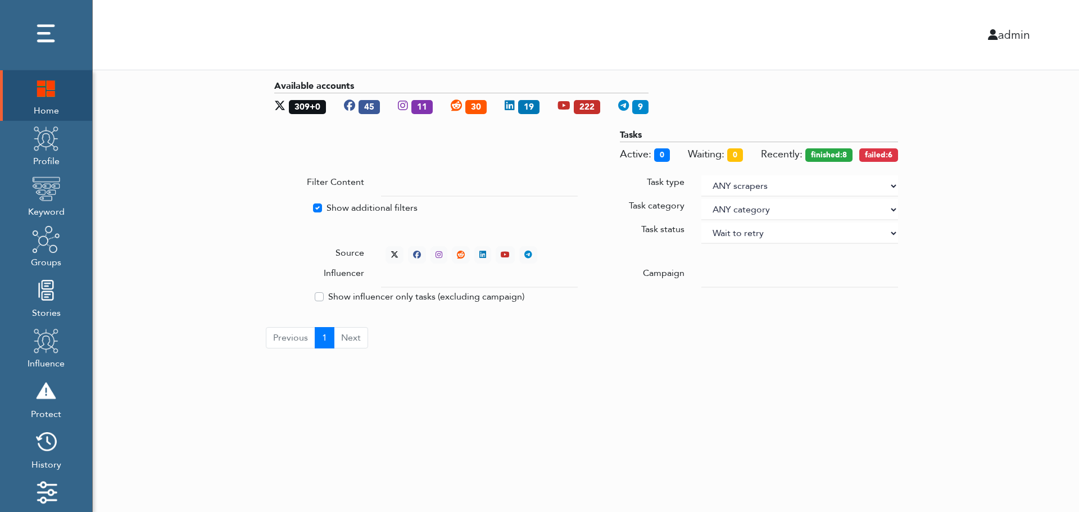
select select "4"
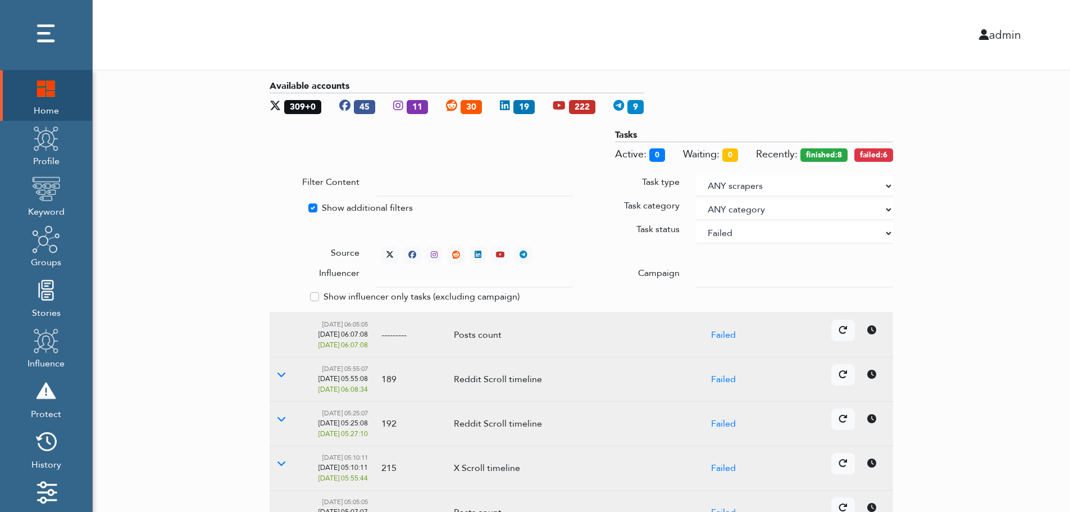
click at [963, 172] on div "Available accounts 309+0 45 11 30 19 222 9 Tasks Active: 0 Waiting: 0 Recently:…" at bounding box center [582, 435] width 978 height 731
click at [1002, 258] on div "Available accounts 309+0 45 11 30 19 222 9 Tasks Active: 0 Waiting: 0 Recently:…" at bounding box center [582, 435] width 978 height 731
click at [388, 251] on icon at bounding box center [390, 255] width 8 height 8
click at [280, 330] on icon at bounding box center [281, 329] width 9 height 9
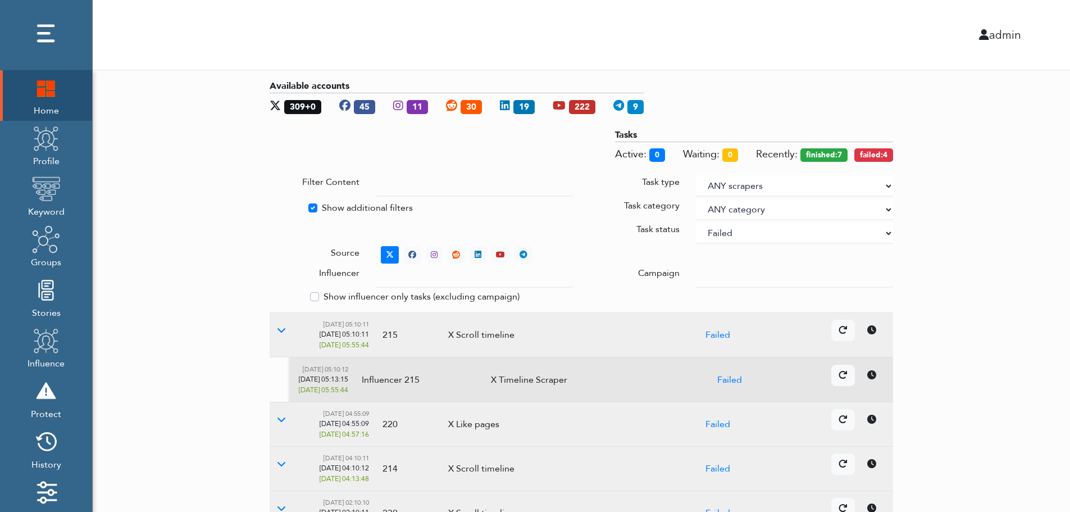
click at [875, 378] on icon at bounding box center [871, 374] width 9 height 9
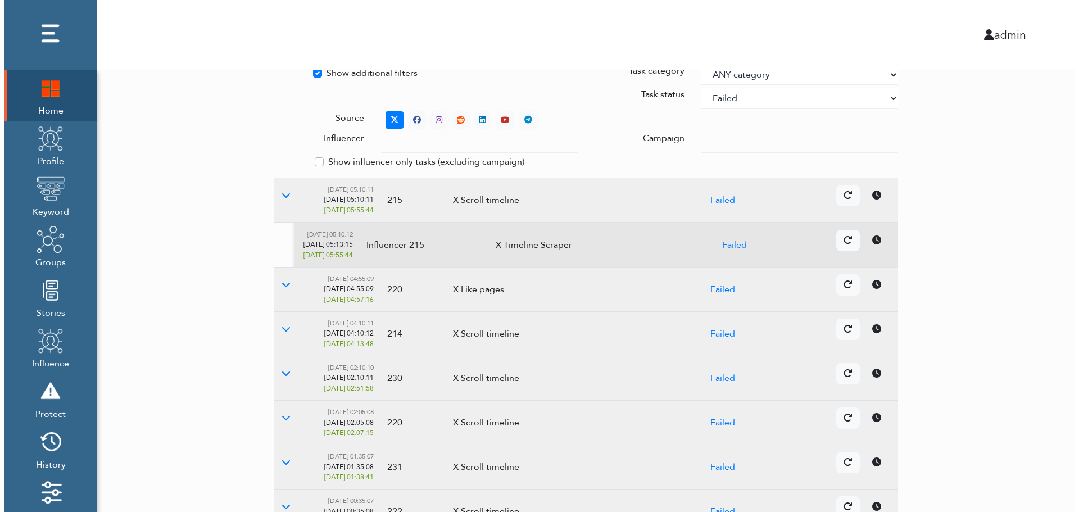
scroll to position [334, 0]
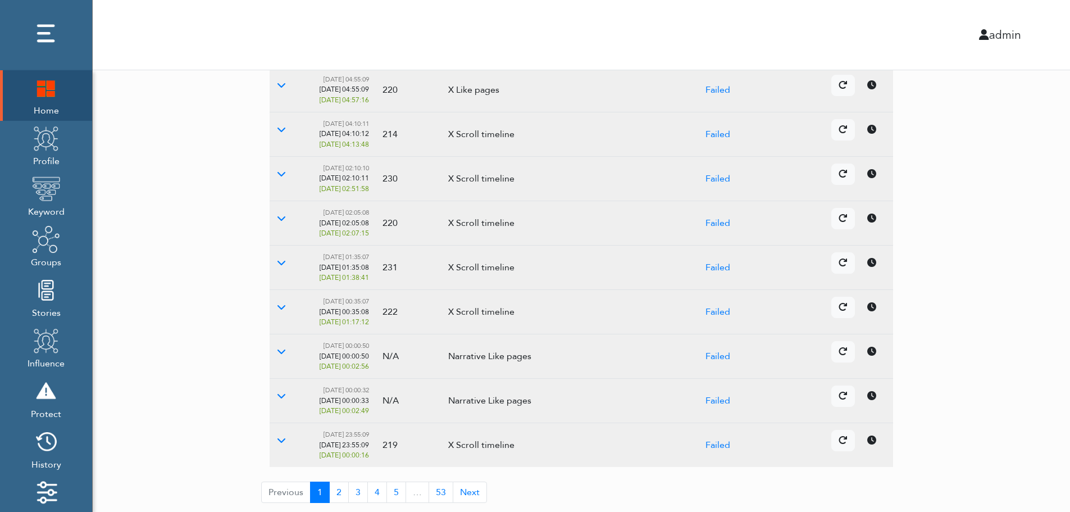
click at [870, 353] on icon at bounding box center [871, 351] width 9 height 9
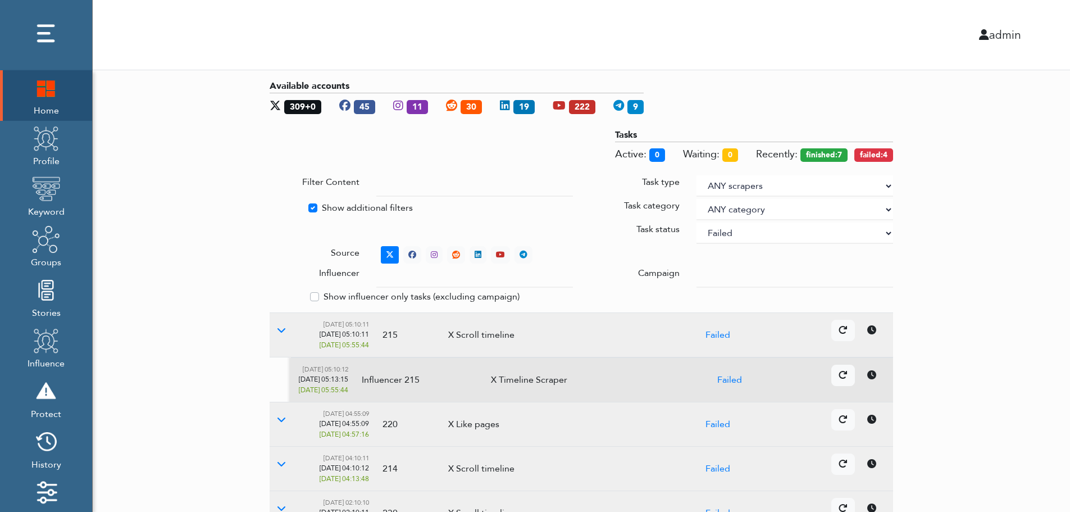
click at [765, 234] on select "ANY status None Created In progress Finished Failed Wait to retry Canceled Skip…" at bounding box center [795, 232] width 197 height 21
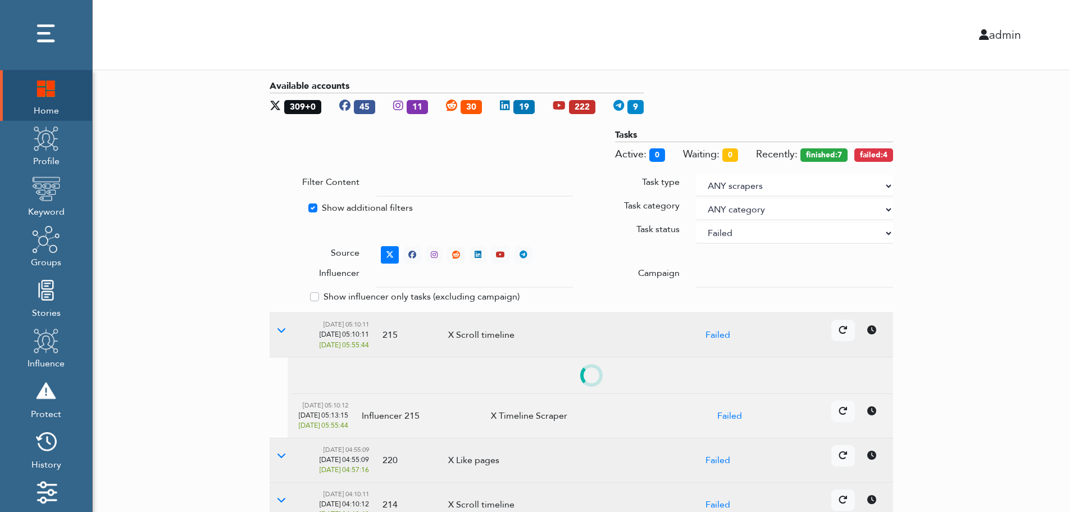
select select
click at [697, 222] on select "ANY status None Created In progress Finished Failed Wait to retry Canceled Skip…" at bounding box center [795, 232] width 197 height 21
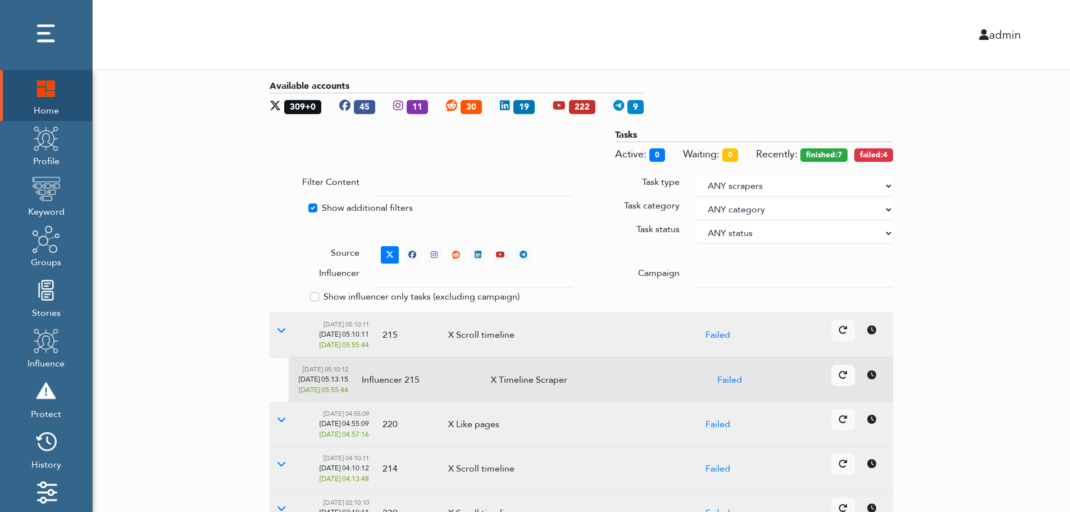
click at [1046, 210] on div "Available accounts 309+0 45 11 30 19 222 9 Tasks Active: 0 Waiting: 0 Recently:…" at bounding box center [582, 458] width 978 height 776
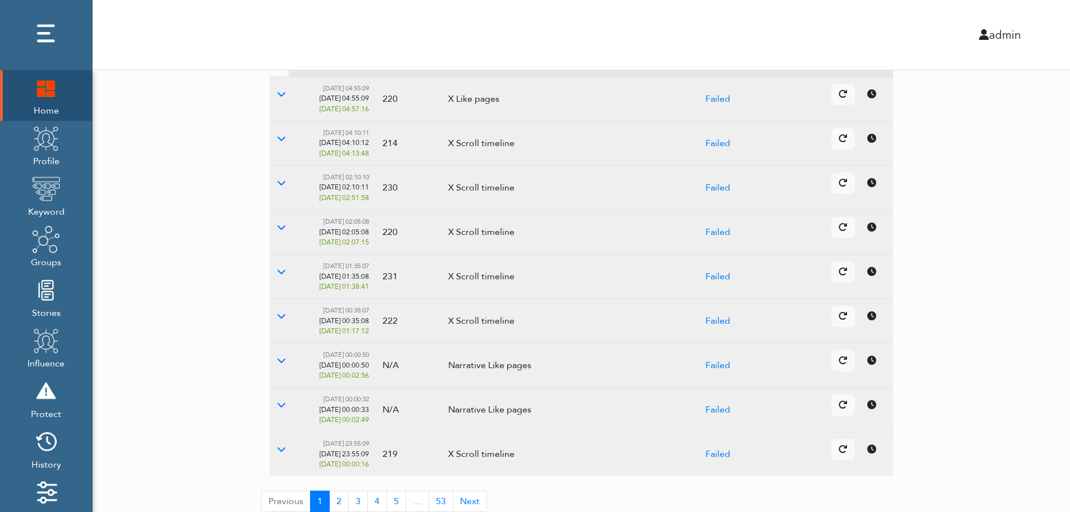
scroll to position [334, 0]
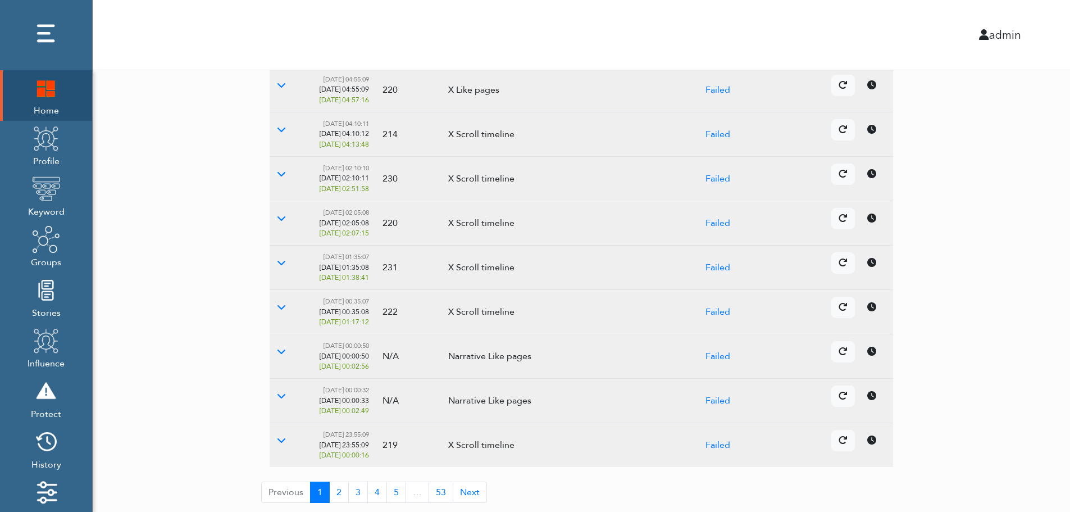
click at [875, 363] on td "Details Cancel" at bounding box center [824, 356] width 138 height 44
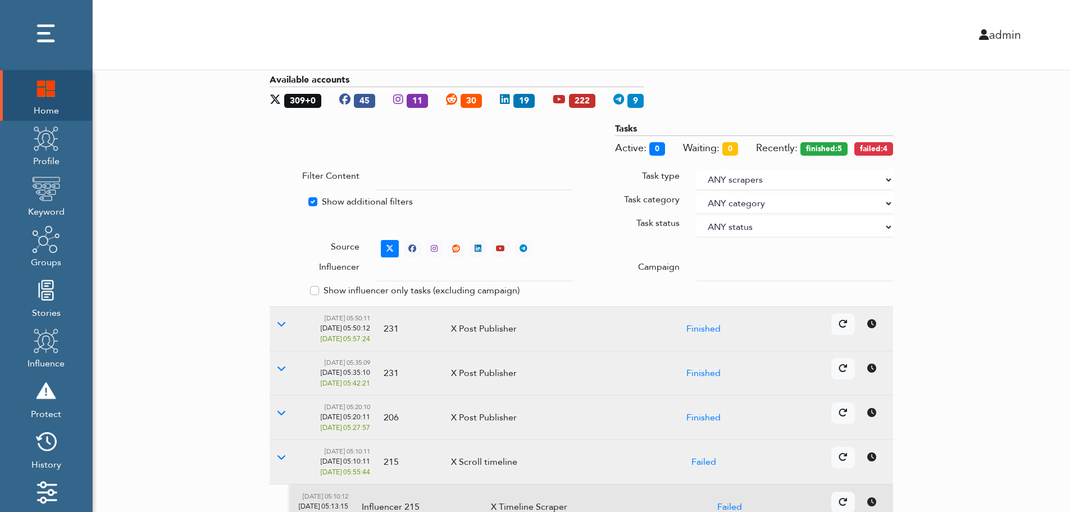
scroll to position [0, 0]
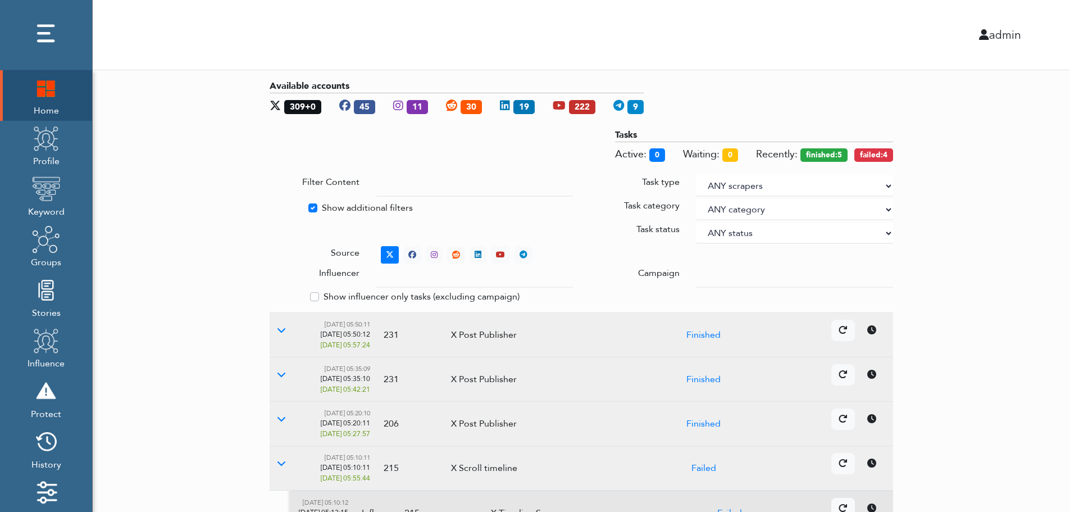
click at [337, 206] on label "Show additional filters" at bounding box center [367, 207] width 91 height 13
click at [279, 206] on input "Show additional filters" at bounding box center [274, 206] width 9 height 11
checkbox input "false"
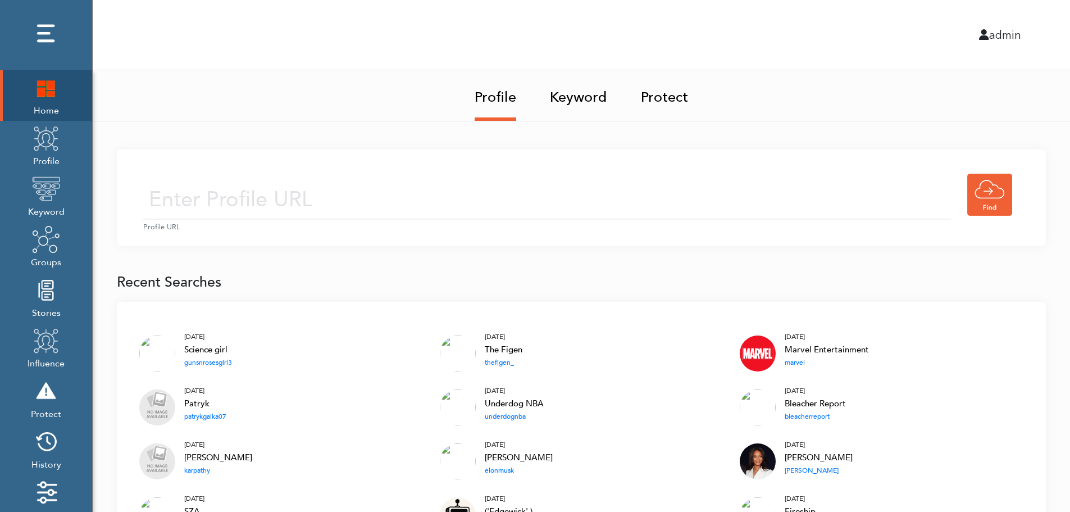
click at [364, 197] on input "text" at bounding box center [547, 200] width 808 height 40
type input "[URL][DOMAIN_NAME]"
click at [437, 203] on input "[URL][DOMAIN_NAME]" at bounding box center [547, 200] width 808 height 40
click at [527, 168] on div "[URL][DOMAIN_NAME] Profile URL" at bounding box center [581, 197] width 929 height 97
click at [497, 211] on input "[URL][DOMAIN_NAME]" at bounding box center [547, 200] width 808 height 40
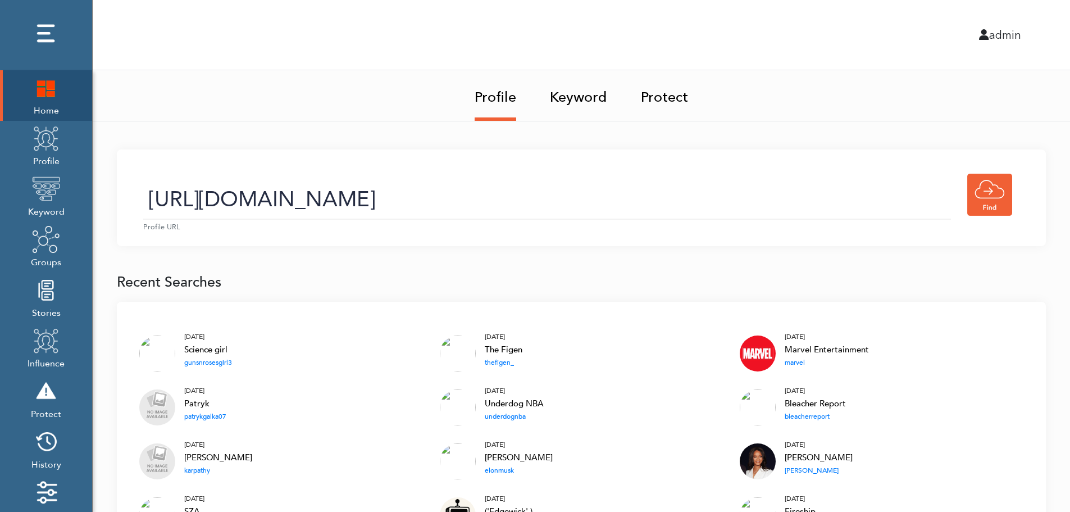
click at [582, 101] on link "Keyword" at bounding box center [578, 93] width 57 height 47
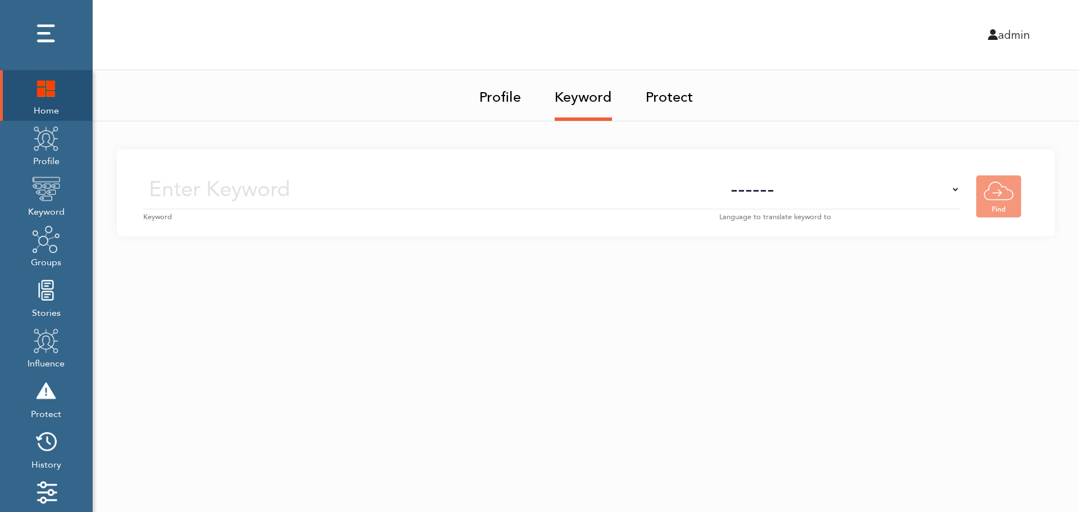
click at [592, 192] on input "text" at bounding box center [431, 190] width 576 height 40
click at [48, 152] on img at bounding box center [46, 138] width 28 height 28
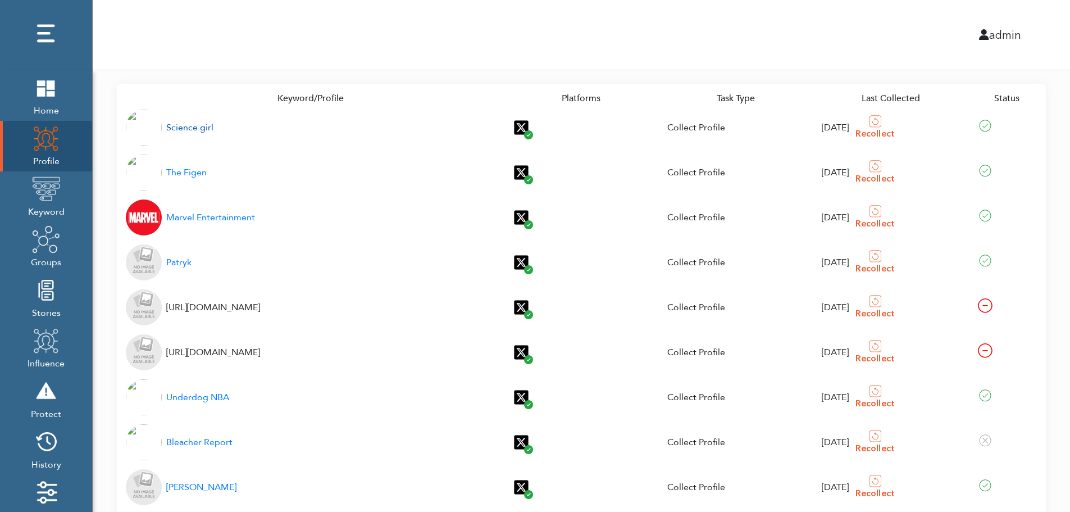
click at [183, 128] on div "Science girl" at bounding box center [189, 127] width 47 height 13
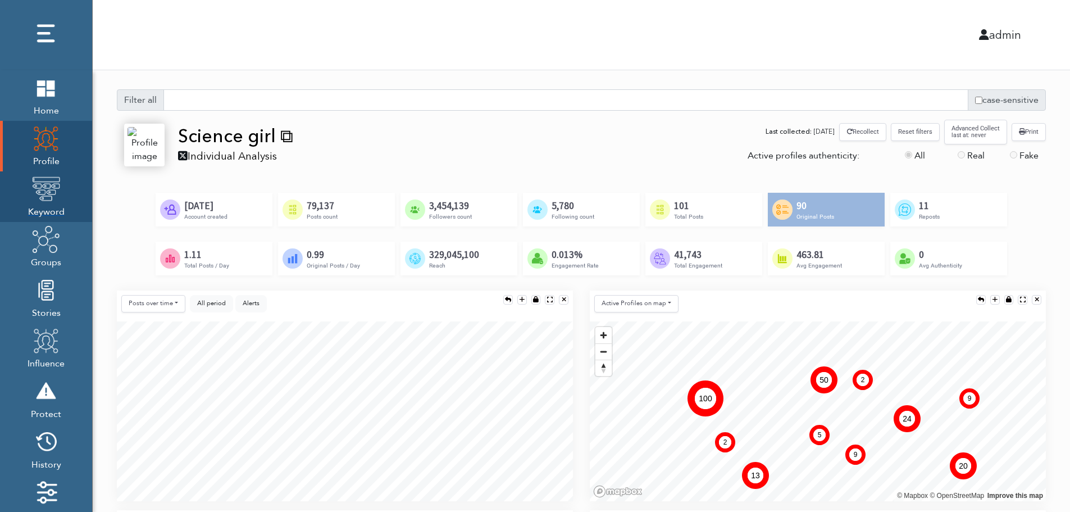
click at [43, 199] on img at bounding box center [46, 189] width 28 height 28
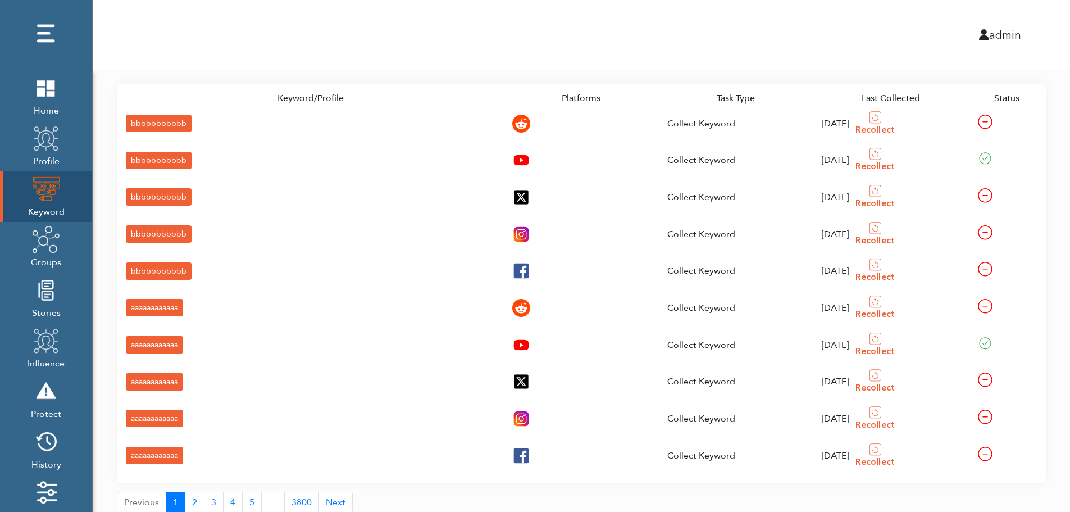
click at [137, 122] on div "bbbbbbbbbbb" at bounding box center [159, 123] width 66 height 17
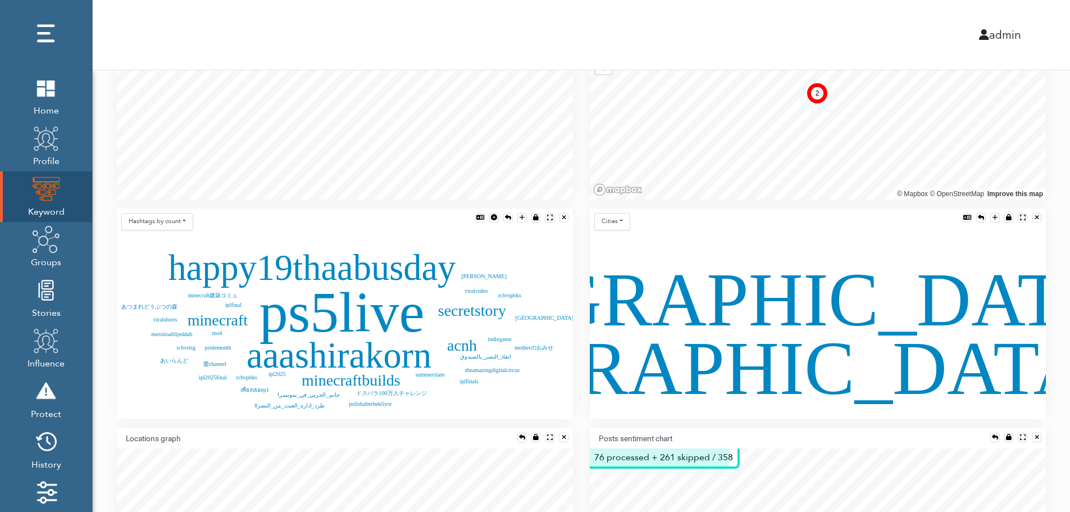
scroll to position [248, 0]
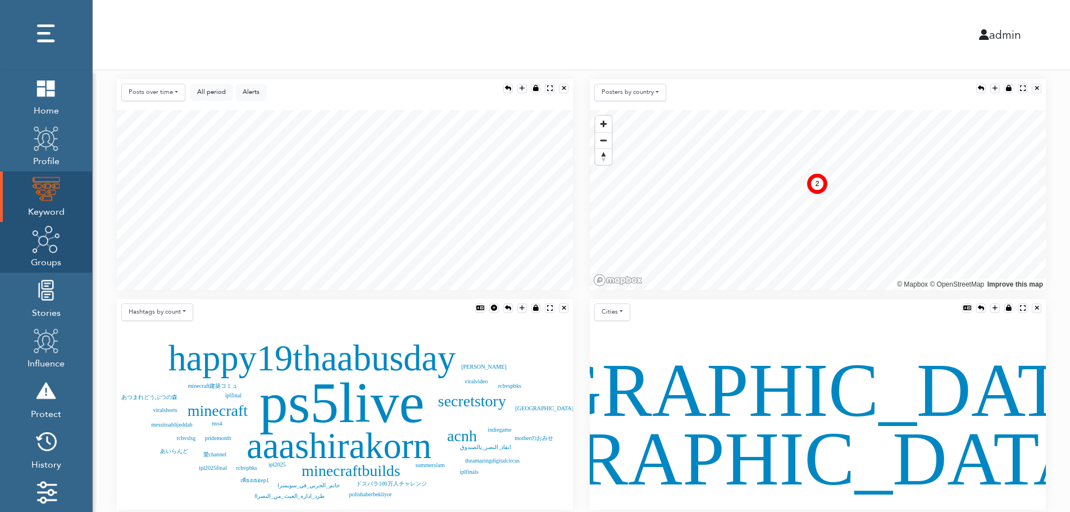
click at [44, 251] on img at bounding box center [46, 239] width 28 height 28
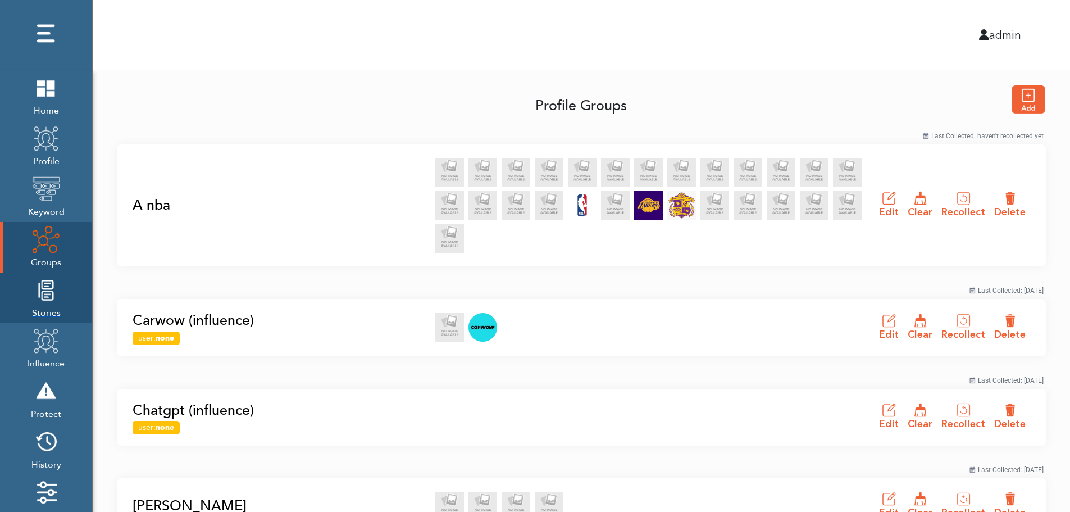
click at [43, 303] on img at bounding box center [46, 290] width 28 height 28
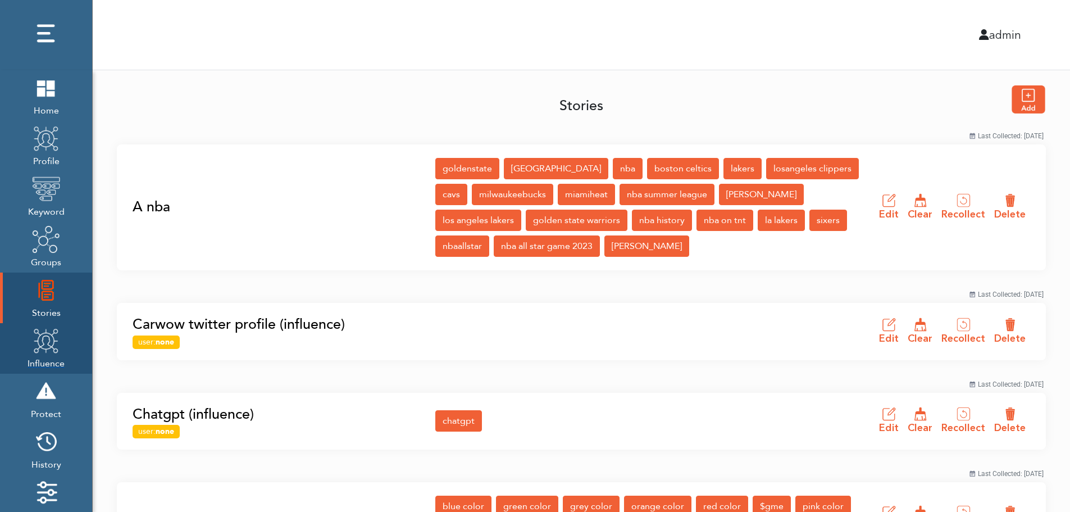
click at [42, 350] on img at bounding box center [46, 340] width 28 height 28
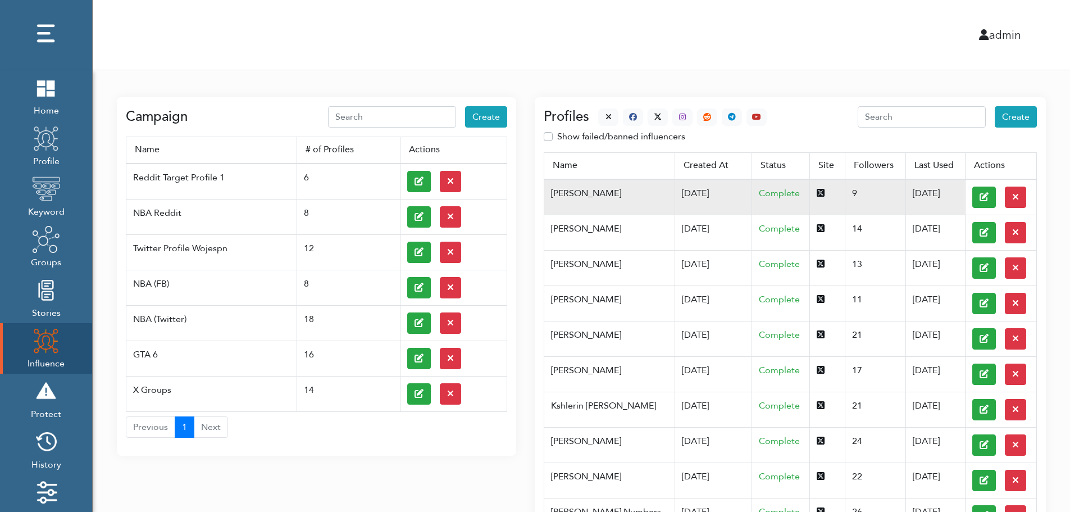
click at [675, 192] on td "[DATE]" at bounding box center [714, 197] width 78 height 36
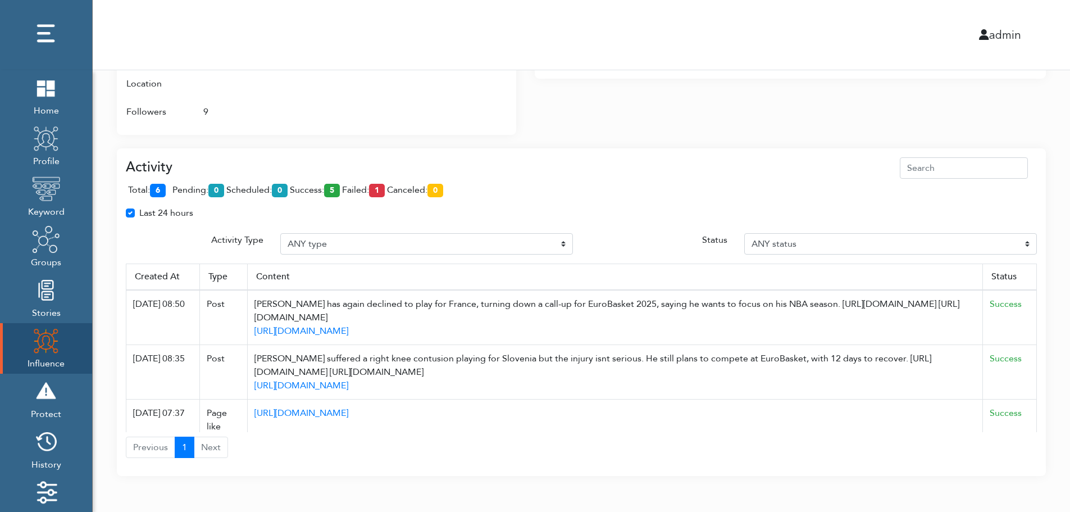
scroll to position [727, 0]
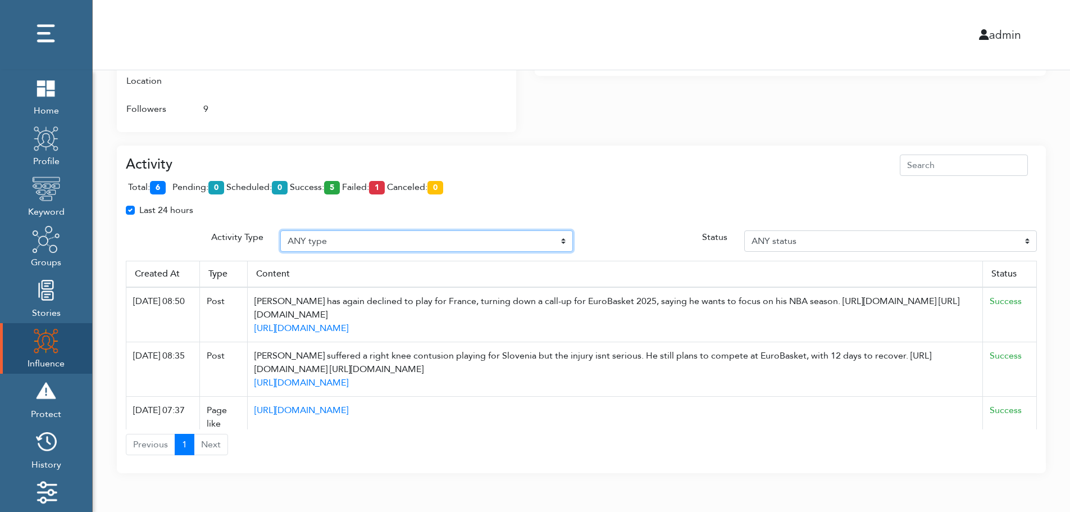
click at [364, 239] on select "ANY type Post Like Post Post comment Comment like Post Share Follow Unfollow Pa…" at bounding box center [426, 240] width 293 height 21
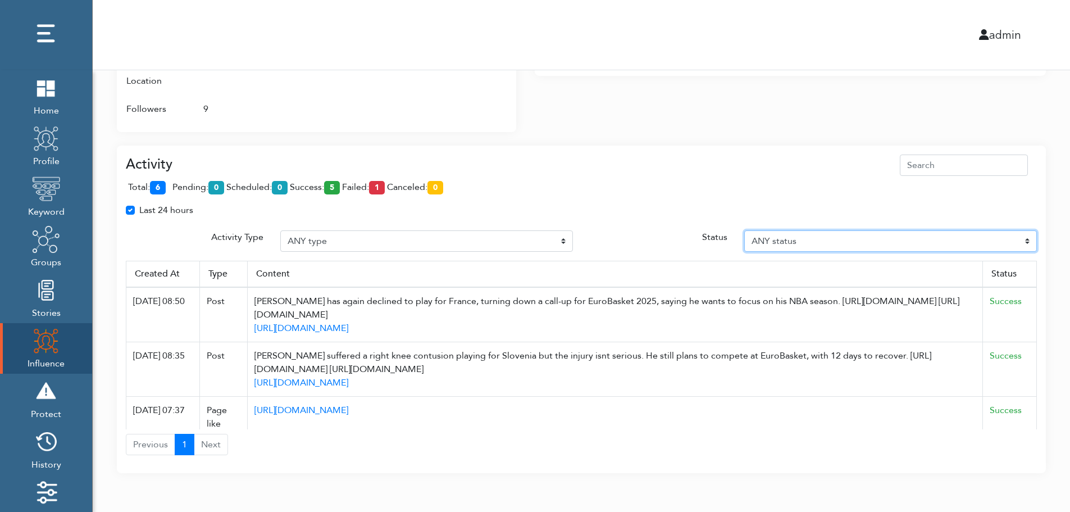
click at [838, 239] on select "ANY status Pending Scheduled Success Failed Canceled Unknown" at bounding box center [890, 240] width 293 height 21
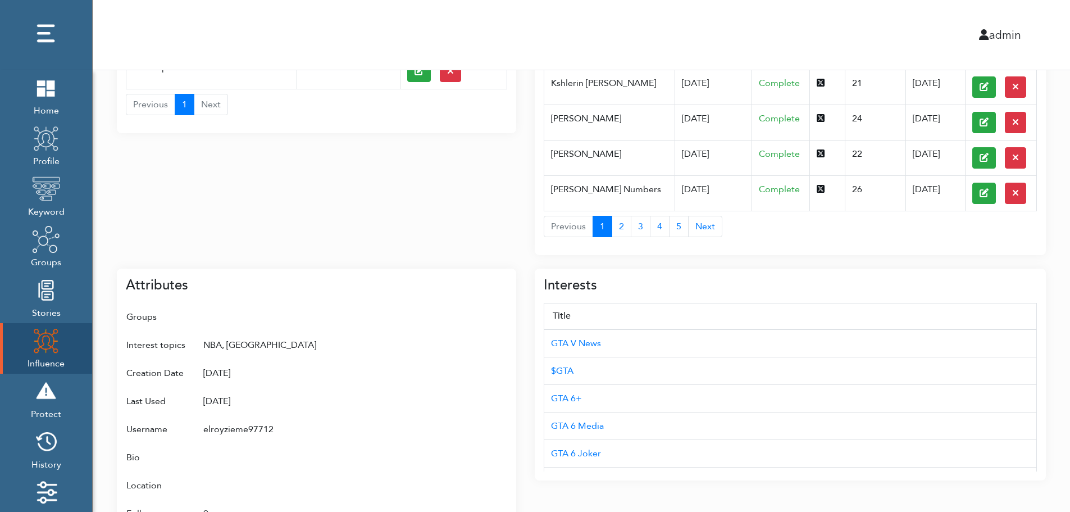
scroll to position [0, 0]
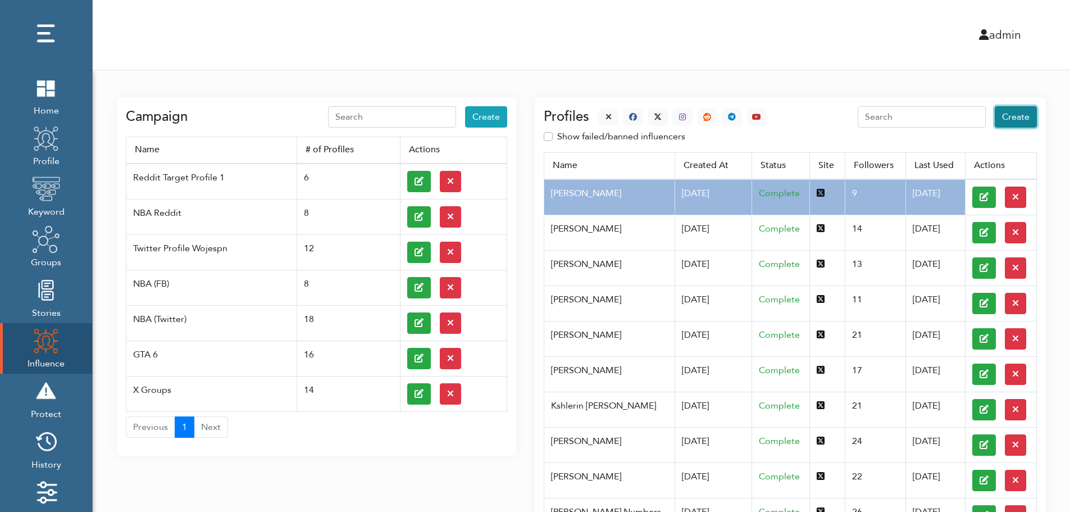
click at [1018, 117] on span "Create" at bounding box center [1016, 117] width 28 height 12
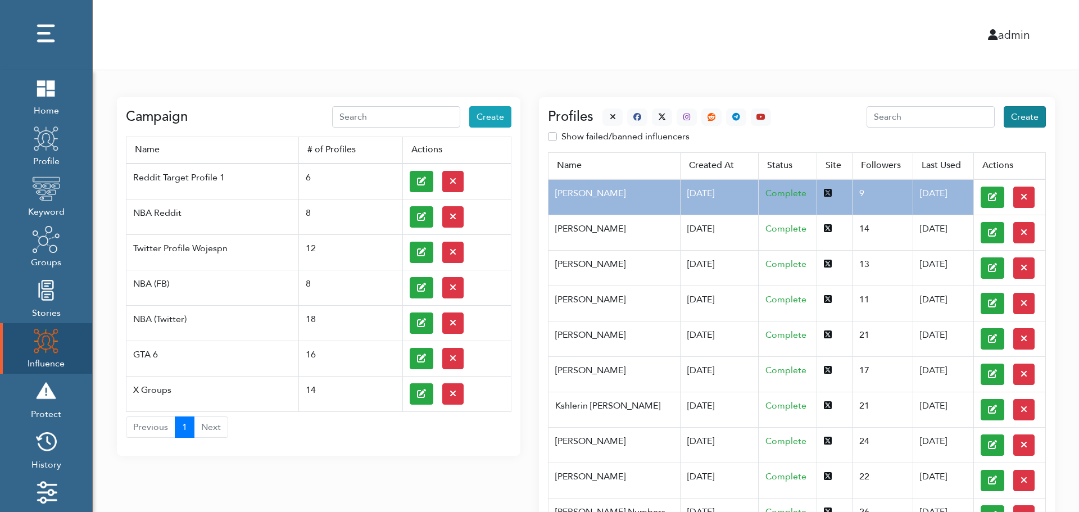
select select "primary"
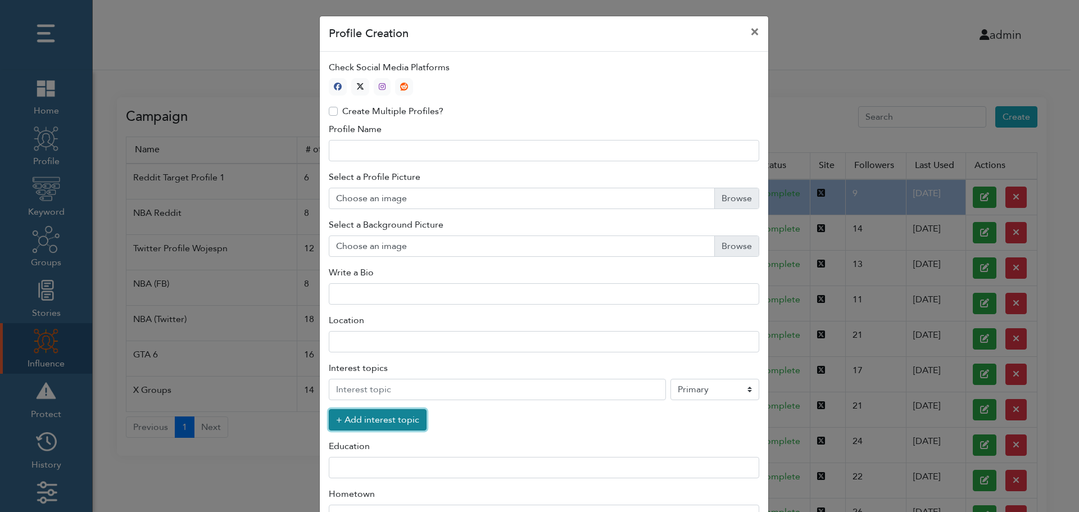
click at [371, 422] on button "+ Add interest topic" at bounding box center [378, 419] width 98 height 21
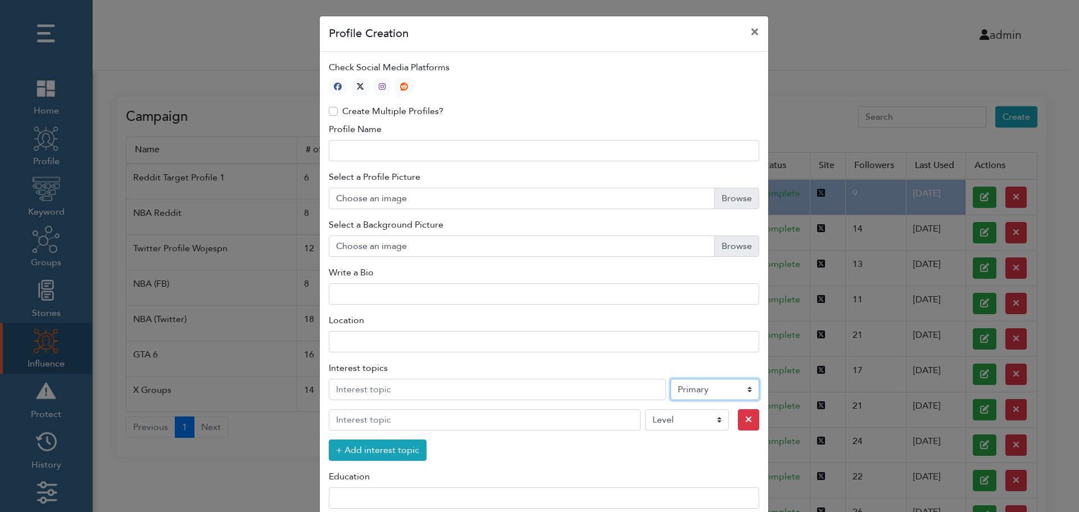
click at [698, 392] on select "Level Primary Secondary Tertiary" at bounding box center [714, 389] width 89 height 21
click at [357, 85] on icon "button" at bounding box center [360, 87] width 8 height 8
type input "1"
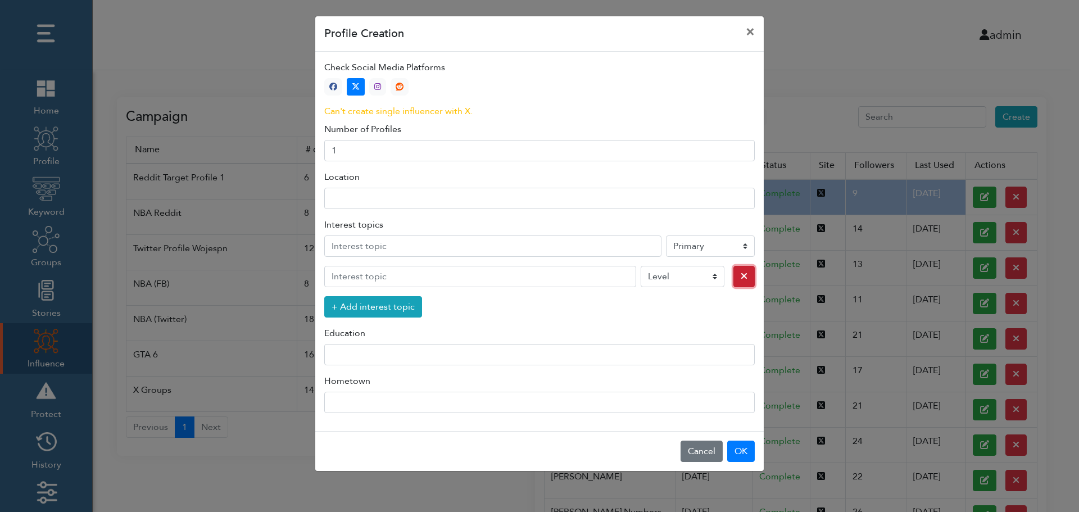
click at [740, 278] on icon "button" at bounding box center [743, 275] width 7 height 9
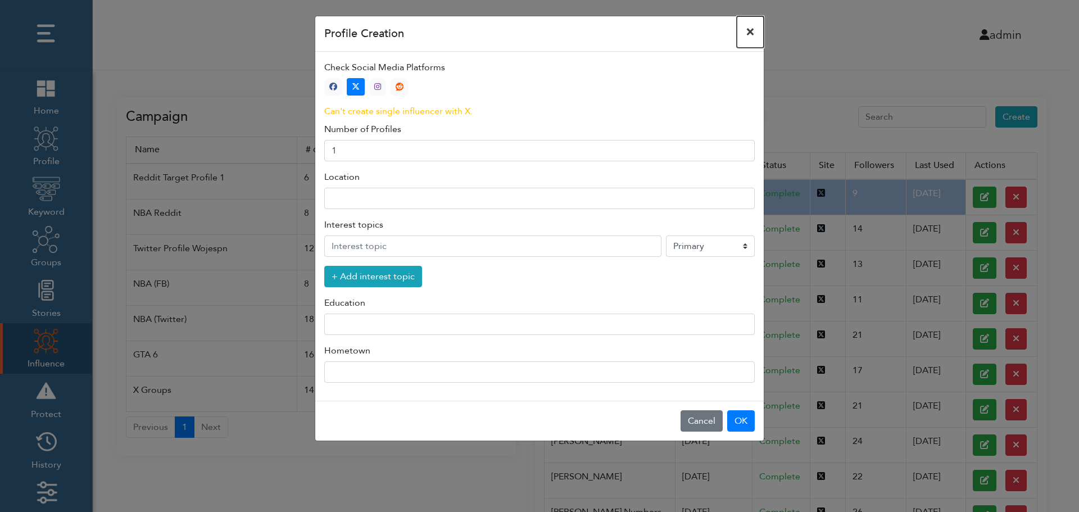
click at [751, 31] on button "×" at bounding box center [750, 31] width 27 height 31
select select "primary"
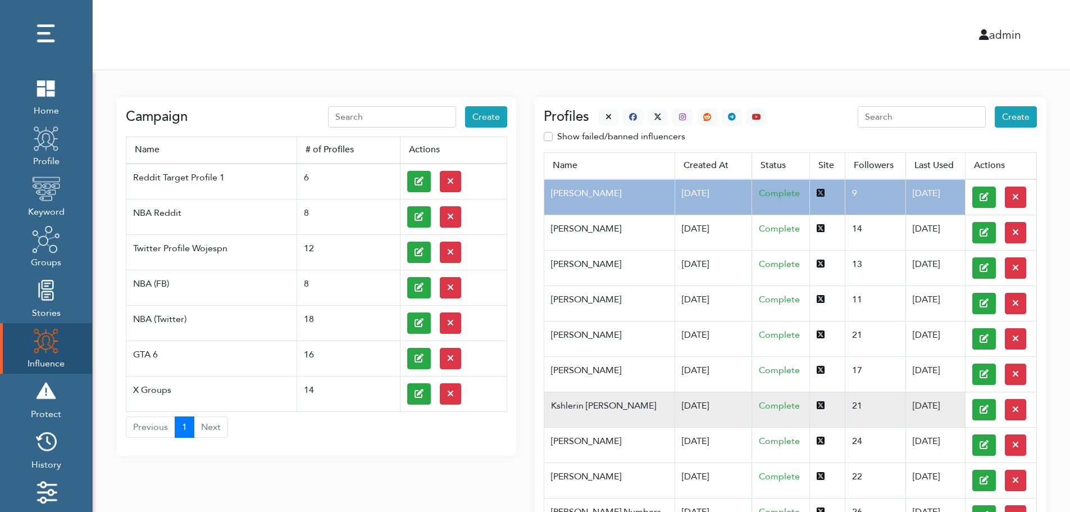
click at [601, 405] on td "Kshlerin [PERSON_NAME]" at bounding box center [609, 409] width 130 height 35
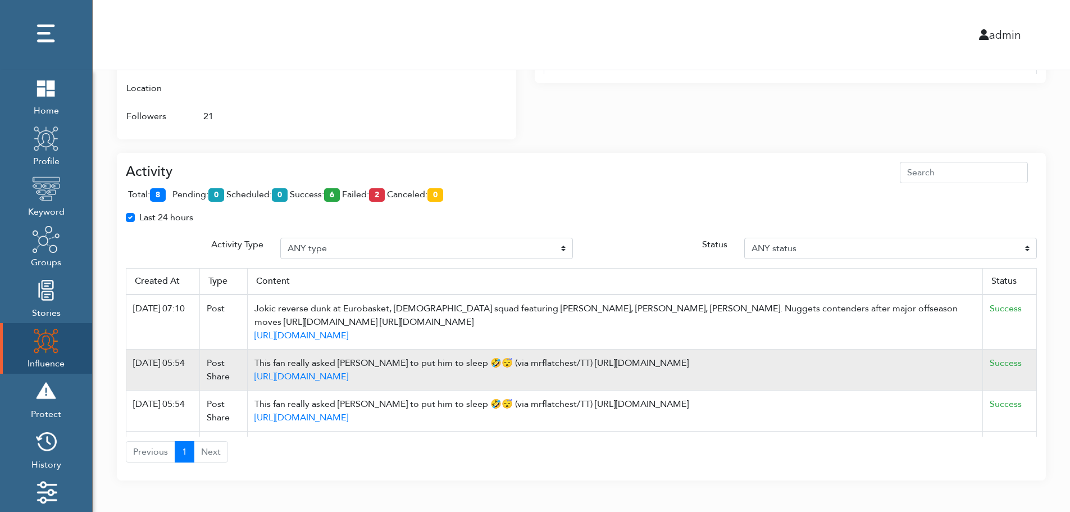
scroll to position [727, 0]
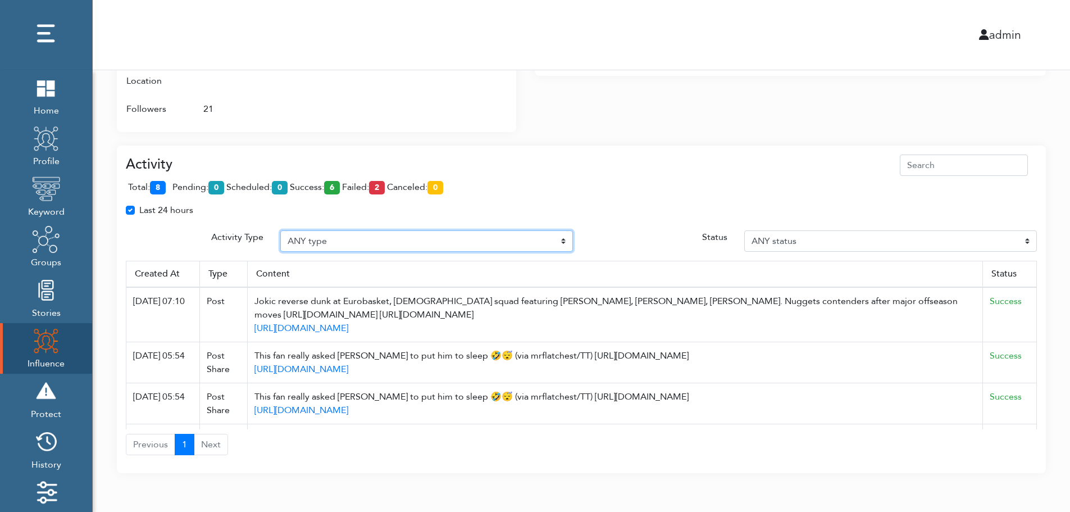
click at [341, 237] on select "ANY type Post Like Post Post comment Comment like Post Share Follow Unfollow Pa…" at bounding box center [426, 240] width 293 height 21
select select "Post"
click at [280, 230] on select "ANY type Post Like Post Post comment Comment like Post Share Follow Unfollow Pa…" at bounding box center [426, 240] width 293 height 21
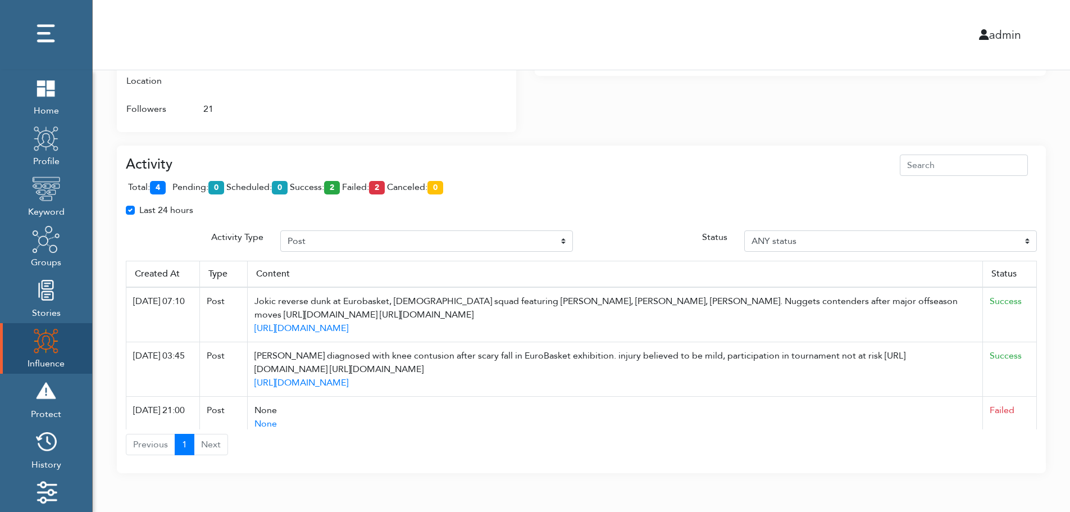
click at [169, 244] on div "Activity Type" at bounding box center [194, 240] width 155 height 21
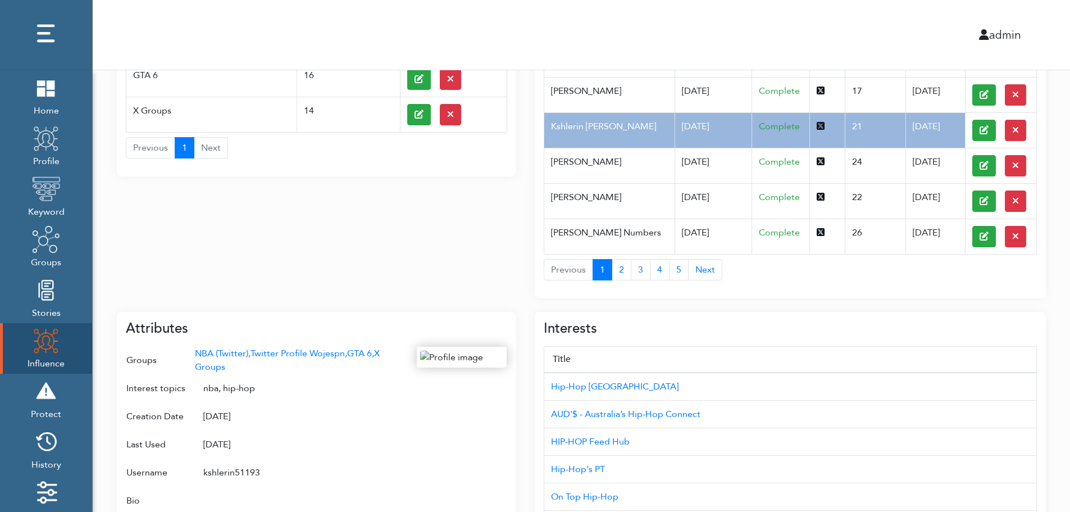
scroll to position [0, 0]
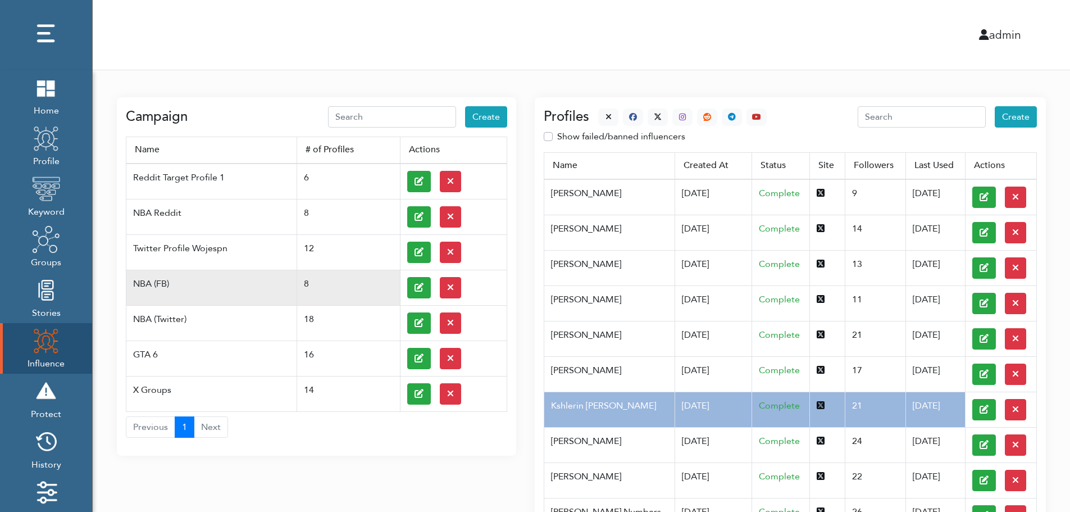
click at [405, 286] on td at bounding box center [453, 287] width 107 height 35
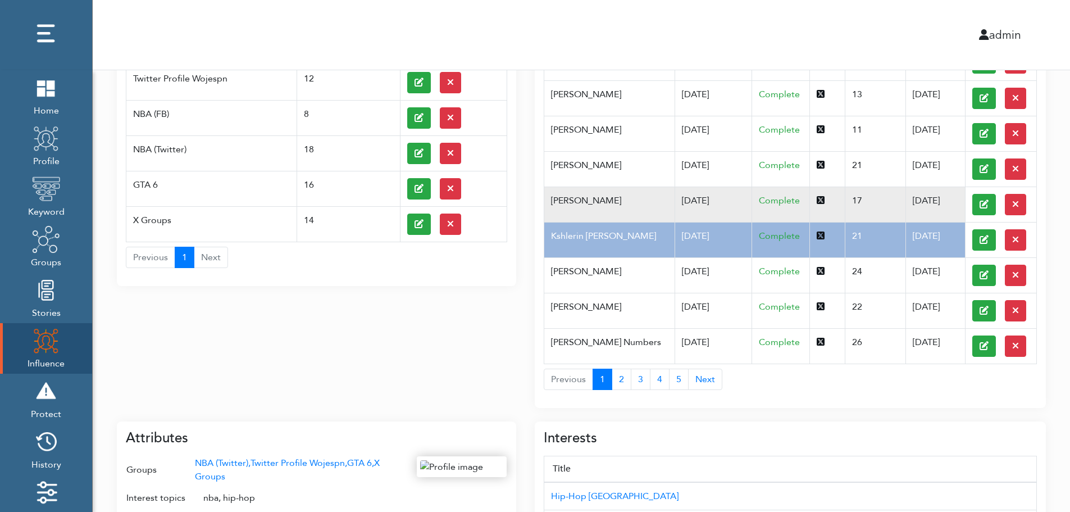
scroll to position [180, 0]
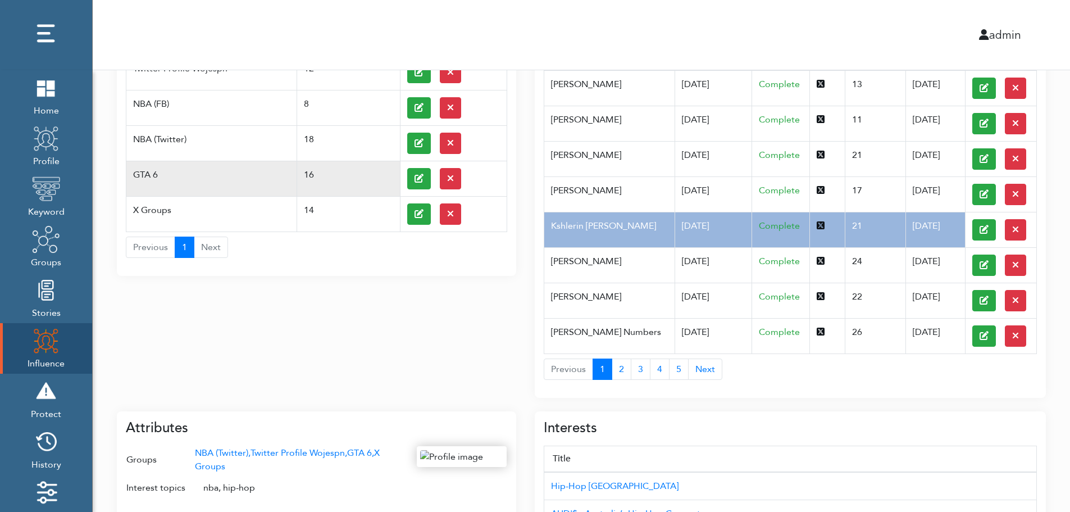
click at [167, 168] on td "GTA 6" at bounding box center [211, 178] width 171 height 35
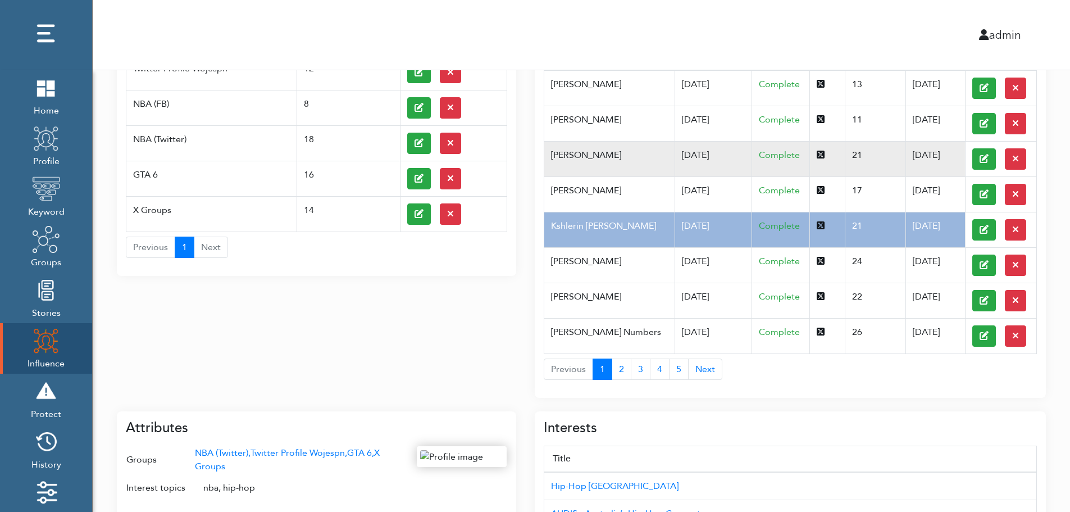
click at [649, 167] on td "[PERSON_NAME]" at bounding box center [609, 158] width 130 height 35
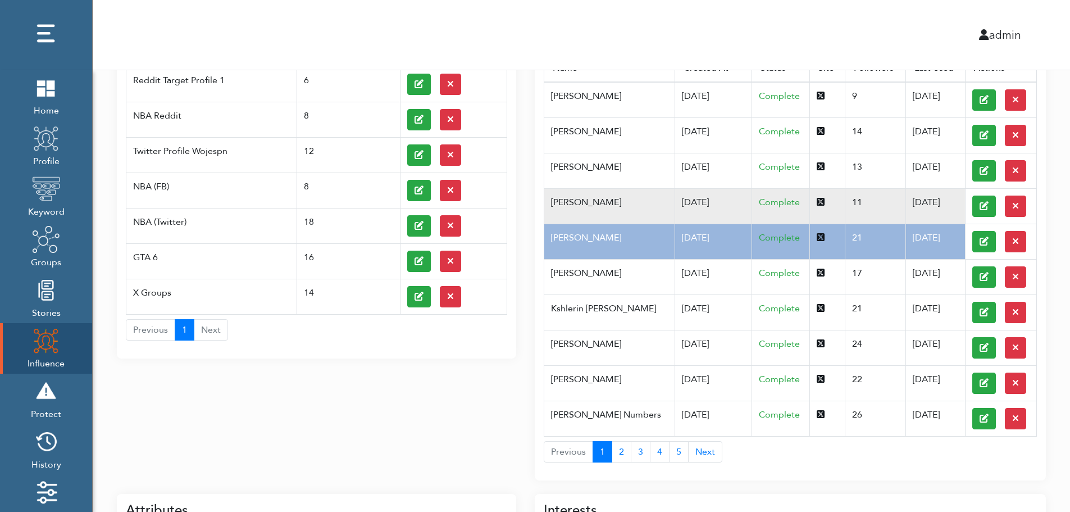
scroll to position [0, 0]
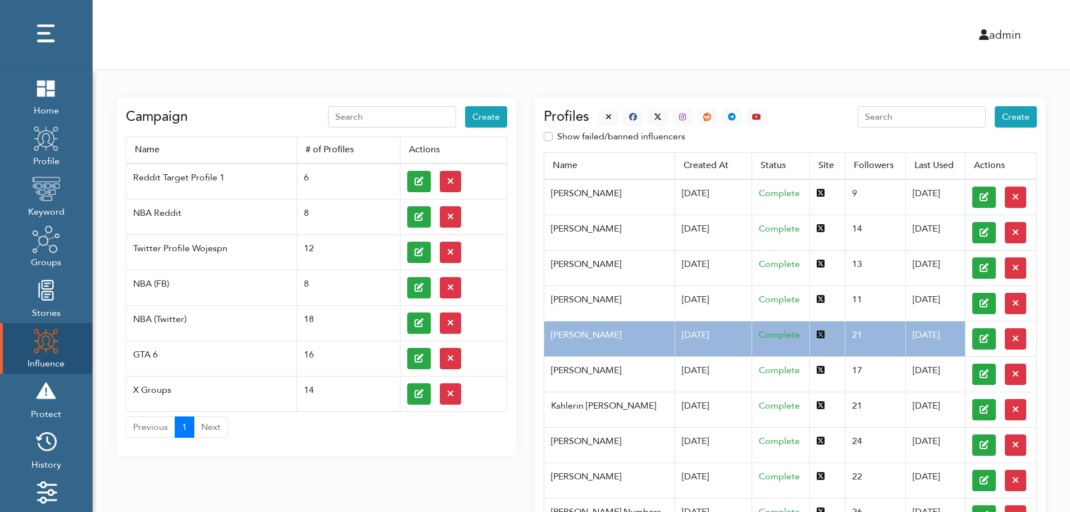
click at [595, 113] on div at bounding box center [678, 116] width 178 height 17
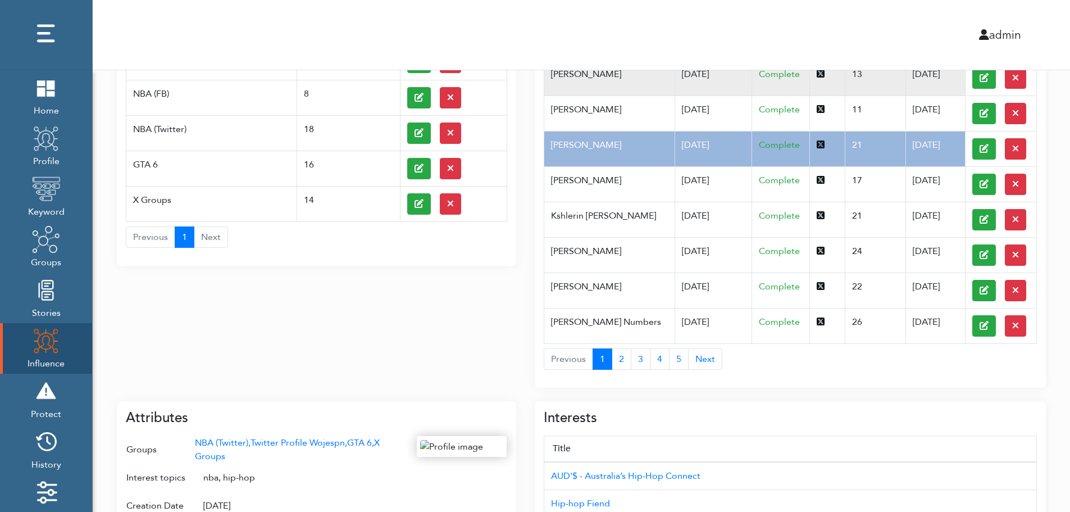
scroll to position [448, 0]
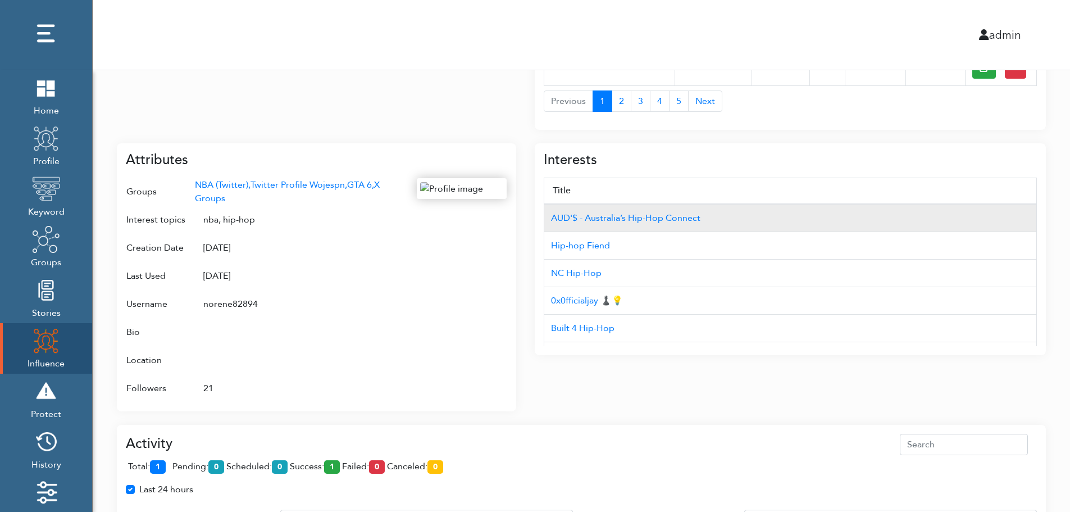
click at [976, 206] on td "AUD'$ - Australia’s Hip-Hop Connect" at bounding box center [790, 218] width 493 height 28
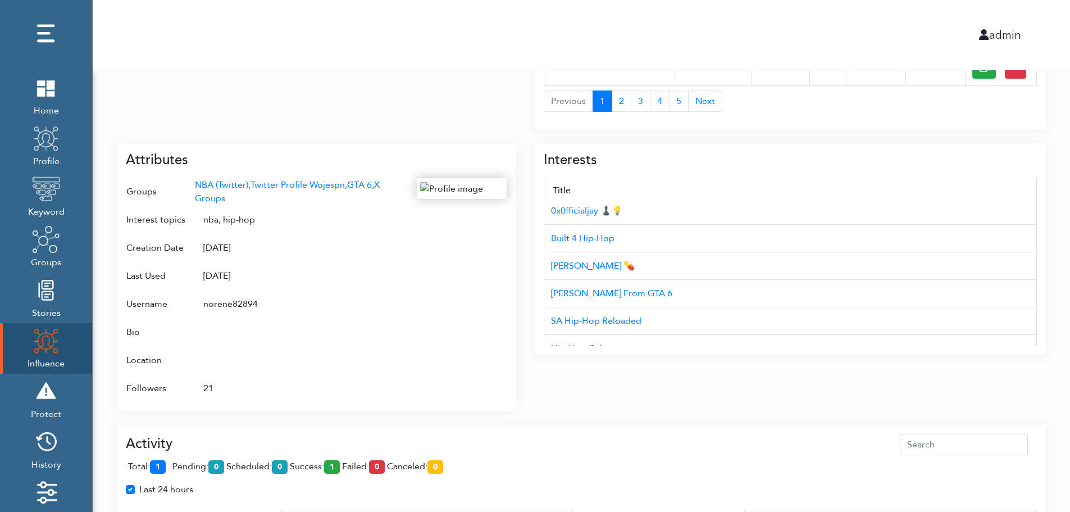
scroll to position [112, 0]
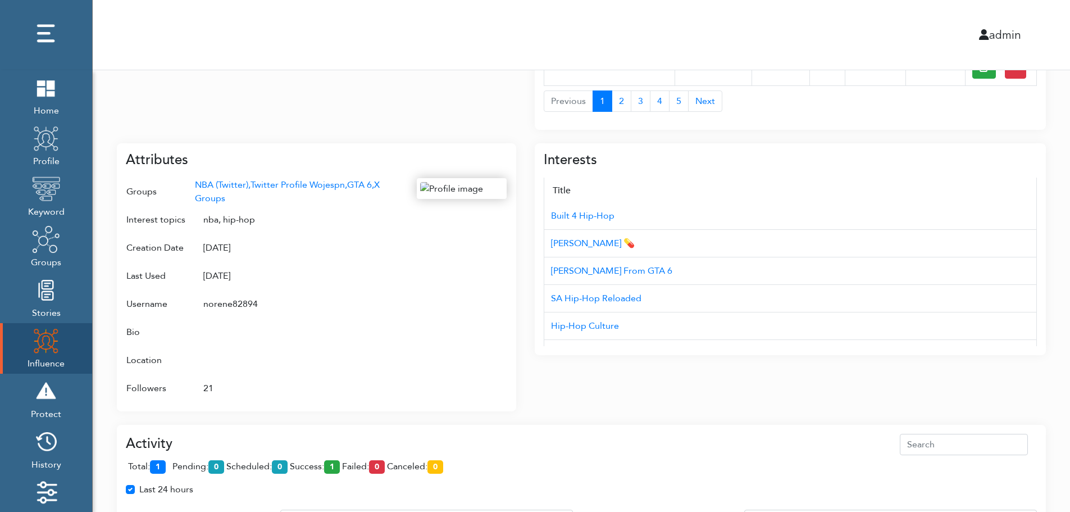
click at [1065, 299] on div "Campaign Create Name # of Profiles Actions Reddit Target Profile 1 6 NBA Reddit…" at bounding box center [582, 143] width 978 height 1043
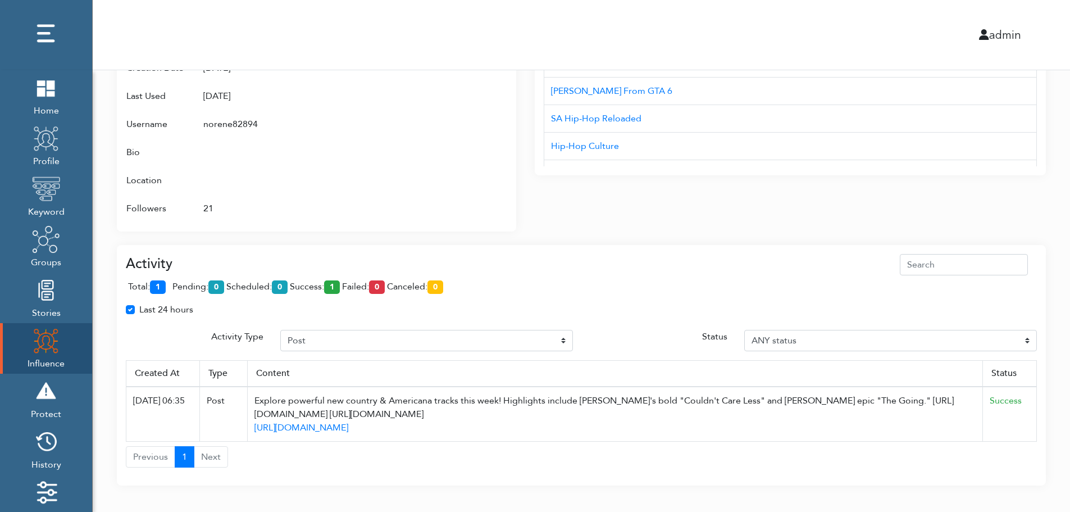
scroll to position [640, 0]
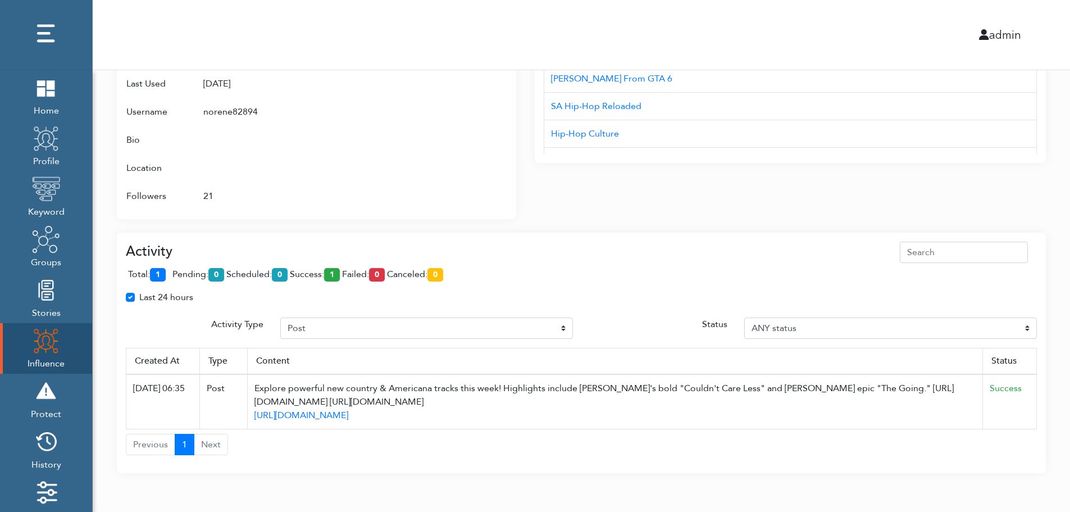
click at [1028, 299] on div "Last 24 hours" at bounding box center [581, 301] width 928 height 22
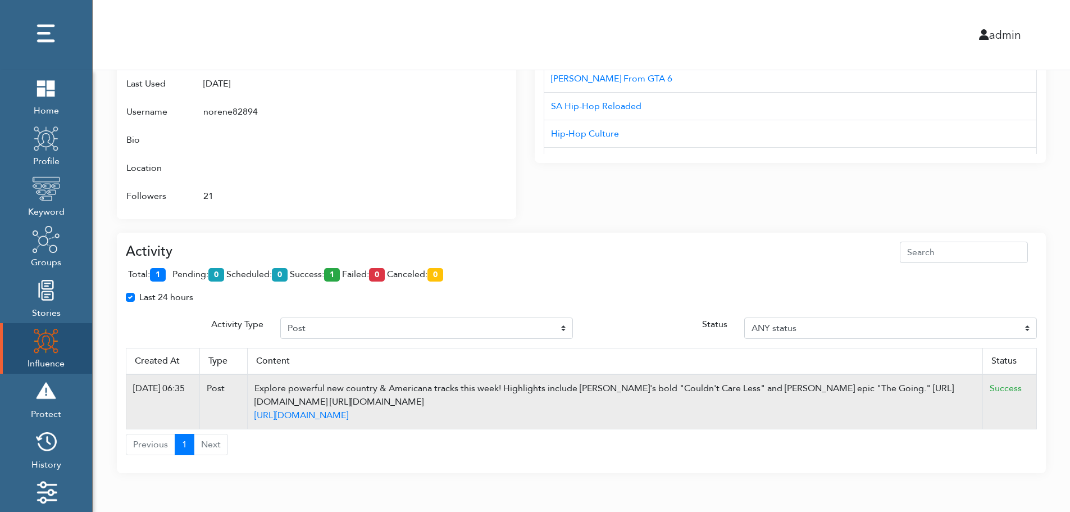
click at [1033, 379] on td "Success" at bounding box center [1010, 401] width 54 height 55
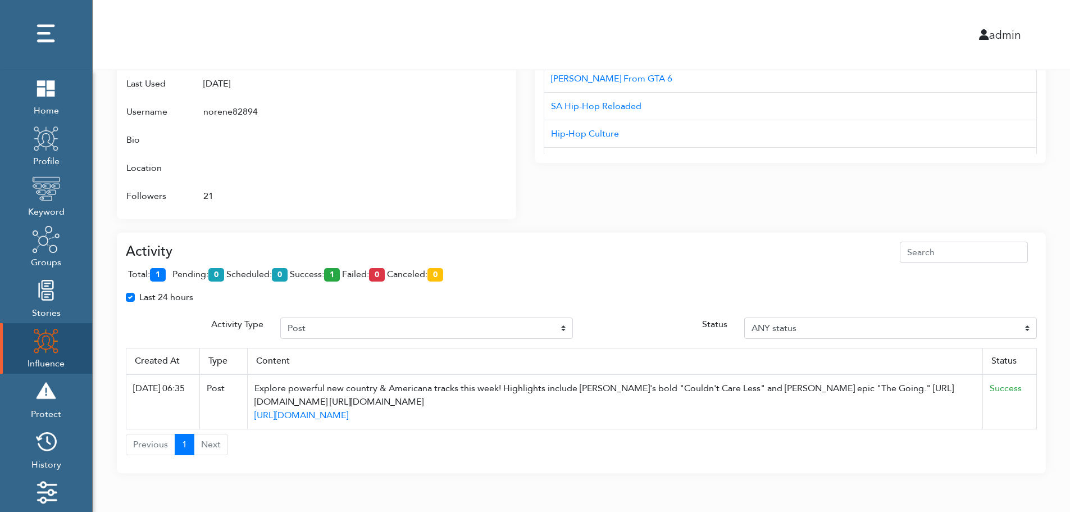
click at [984, 194] on div "Interests Title AUD'$ - Australia’s Hip-Hop Connect Hip-hop Fiend NC Hip-Hop 0x…" at bounding box center [790, 78] width 511 height 281
click at [510, 96] on div "Attributes Groups NBA (Twitter), Twitter Profile Wojespn, GTA 6, X Groups Inter…" at bounding box center [316, 85] width 399 height 268
click at [458, 116] on div at bounding box center [462, 98] width 90 height 224
click at [454, 131] on div at bounding box center [462, 98] width 90 height 224
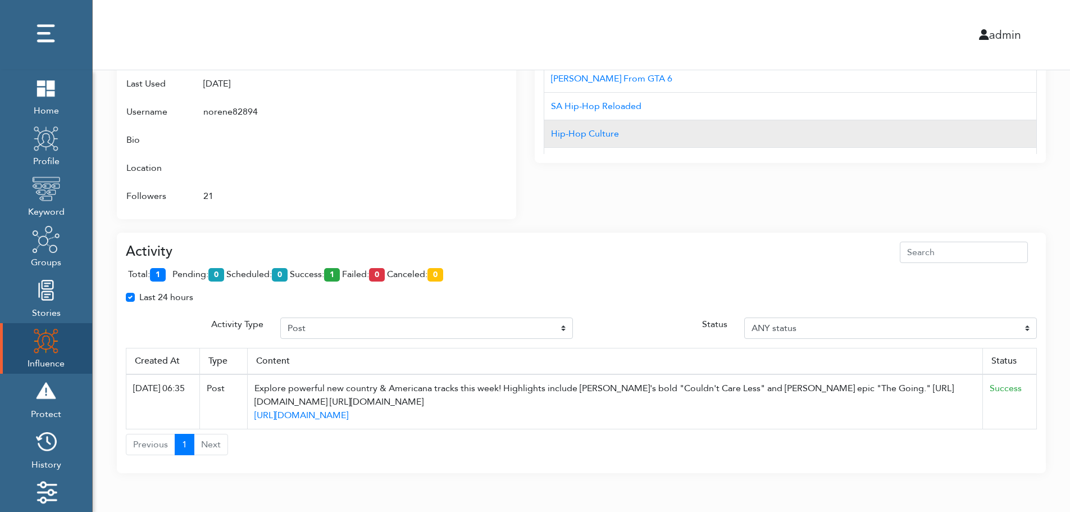
click at [743, 135] on td "Hip-Hop Culture" at bounding box center [790, 134] width 493 height 28
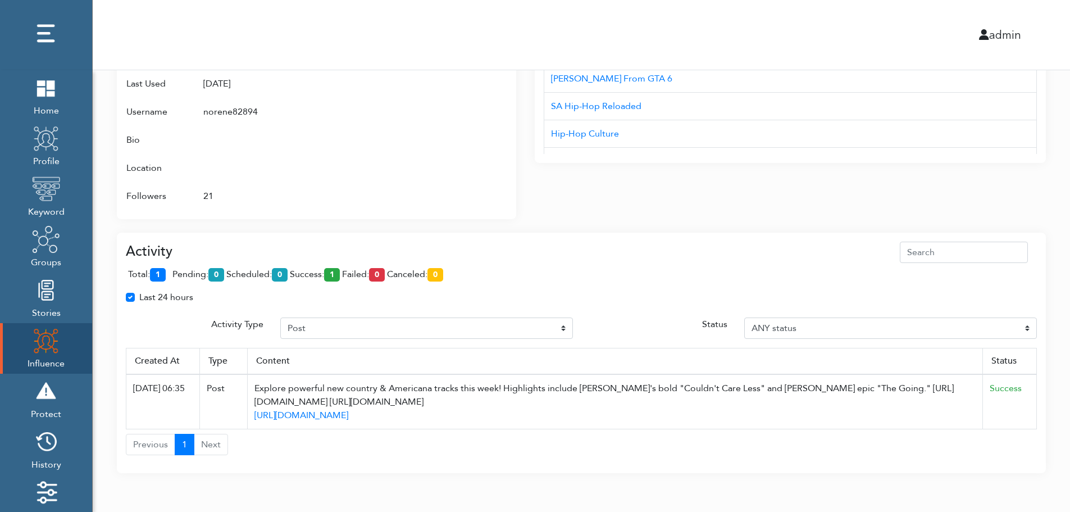
click at [740, 179] on div "Interests Title AUD'$ - Australia’s Hip-Hop Connect Hip-hop Fiend NC Hip-Hop 0x…" at bounding box center [790, 78] width 511 height 281
click at [740, 178] on div "Interests Title AUD'$ - Australia’s Hip-Hop Connect Hip-hop Fiend NC Hip-Hop 0x…" at bounding box center [790, 78] width 511 height 281
click at [375, 211] on div "Attributes Groups NBA (Twitter), Twitter Profile Wojespn, GTA 6, X Groups Inter…" at bounding box center [316, 85] width 399 height 268
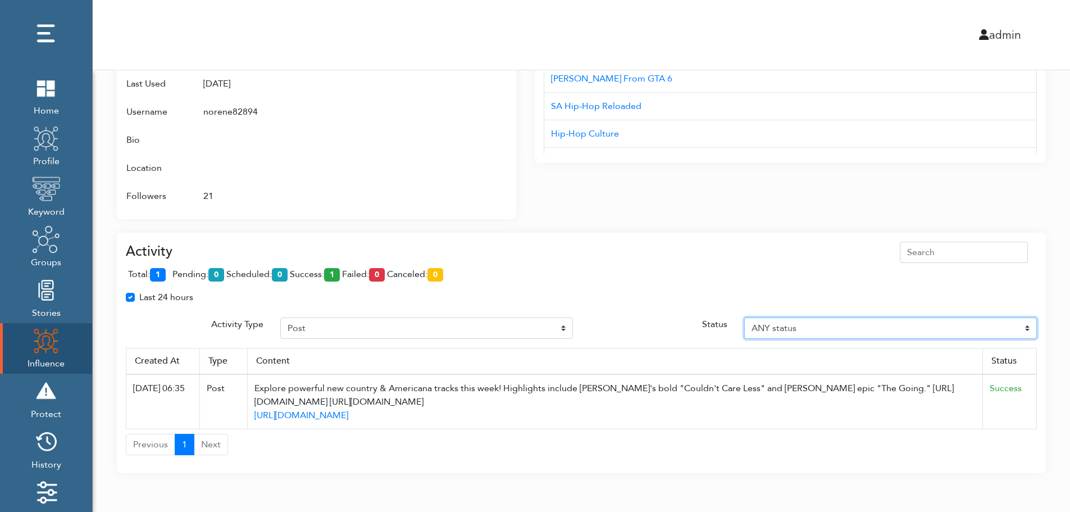
click at [1033, 333] on select "ANY status Pending Scheduled Success Failed Canceled Unknown" at bounding box center [890, 327] width 293 height 21
click at [744, 317] on select "ANY status Pending Scheduled Success Failed Canceled Unknown" at bounding box center [890, 327] width 293 height 21
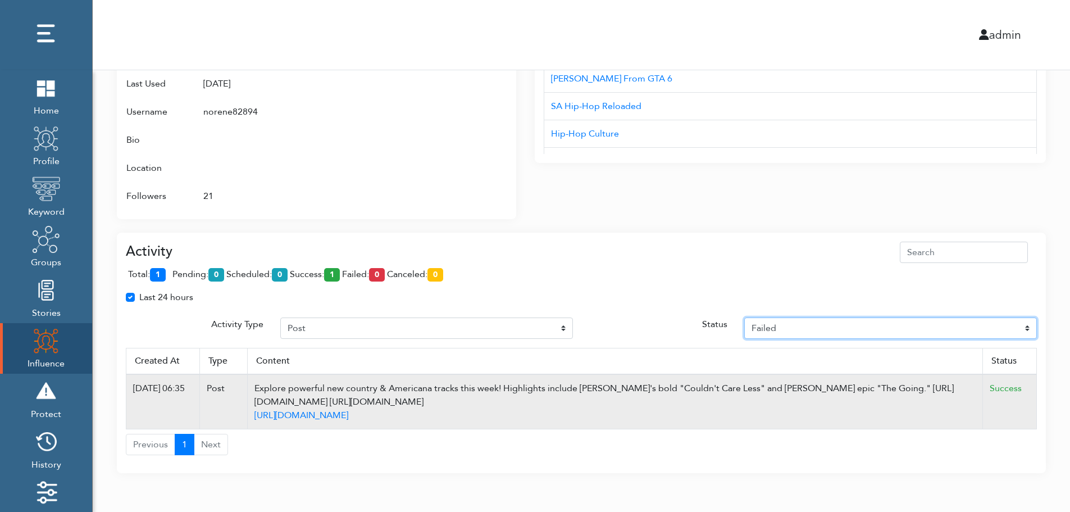
scroll to position [614, 0]
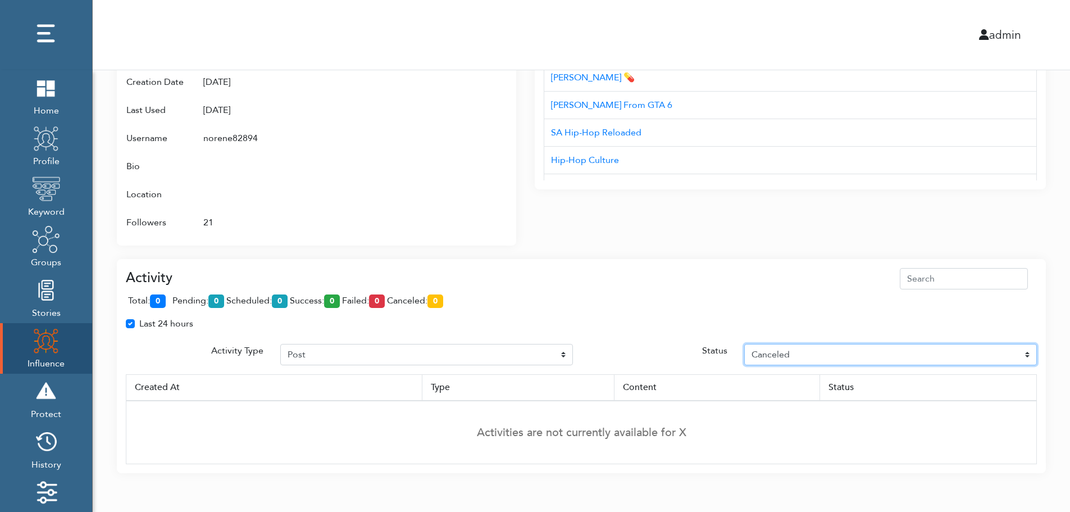
select select "Unknown"
click at [1033, 396] on th "Status" at bounding box center [928, 387] width 217 height 26
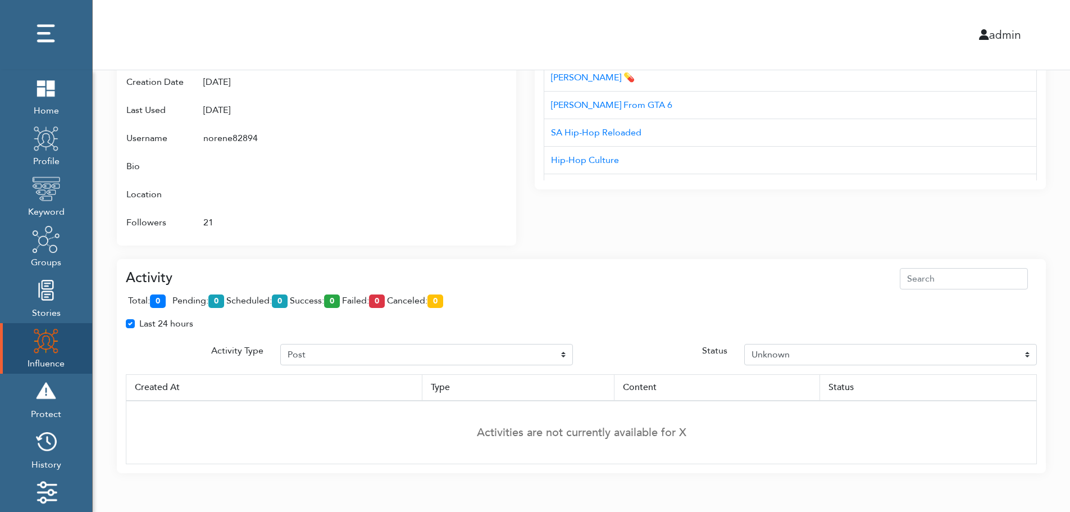
click at [523, 234] on div "Attributes Groups NBA (Twitter), Twitter Profile Wojespn, GTA 6, X Groups Inter…" at bounding box center [326, 104] width 418 height 281
click at [522, 222] on div "Attributes Groups NBA (Twitter), Twitter Profile Wojespn, GTA 6, X Groups Inter…" at bounding box center [326, 104] width 418 height 281
click at [1034, 403] on td "Activities are not currently available for X" at bounding box center [581, 432] width 911 height 63
click at [1034, 406] on td "Activities are not currently available for X" at bounding box center [581, 432] width 911 height 63
click at [555, 239] on div "Interests Title AUD'$ - Australia’s Hip-Hop Connect Hip-hop Fiend NC Hip-Hop 0x…" at bounding box center [790, 104] width 511 height 281
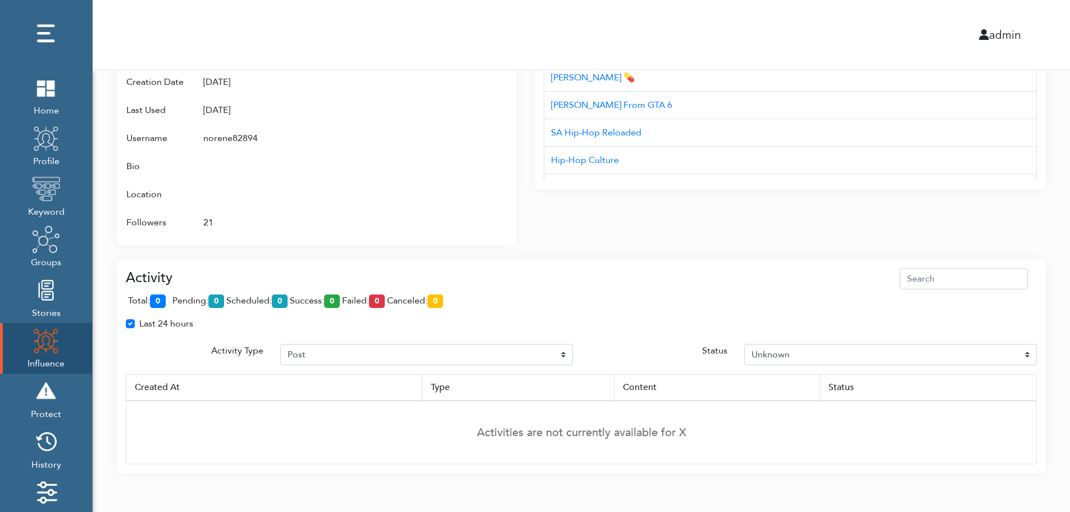
click at [566, 21] on div "admin" at bounding box center [581, 35] width 994 height 70
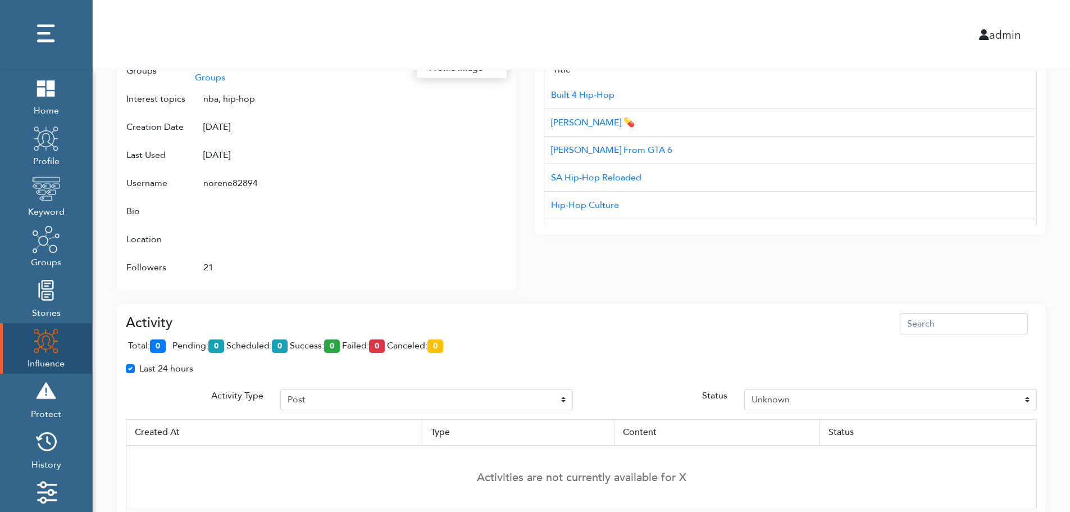
scroll to position [546, 0]
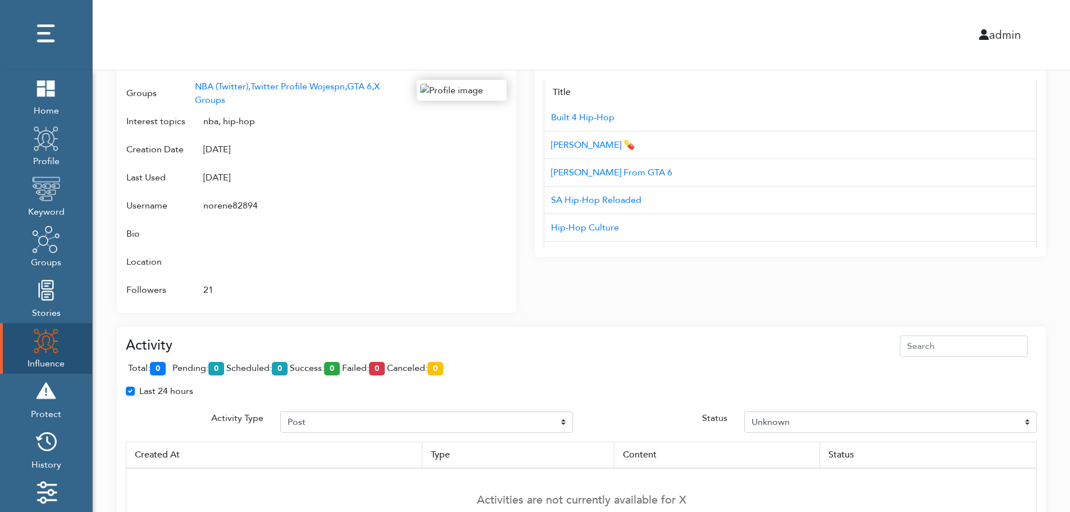
click at [1052, 254] on div "Campaign Create Name # of Profiles Actions Reddit Target Profile 1 6 NBA Reddit…" at bounding box center [582, 32] width 978 height 1016
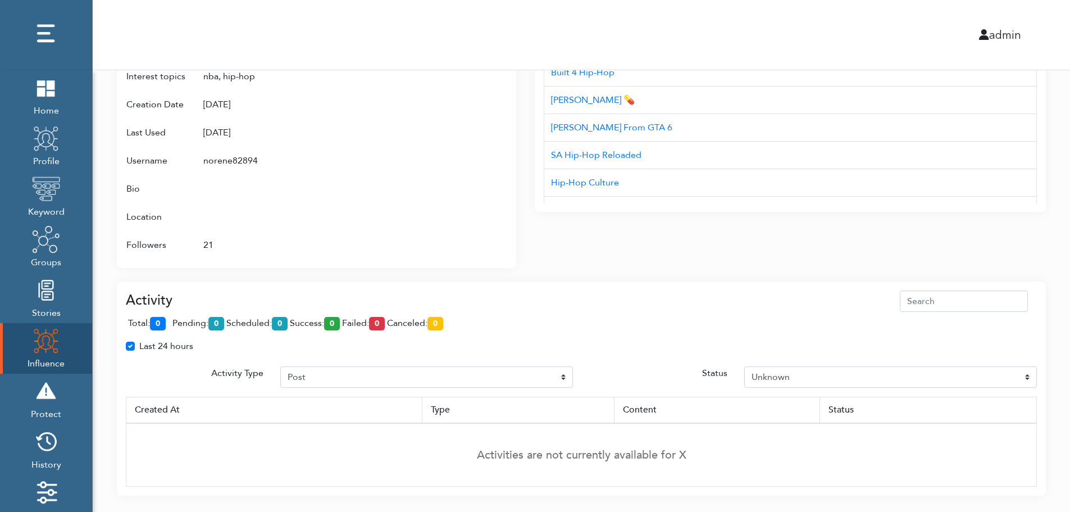
scroll to position [614, 0]
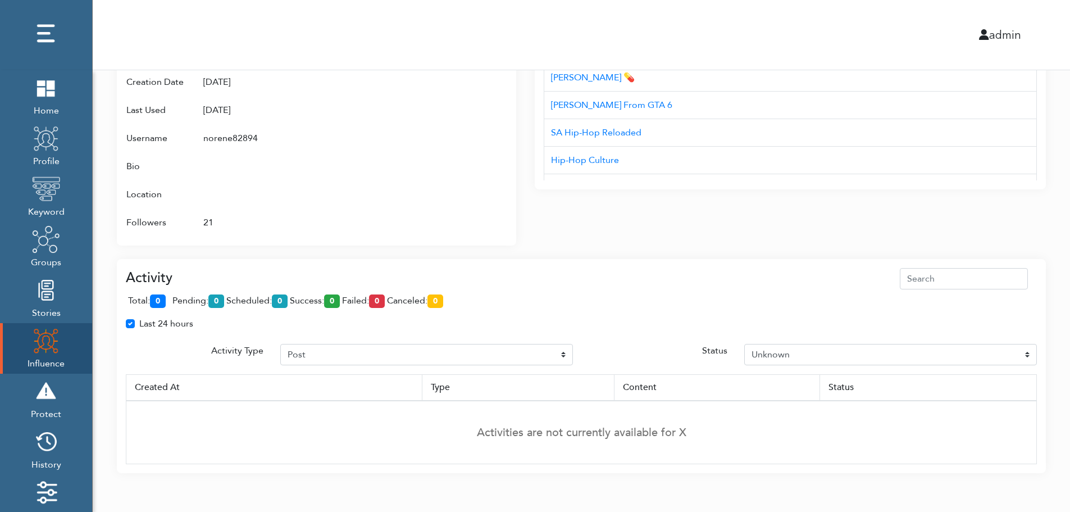
click at [1032, 335] on div "Last 24 hours" at bounding box center [581, 328] width 928 height 22
drag, startPoint x: 390, startPoint y: 348, endPoint x: 1047, endPoint y: 246, distance: 664.8
click at [384, 335] on div "Last 24 hours" at bounding box center [581, 328] width 928 height 22
click at [643, 339] on div "Last 24 hours" at bounding box center [581, 328] width 928 height 22
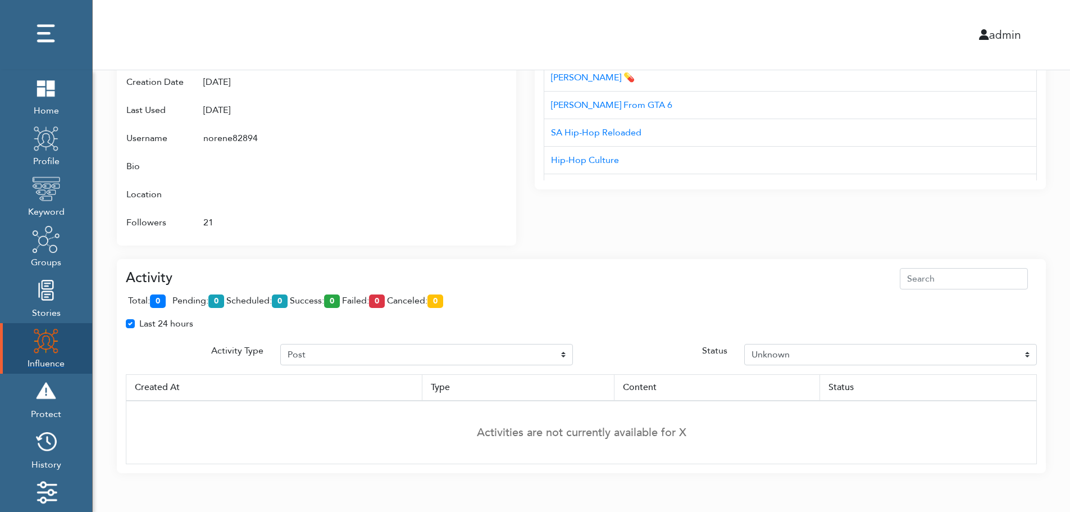
click at [37, 344] on img at bounding box center [46, 340] width 28 height 28
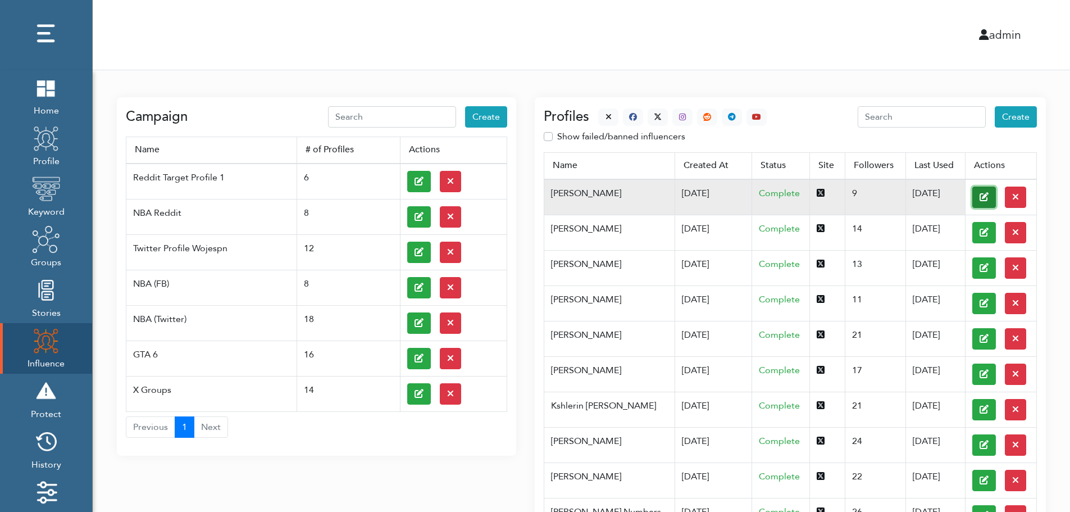
click at [973, 196] on button at bounding box center [985, 197] width 24 height 21
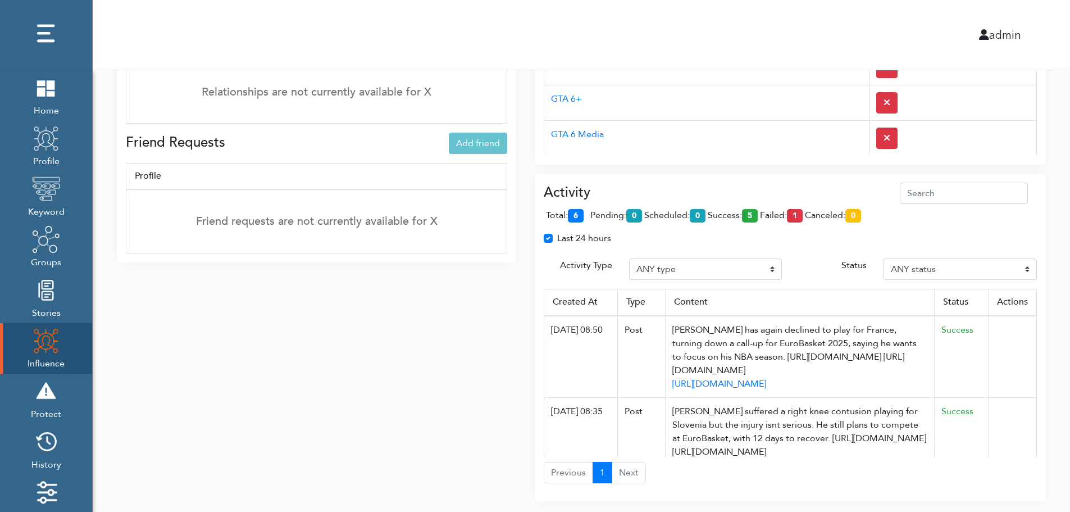
scroll to position [838, 0]
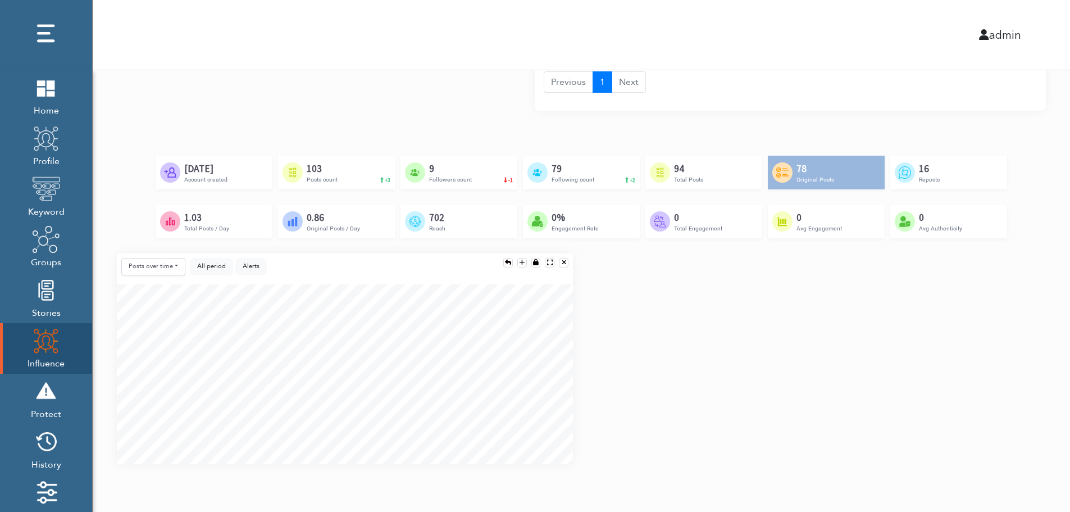
click at [1035, 365] on div "Posts over time Posts over time Posts by hour Reposts over time Reposts by hour…" at bounding box center [581, 363] width 946 height 220
click at [1037, 407] on div "Posts over time Posts over time Posts by hour Reposts over time Reposts by hour…" at bounding box center [581, 363] width 946 height 220
click at [1035, 414] on div "Posts over time Posts over time Posts by hour Reposts over time Reposts by hour…" at bounding box center [581, 363] width 946 height 220
click at [1033, 331] on div "Posts over time Posts over time Posts by hour Reposts over time Reposts by hour…" at bounding box center [581, 363] width 946 height 220
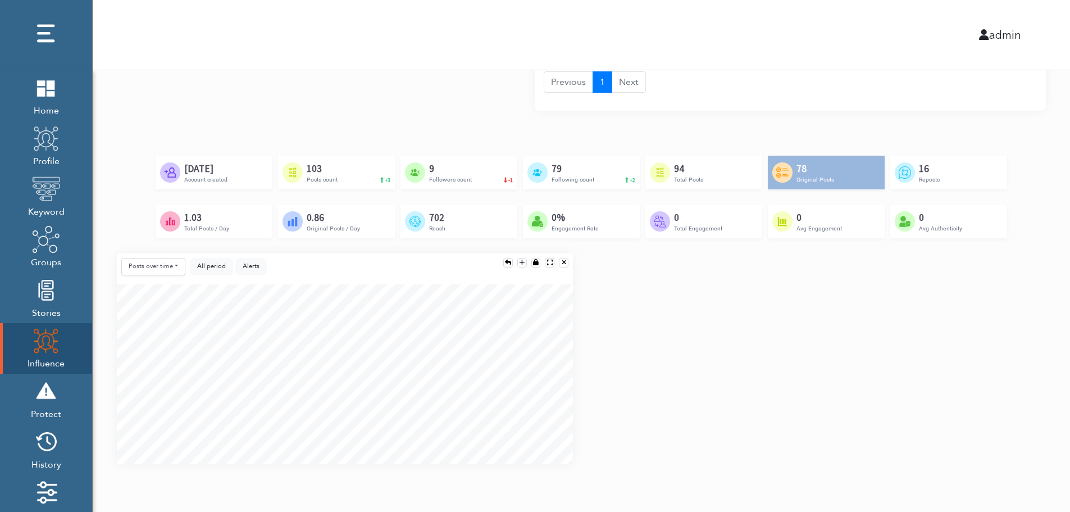
click at [1014, 242] on div "Created by [PERSON_NAME] from the Noun Project [DATE] Account created Created b…" at bounding box center [581, 205] width 929 height 98
click at [1008, 315] on div "Posts over time Posts over time Posts by hour Reposts over time Reposts by hour…" at bounding box center [581, 363] width 946 height 220
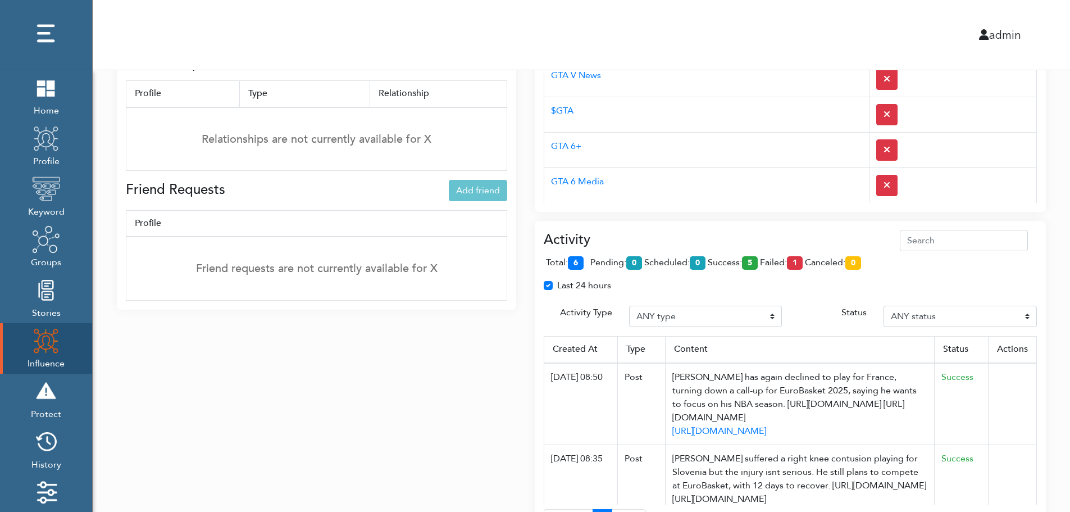
scroll to position [390, 0]
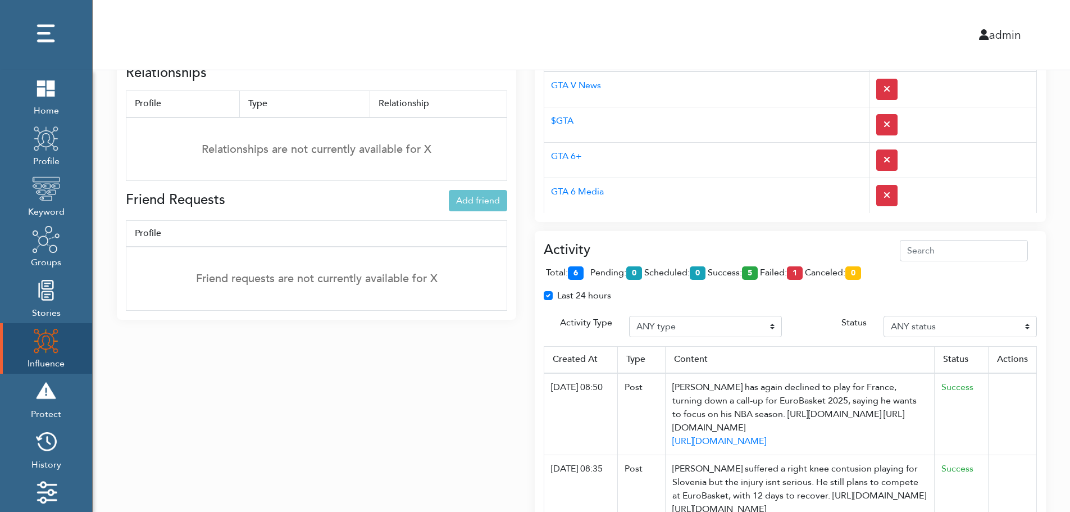
click at [731, 239] on div "Activity total: 6 pending: 0 scheduled: 0 success: 5 failed: 1 canceled: 0 Last…" at bounding box center [790, 395] width 511 height 328
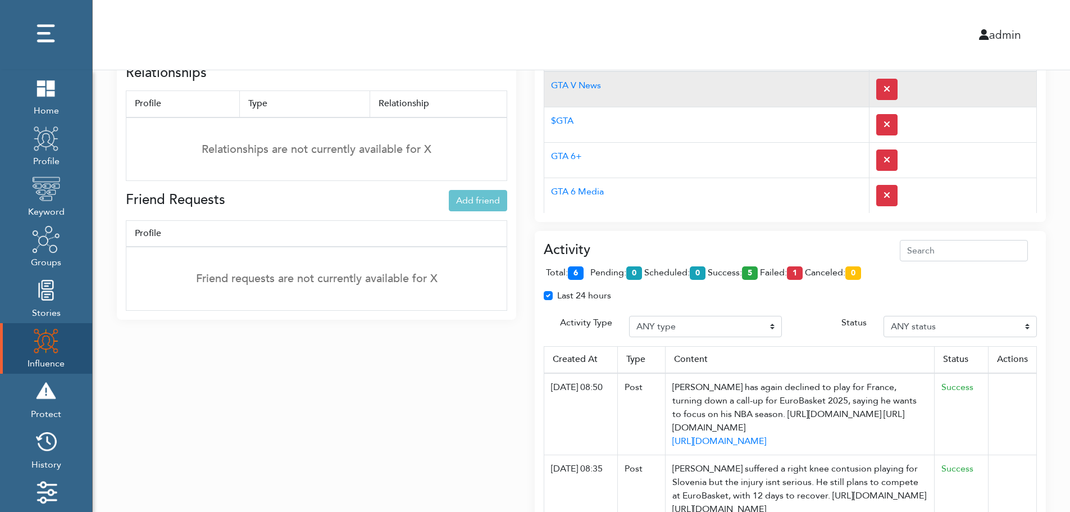
click at [713, 99] on td "GTA V News" at bounding box center [706, 89] width 325 height 36
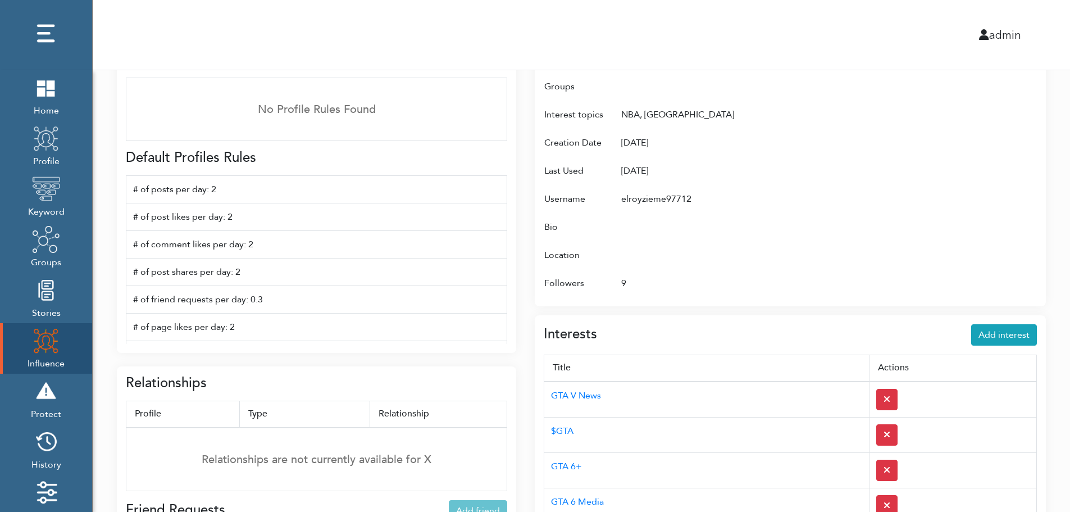
scroll to position [0, 0]
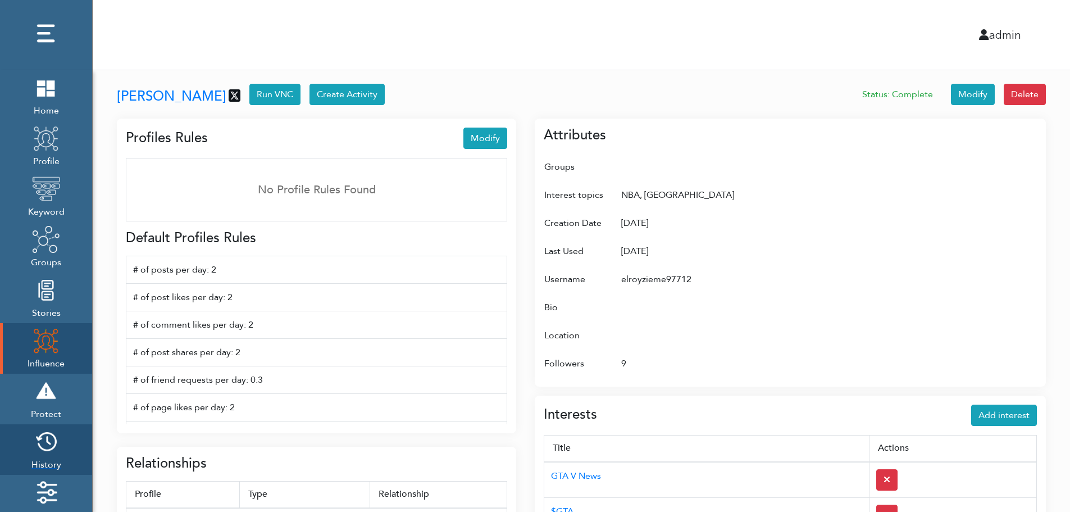
click at [51, 446] on img at bounding box center [46, 442] width 28 height 28
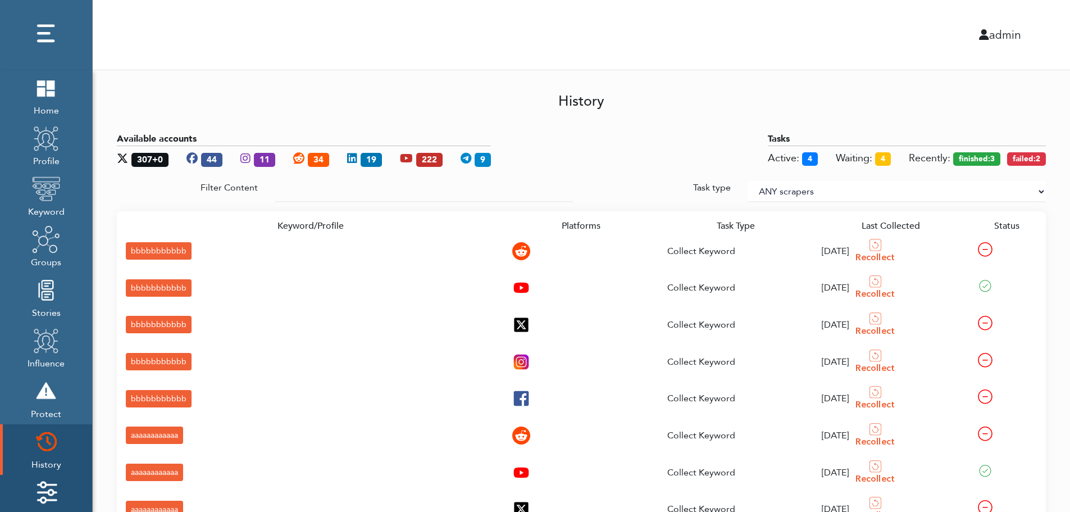
click at [51, 485] on img at bounding box center [46, 492] width 28 height 28
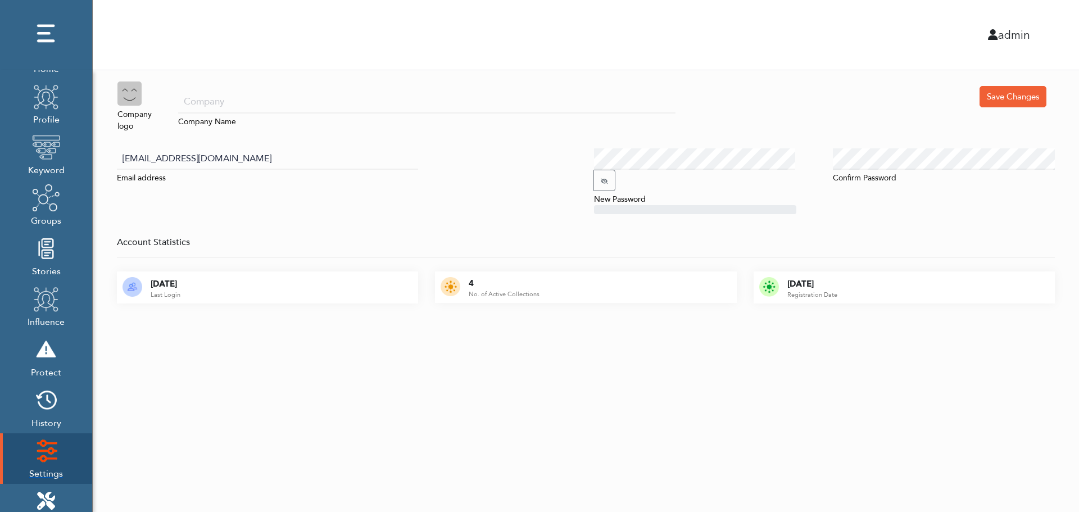
scroll to position [112, 0]
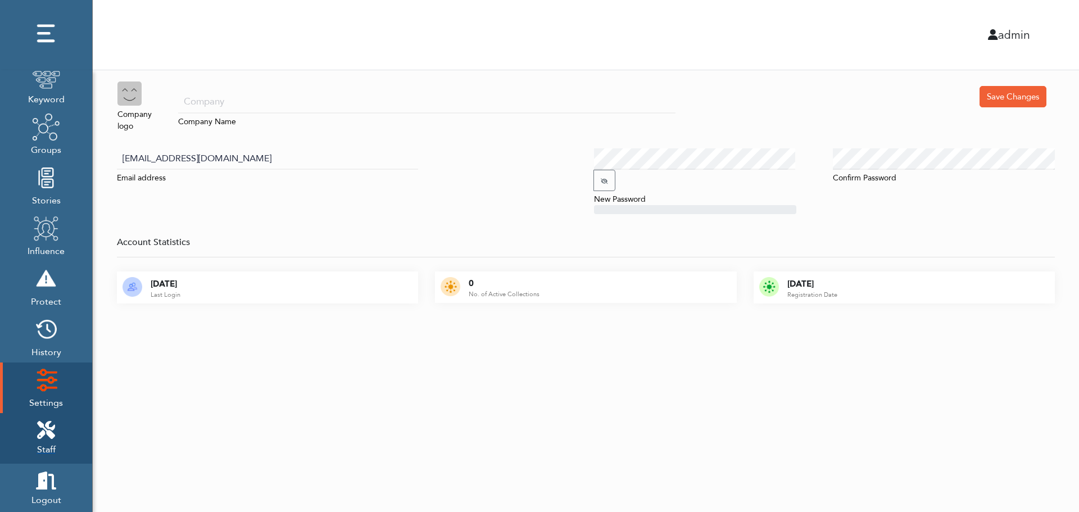
click at [52, 424] on icon at bounding box center [46, 430] width 18 height 18
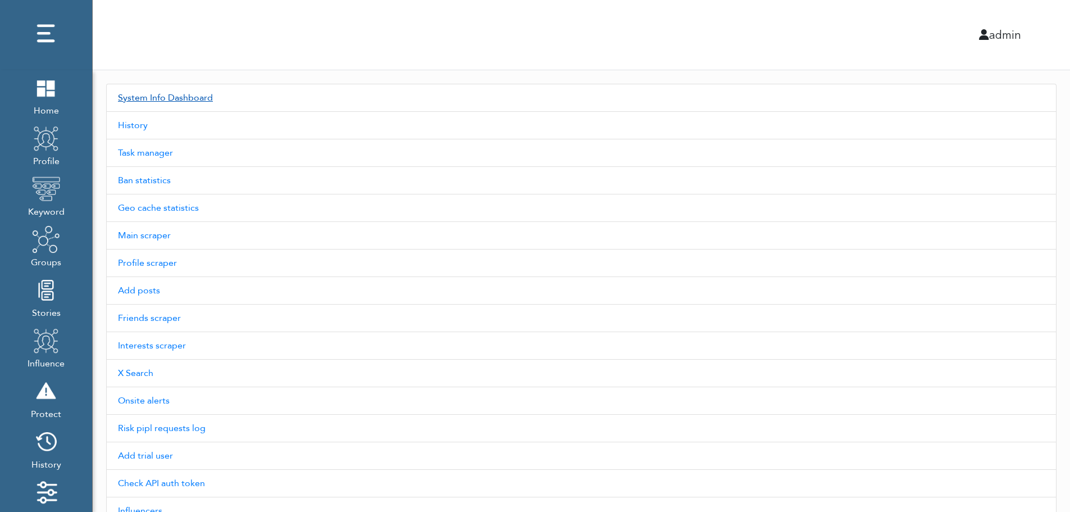
click at [184, 97] on link "System Info Dashboard" at bounding box center [581, 98] width 951 height 28
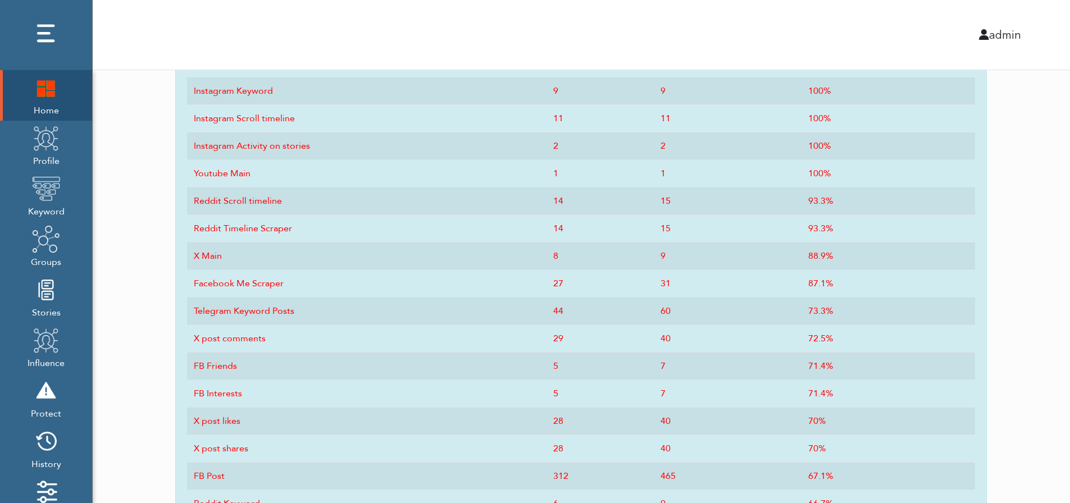
scroll to position [553, 0]
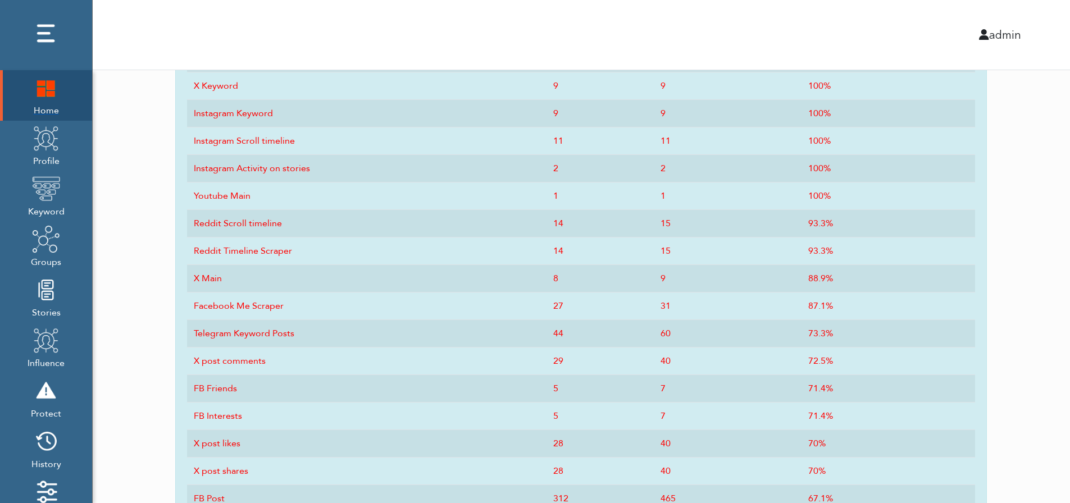
click at [40, 101] on img at bounding box center [46, 88] width 28 height 28
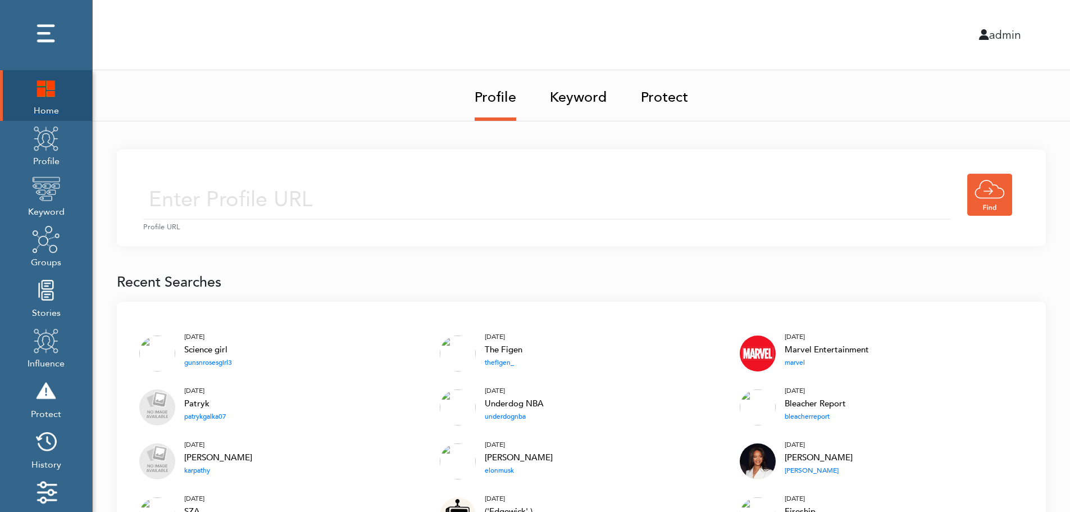
click at [39, 90] on img at bounding box center [46, 88] width 28 height 28
click at [47, 87] on img at bounding box center [46, 88] width 28 height 28
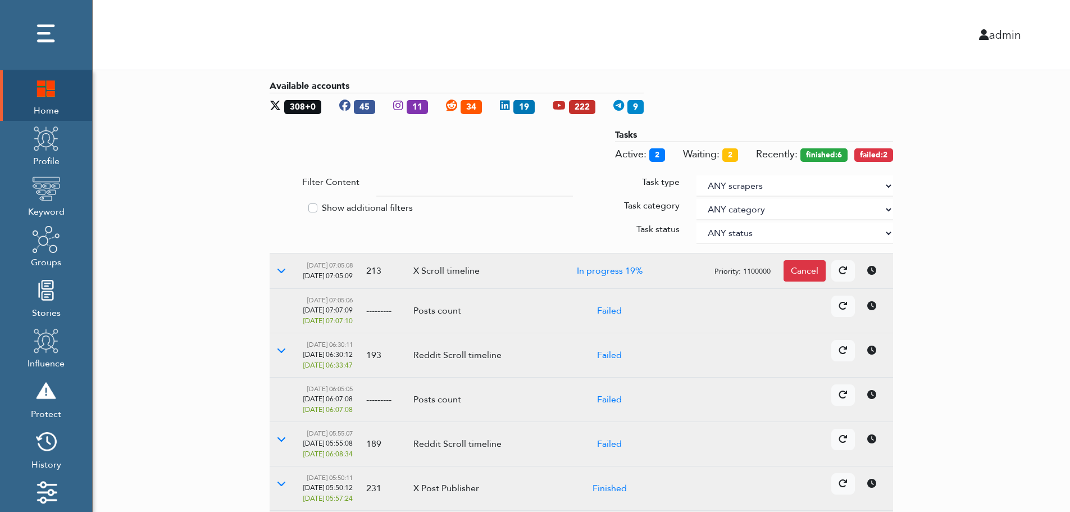
drag, startPoint x: 1003, startPoint y: 234, endPoint x: 887, endPoint y: 184, distance: 126.4
click at [887, 184] on select "ANY scrapers Facebook profile Facebook keyword X profile X keyword Instagram pr…" at bounding box center [795, 185] width 197 height 21
click at [367, 205] on label "Show additional filters" at bounding box center [367, 207] width 91 height 13
click at [279, 205] on input "Show additional filters" at bounding box center [274, 206] width 9 height 11
checkbox input "true"
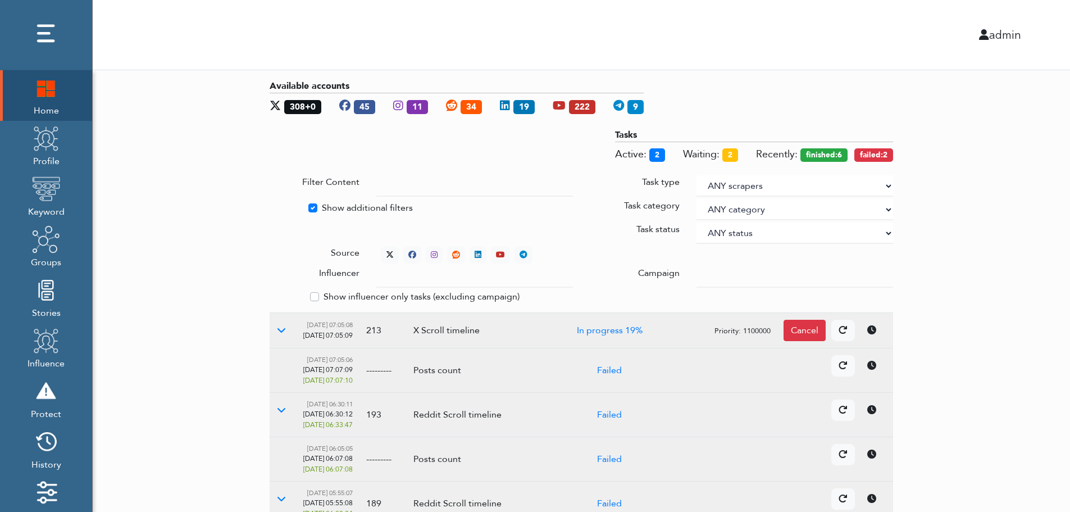
click at [696, 273] on div at bounding box center [794, 276] width 213 height 21
click at [464, 279] on input "text" at bounding box center [474, 276] width 197 height 21
click at [733, 230] on select "ANY status None Created In progress Finished Failed Wait to retry Canceled Skip…" at bounding box center [795, 232] width 197 height 21
click at [697, 222] on select "ANY status None Created In progress Finished Failed Wait to retry Canceled Skip…" at bounding box center [795, 232] width 197 height 21
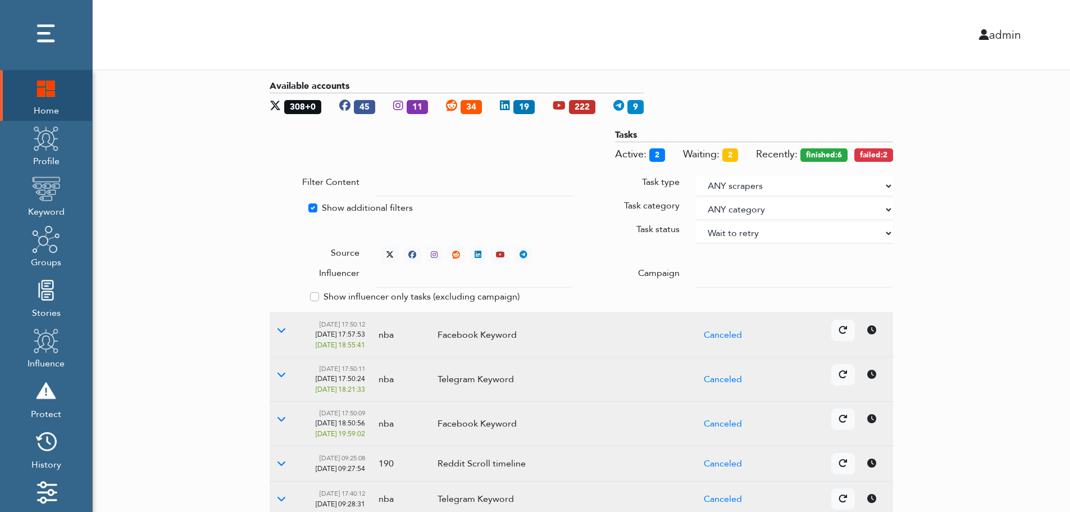
select select "4"
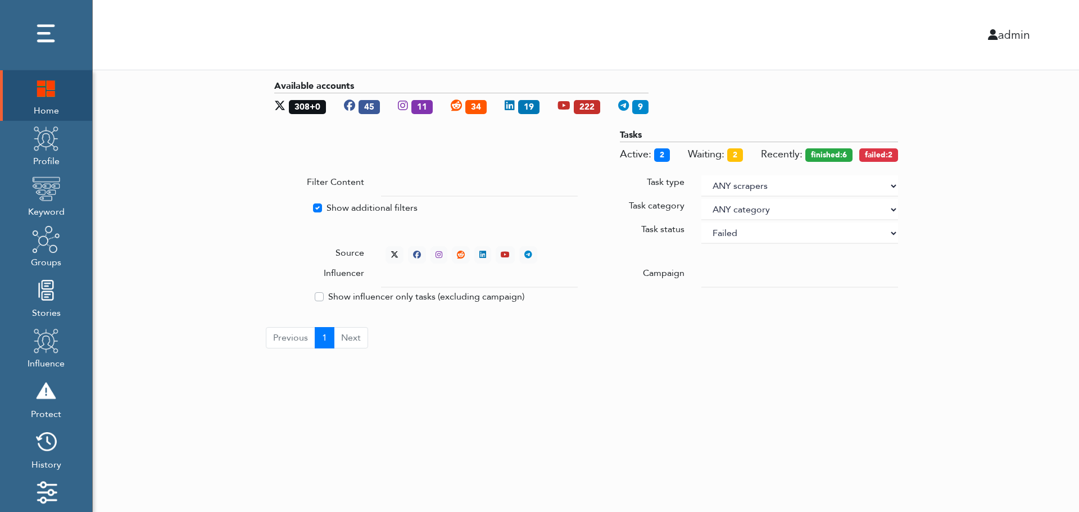
click at [963, 172] on div "Available accounts 308+0 45 11 34 19 222 9 Tasks Active: 2 Waiting: 2 Recently:…" at bounding box center [586, 213] width 986 height 287
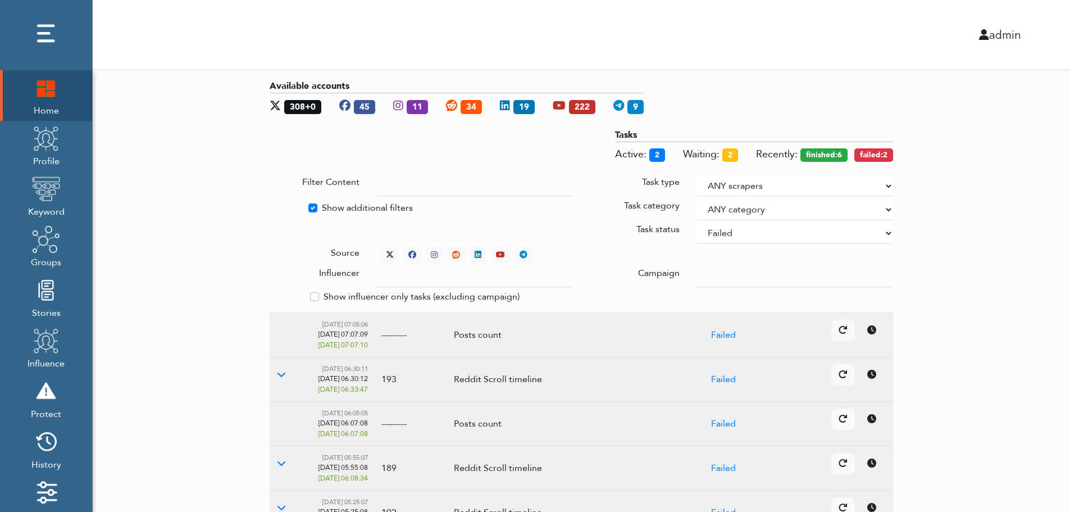
click at [1002, 258] on div "Available accounts 308+0 45 11 34 19 222 9 Tasks Active: 2 Waiting: 2 Recently:…" at bounding box center [582, 435] width 978 height 731
click at [388, 251] on icon at bounding box center [390, 255] width 8 height 8
click at [280, 330] on icon at bounding box center [281, 329] width 9 height 9
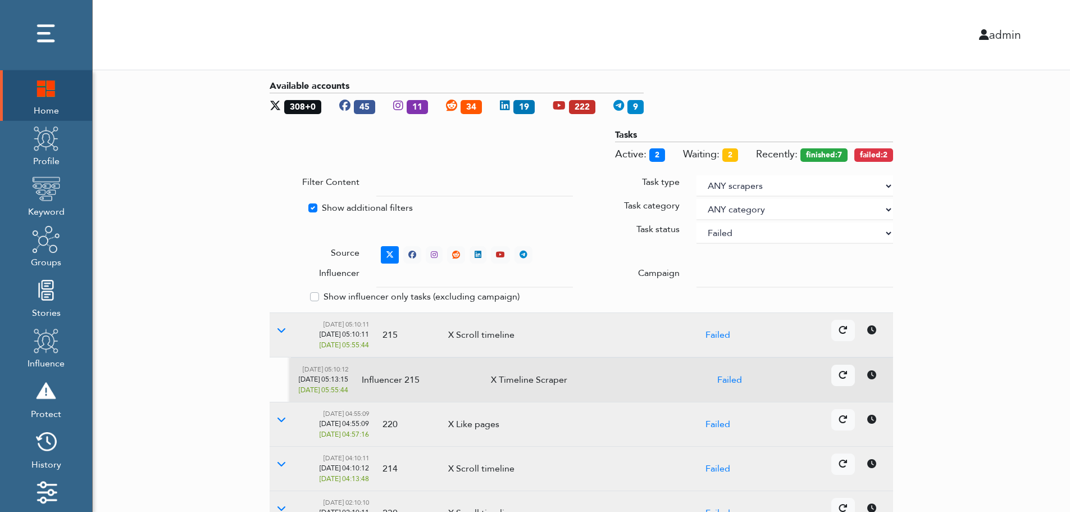
click at [875, 378] on icon at bounding box center [871, 374] width 9 height 9
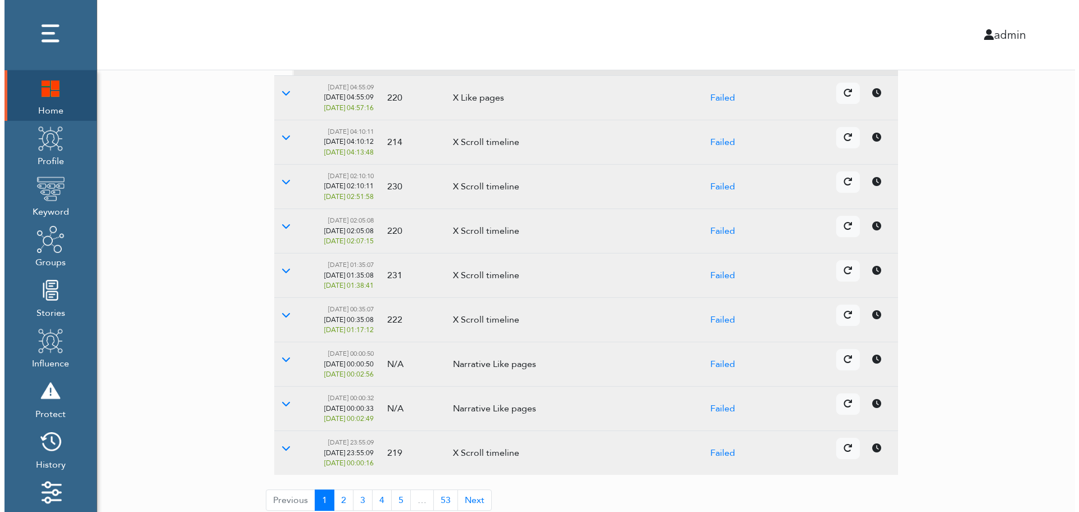
scroll to position [334, 0]
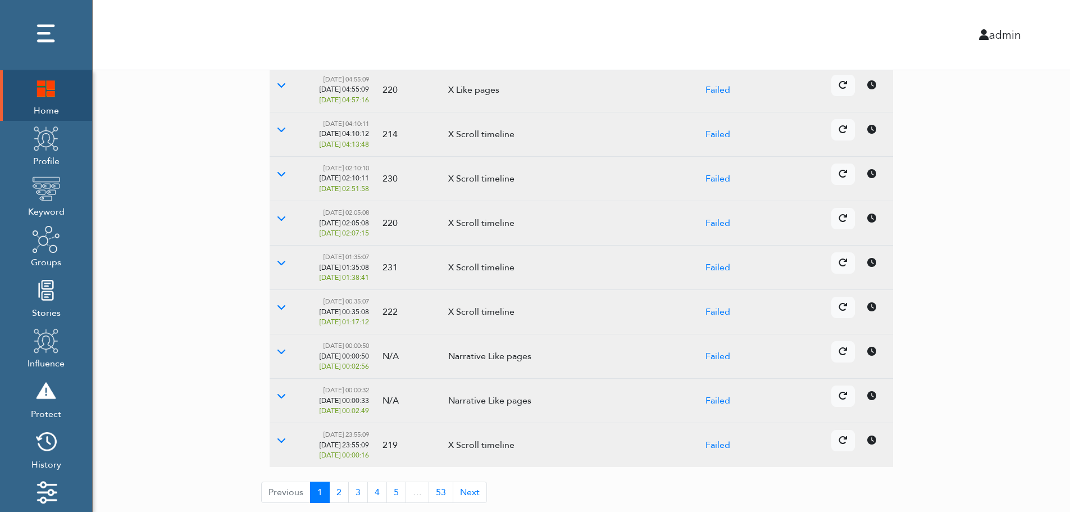
click at [870, 353] on icon at bounding box center [871, 351] width 9 height 9
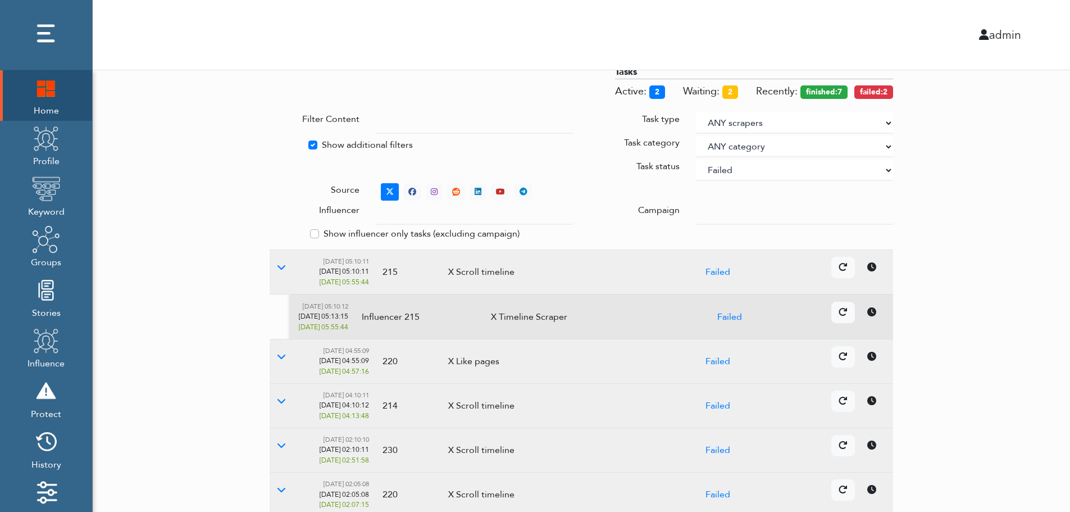
scroll to position [0, 0]
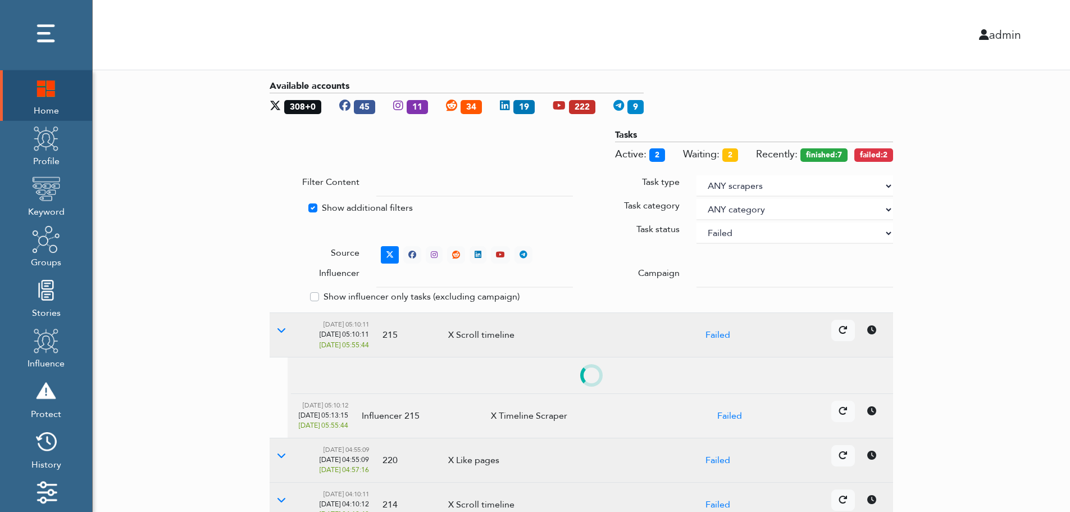
click at [765, 234] on select "ANY status None Created In progress Finished Failed Wait to retry Canceled Skip…" at bounding box center [795, 232] width 197 height 21
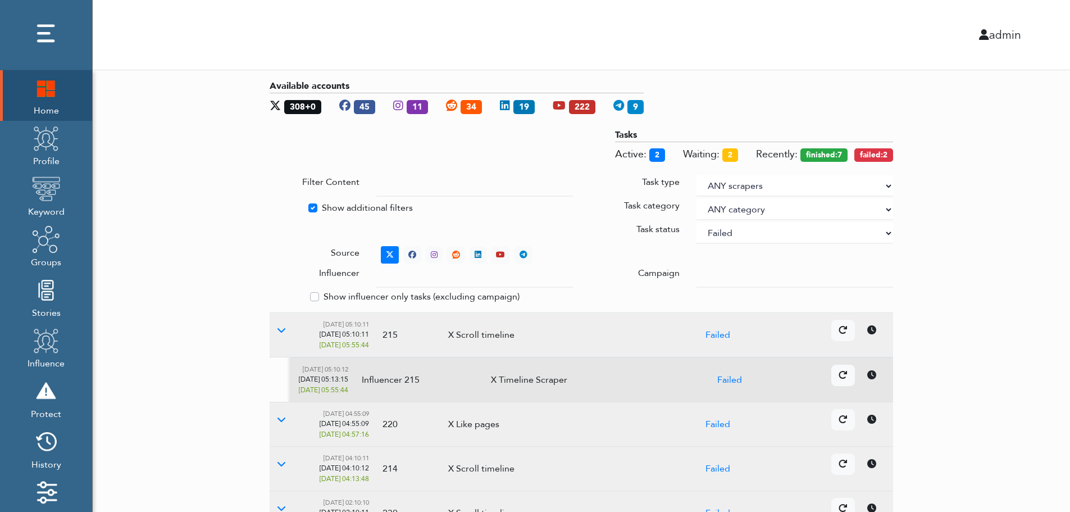
select select
click at [697, 222] on select "ANY status None Created In progress Finished Failed Wait to retry Canceled Skip…" at bounding box center [795, 232] width 197 height 21
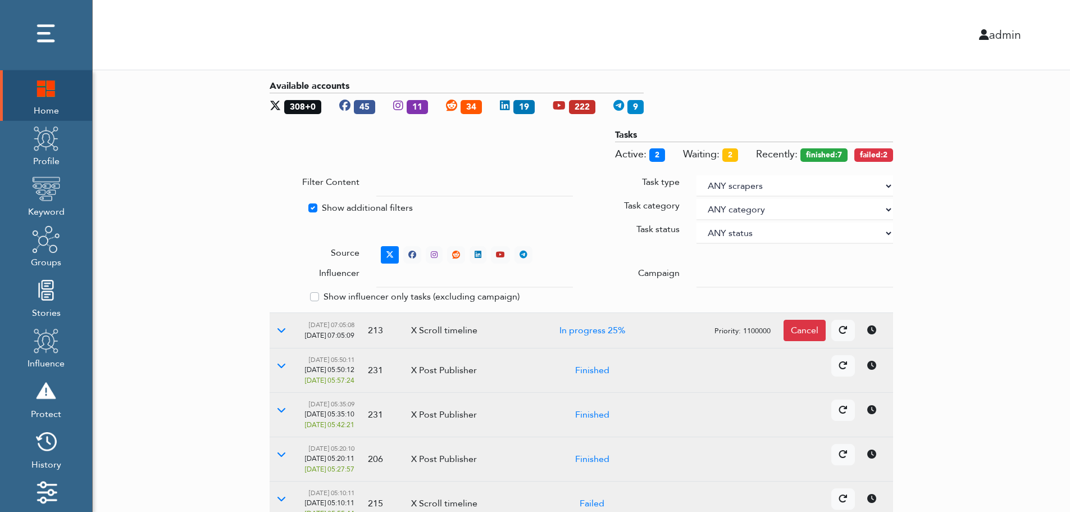
click at [1046, 210] on div "Available accounts 308+0 45 11 34 19 222 9 Tasks Active: 2 Waiting: 2 Recently:…" at bounding box center [582, 453] width 978 height 767
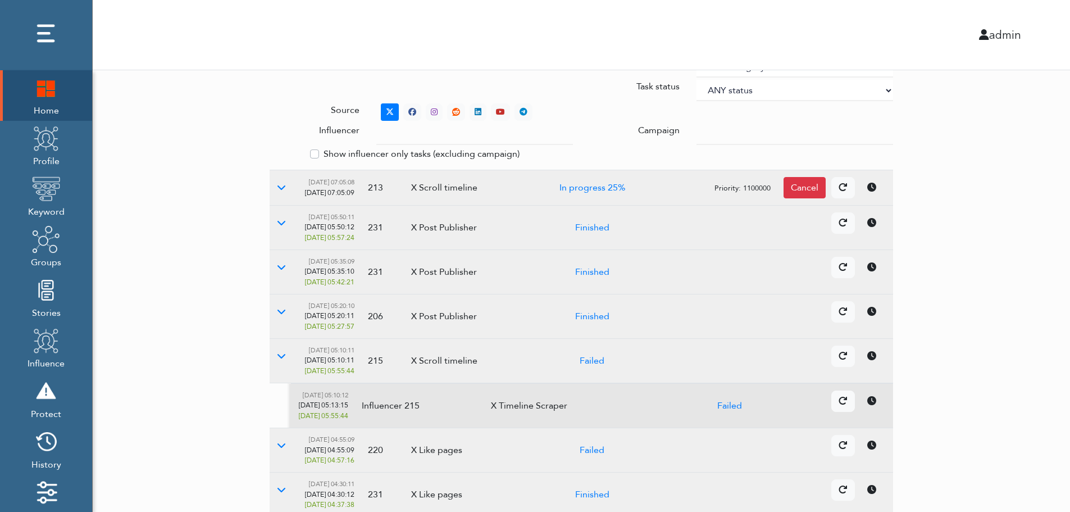
scroll to position [325, 0]
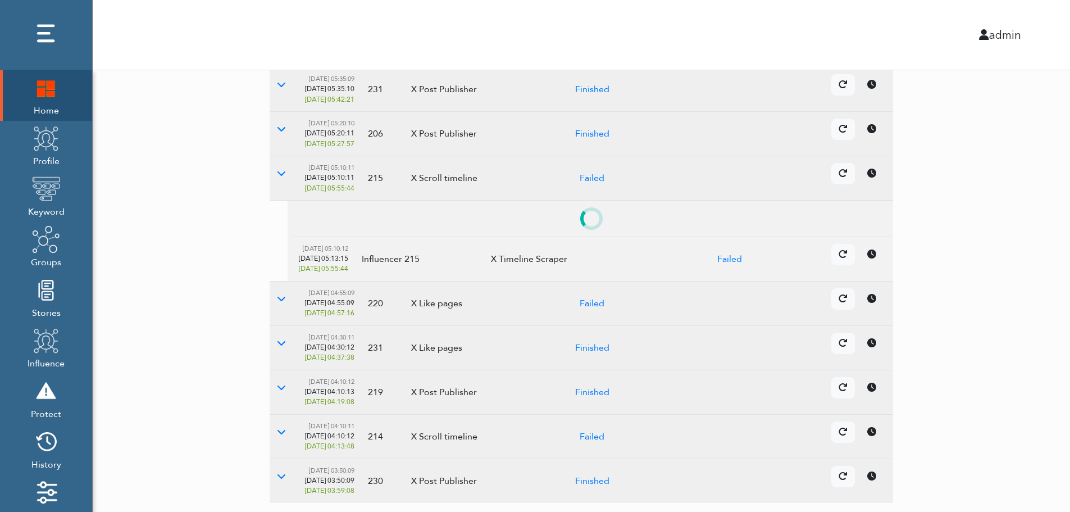
click at [875, 363] on td "Details Cancel" at bounding box center [768, 347] width 250 height 44
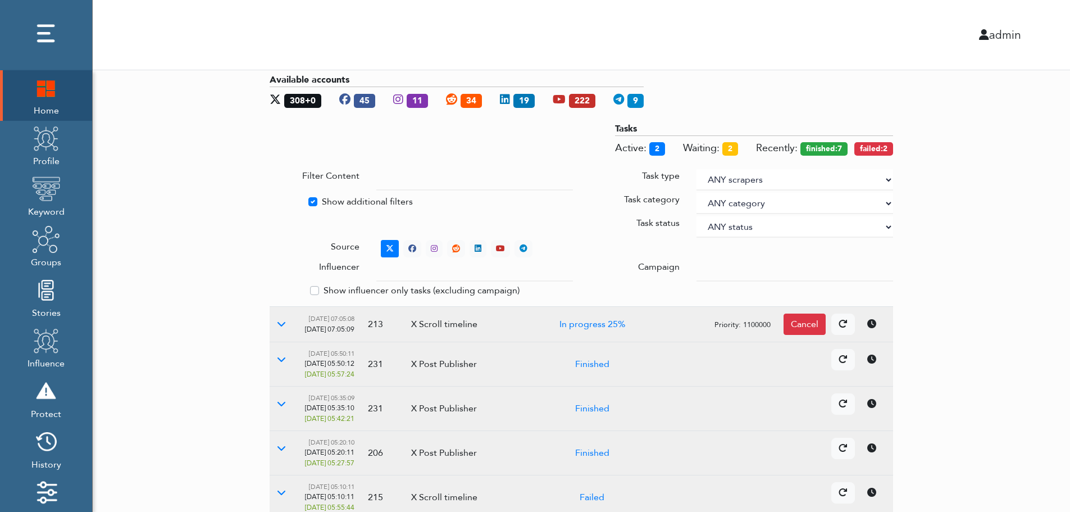
scroll to position [0, 0]
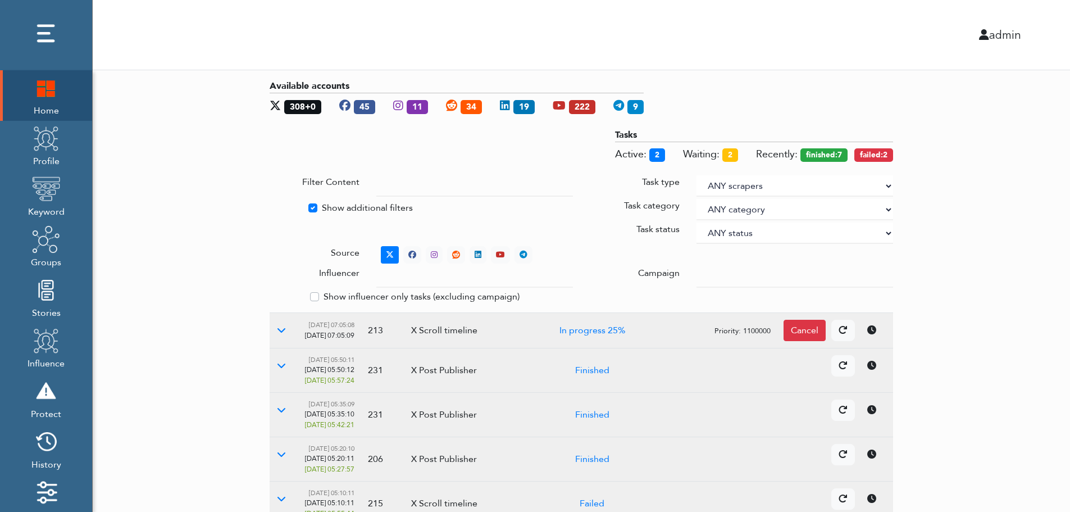
click at [337, 206] on label "Show additional filters" at bounding box center [367, 207] width 91 height 13
click at [279, 206] on input "Show additional filters" at bounding box center [274, 206] width 9 height 11
checkbox input "false"
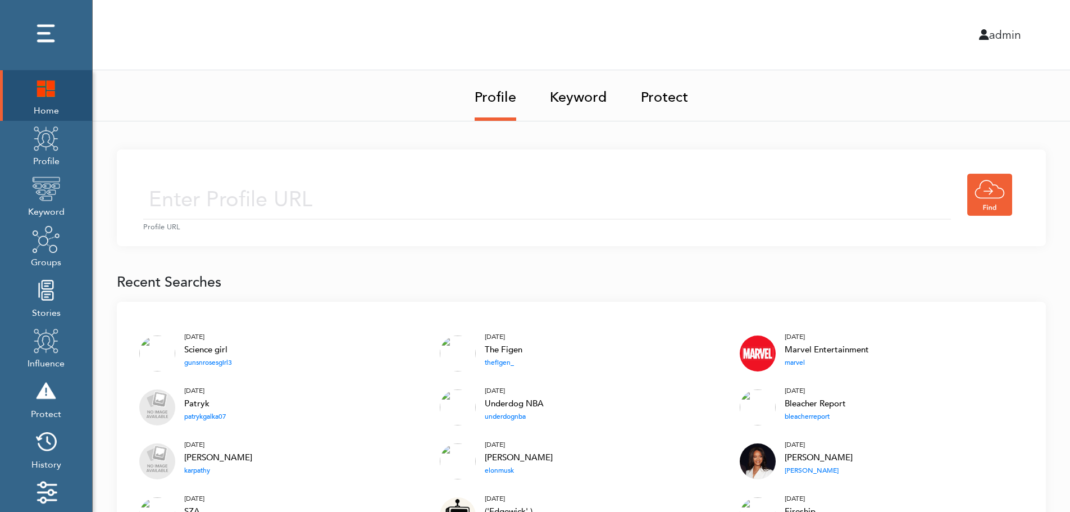
click at [364, 197] on input "text" at bounding box center [547, 200] width 808 height 40
type input "[URL][DOMAIN_NAME]"
click at [437, 203] on input "https://twitter.com/KingJames" at bounding box center [547, 200] width 808 height 40
click at [527, 168] on div "https://twitter.com/KingJames Profile URL" at bounding box center [581, 197] width 929 height 97
click at [497, 211] on input "https://twitter.com/KingJames" at bounding box center [547, 200] width 808 height 40
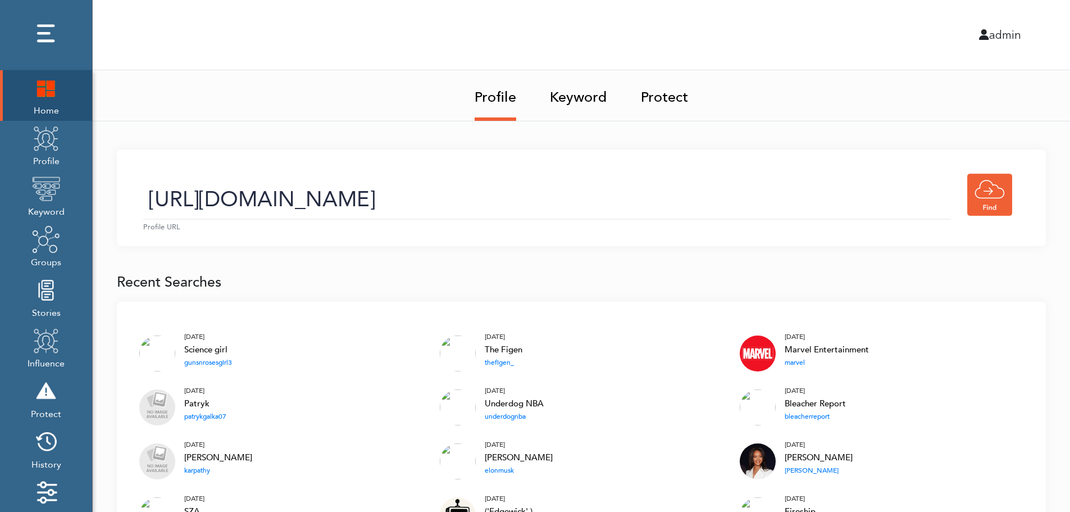
click at [582, 101] on link "Keyword" at bounding box center [578, 93] width 57 height 47
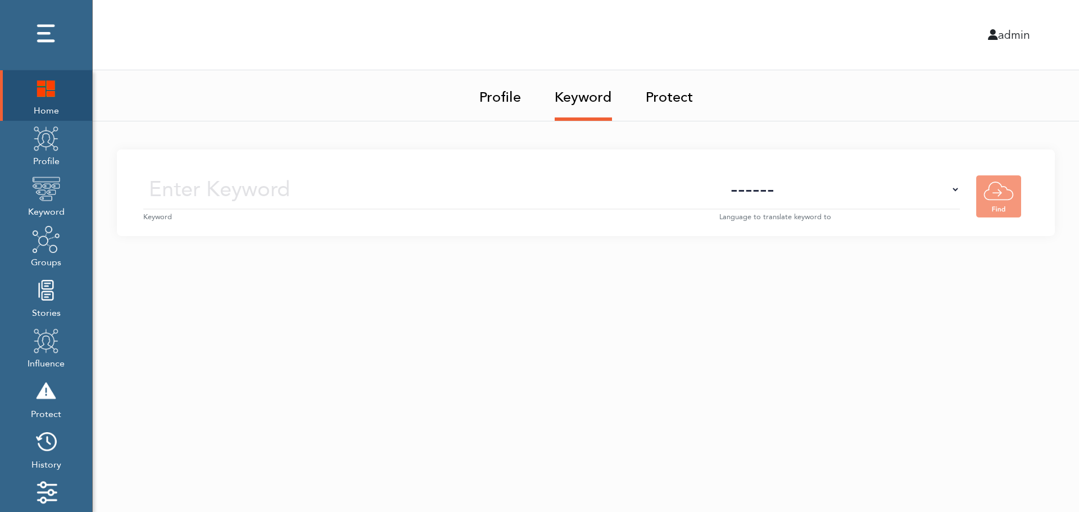
click at [592, 192] on input "text" at bounding box center [431, 190] width 576 height 40
click at [48, 152] on img at bounding box center [46, 138] width 28 height 28
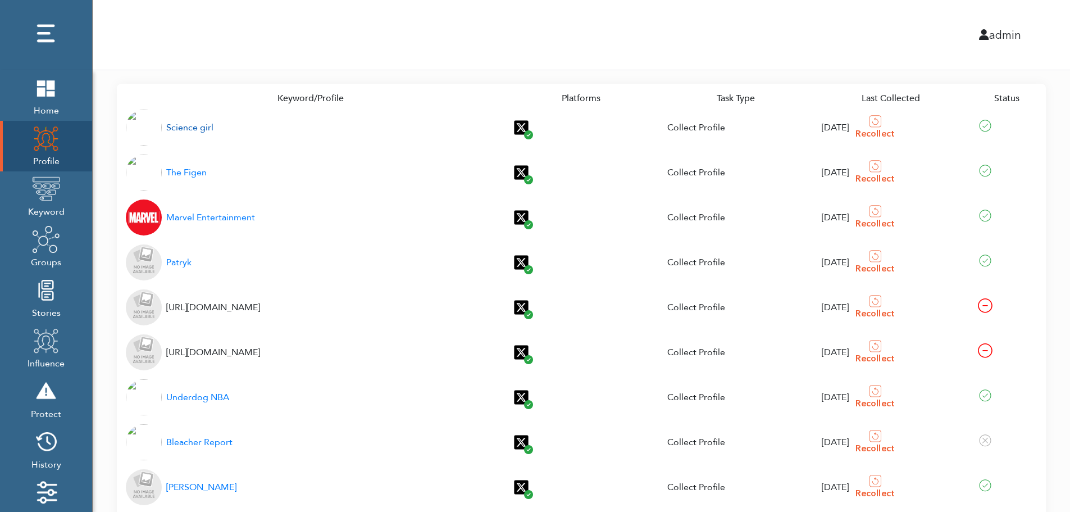
click at [183, 128] on div "Science girl" at bounding box center [189, 127] width 47 height 13
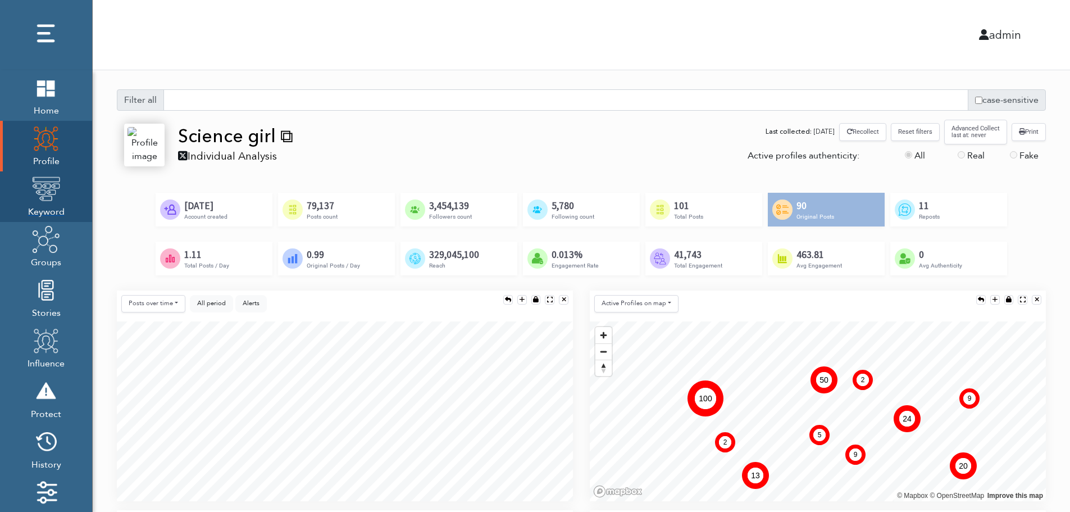
click at [43, 199] on img at bounding box center [46, 189] width 28 height 28
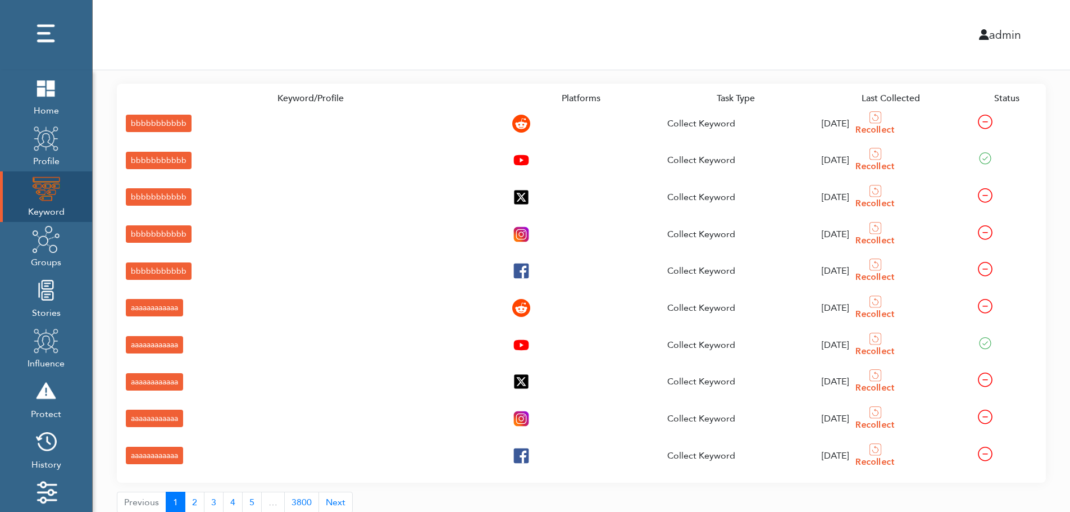
click at [137, 122] on div "bbbbbbbbbbb" at bounding box center [159, 123] width 66 height 17
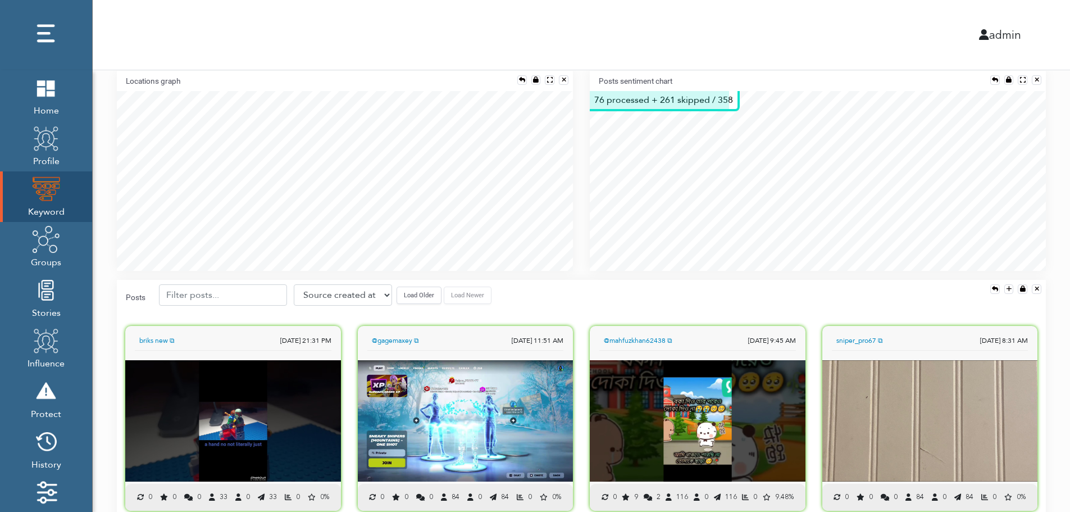
scroll to position [248, 0]
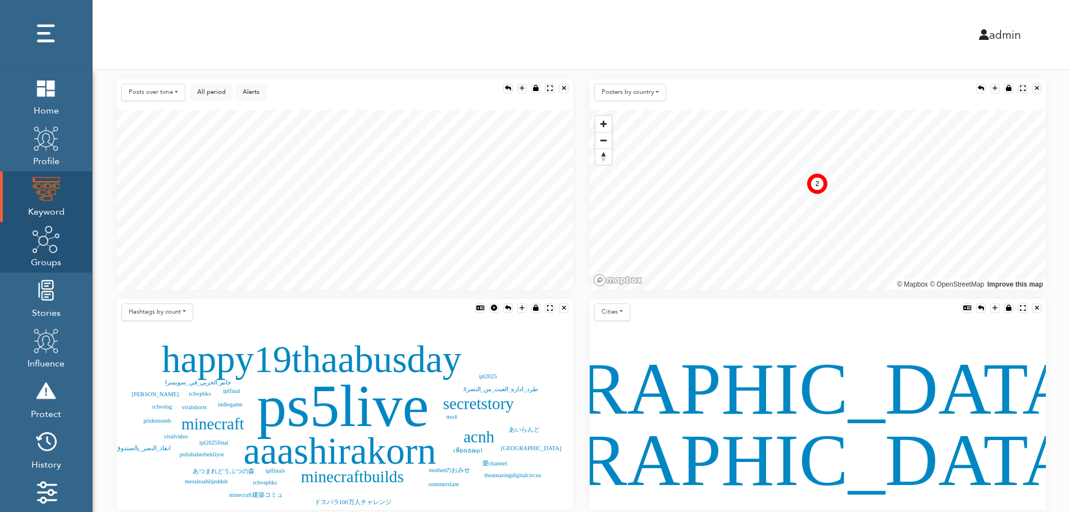
click at [44, 251] on img at bounding box center [46, 239] width 28 height 28
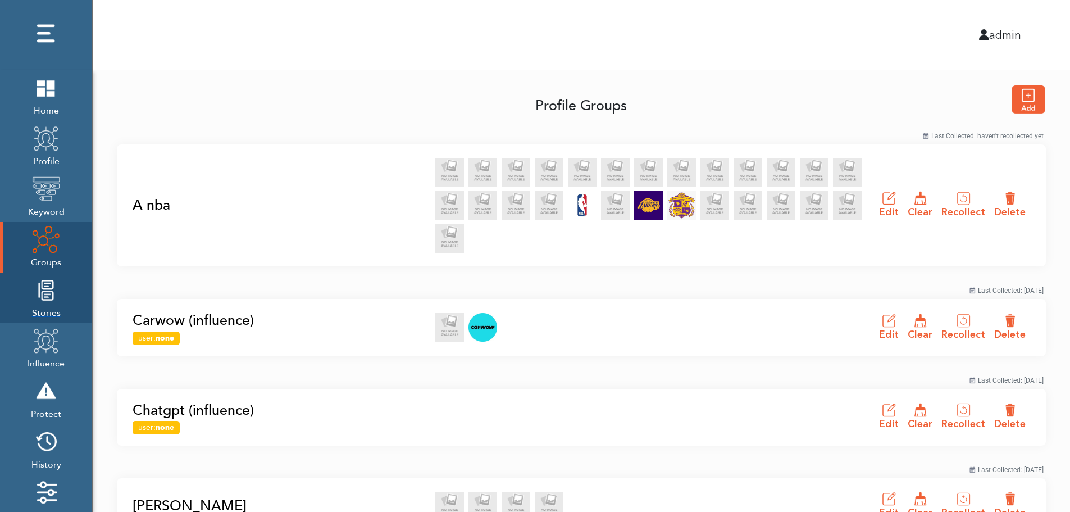
click at [43, 303] on img at bounding box center [46, 290] width 28 height 28
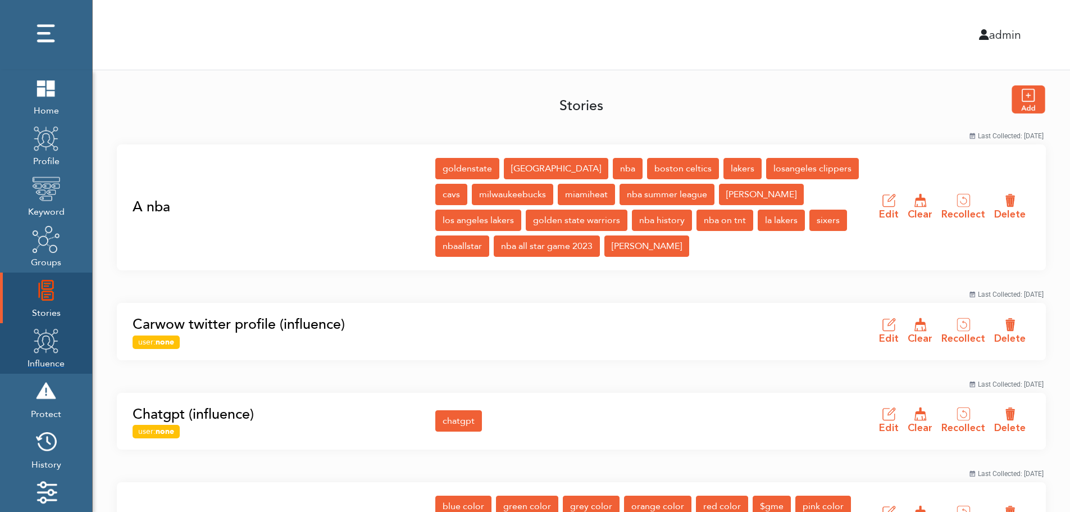
click at [42, 350] on img at bounding box center [46, 340] width 28 height 28
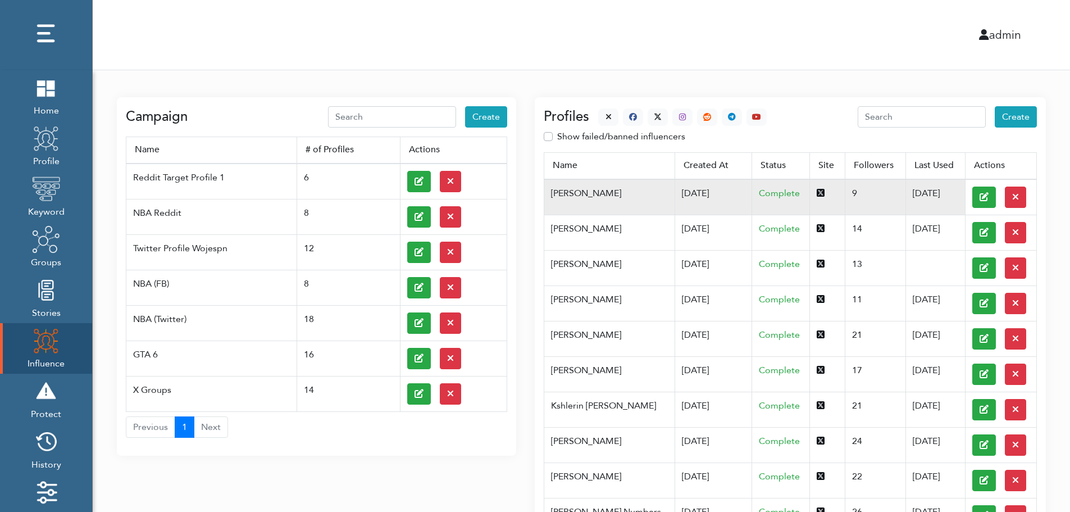
click at [675, 192] on td "[DATE]" at bounding box center [714, 197] width 78 height 36
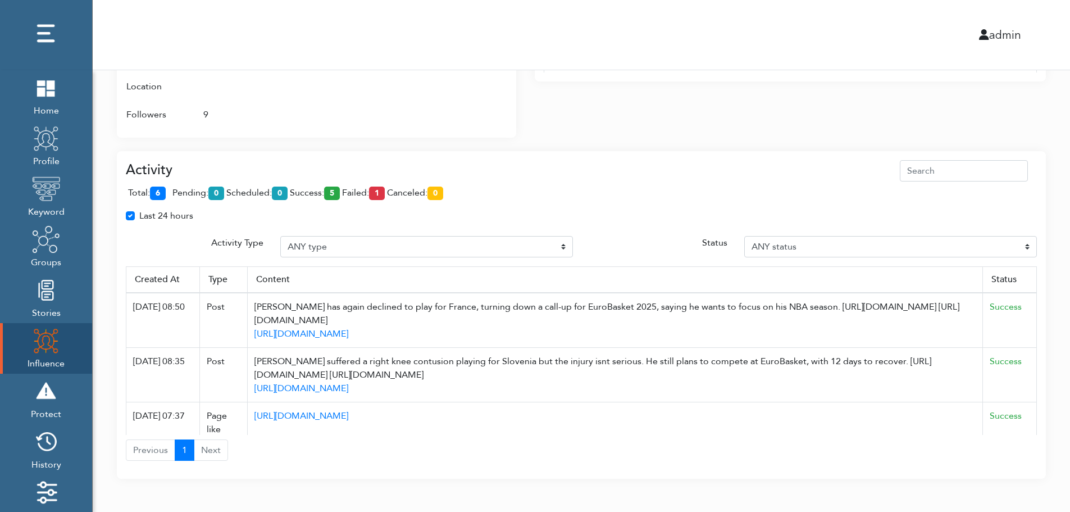
scroll to position [727, 0]
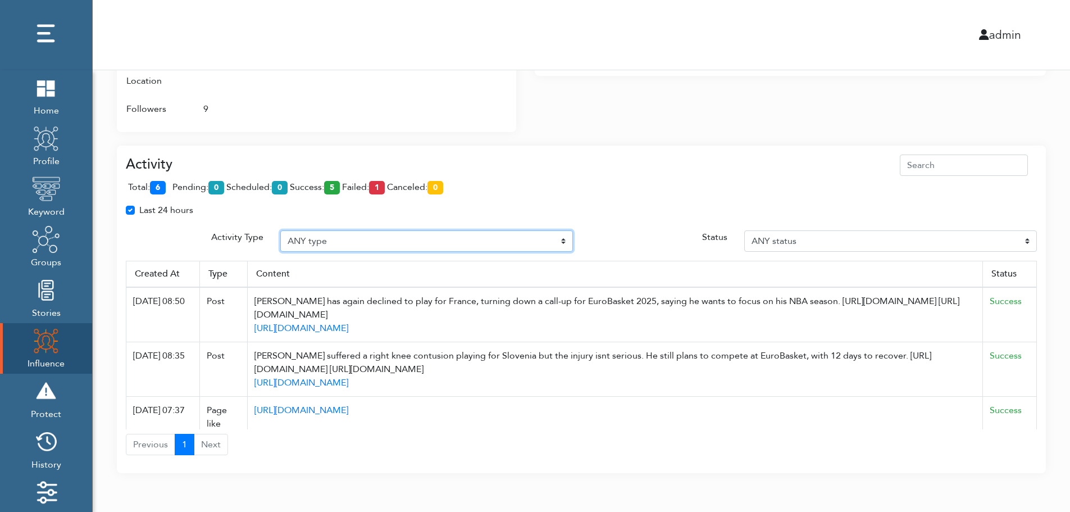
click at [364, 239] on select "ANY type Post Like Post Post comment Comment like Post Share Follow Unfollow Pa…" at bounding box center [426, 240] width 293 height 21
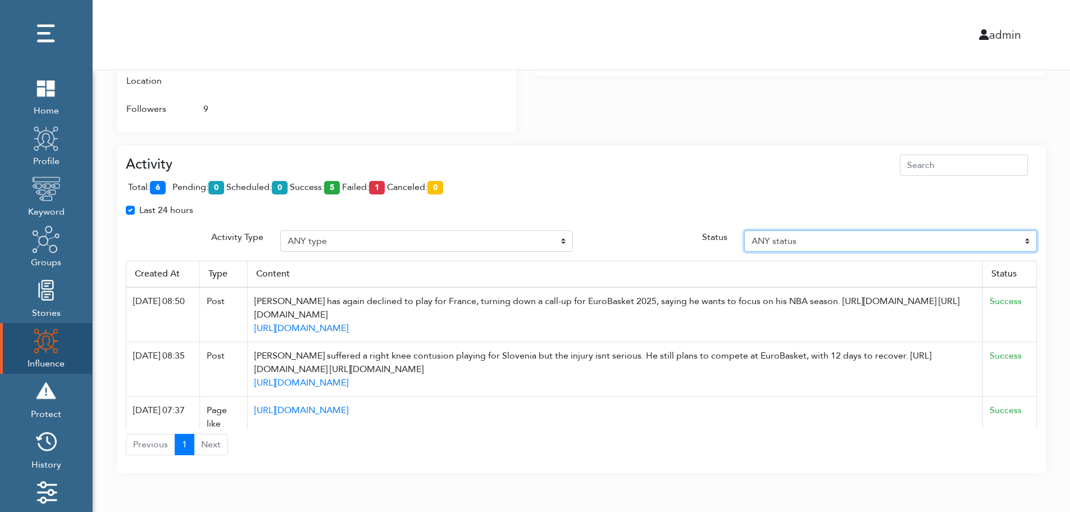
click at [838, 239] on select "ANY status Pending Scheduled Success Failed Canceled Unknown" at bounding box center [890, 240] width 293 height 21
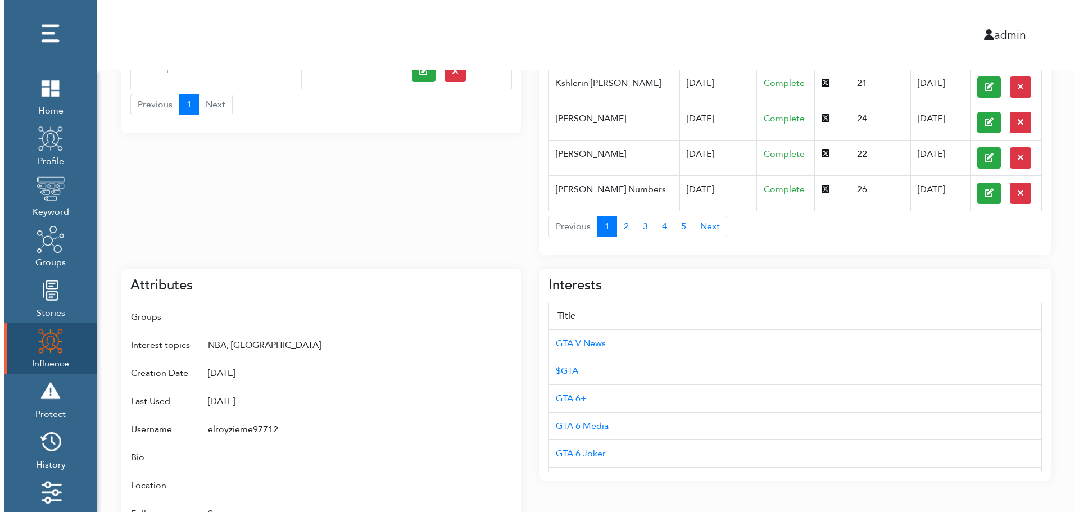
scroll to position [0, 0]
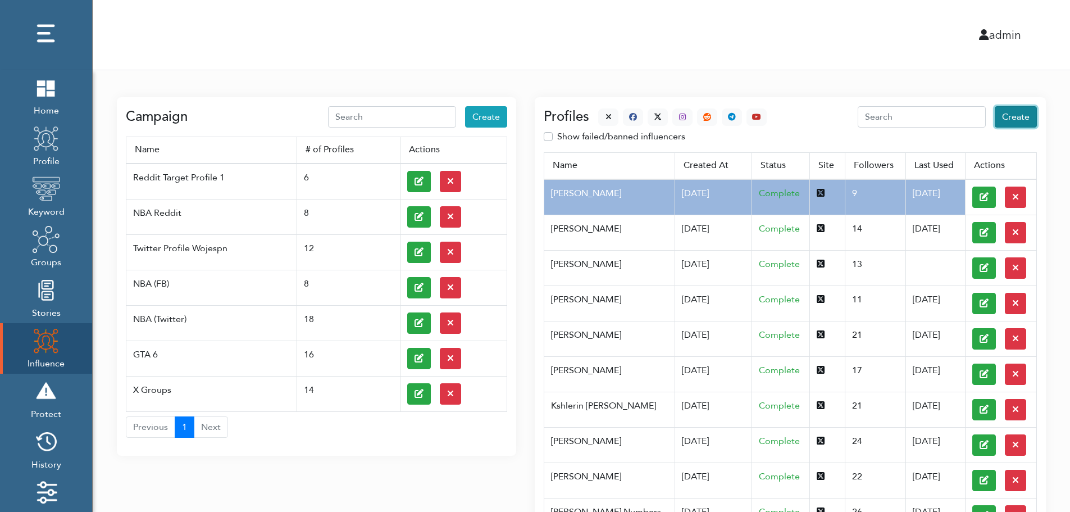
click at [1018, 117] on span "Create" at bounding box center [1016, 117] width 28 height 12
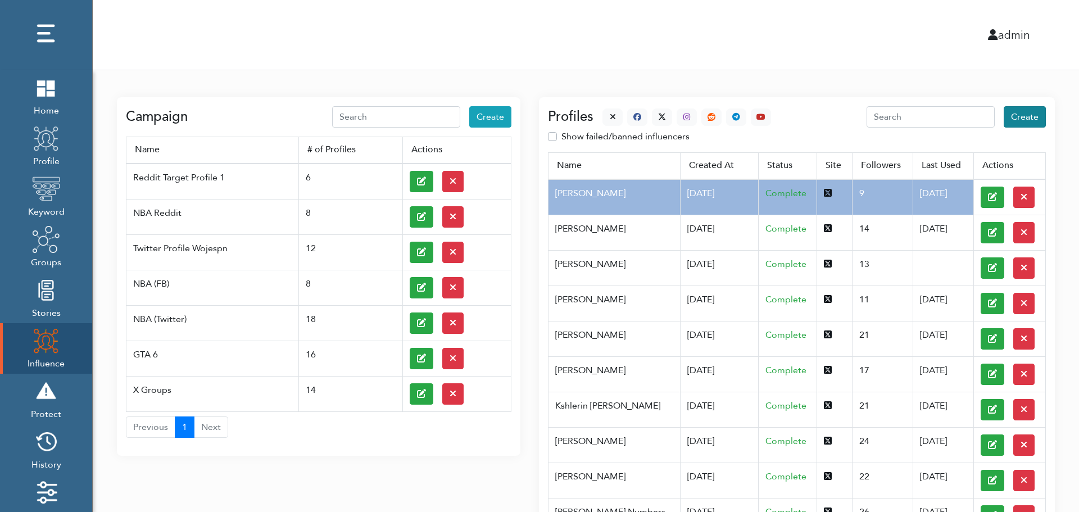
select select "primary"
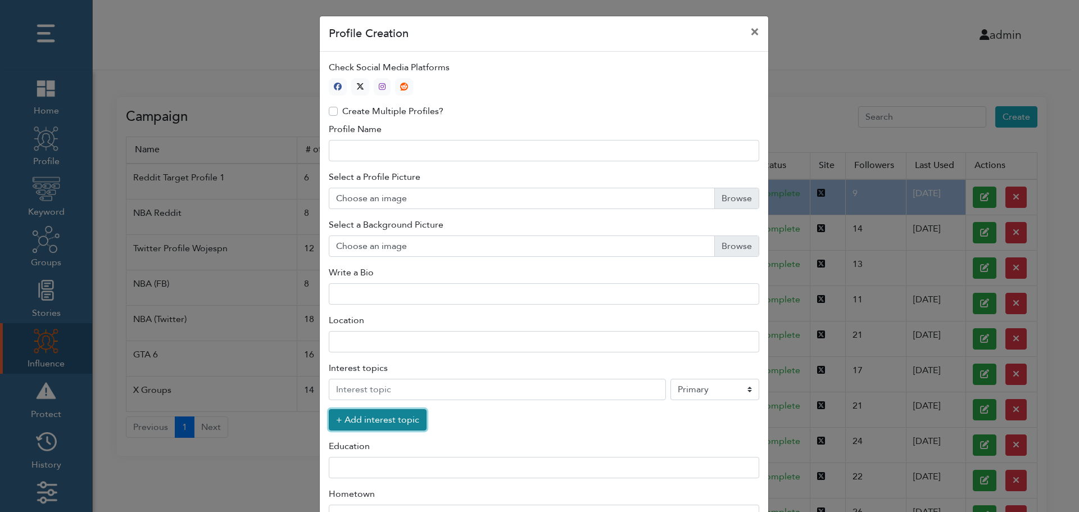
click at [371, 422] on button "+ Add interest topic" at bounding box center [378, 419] width 98 height 21
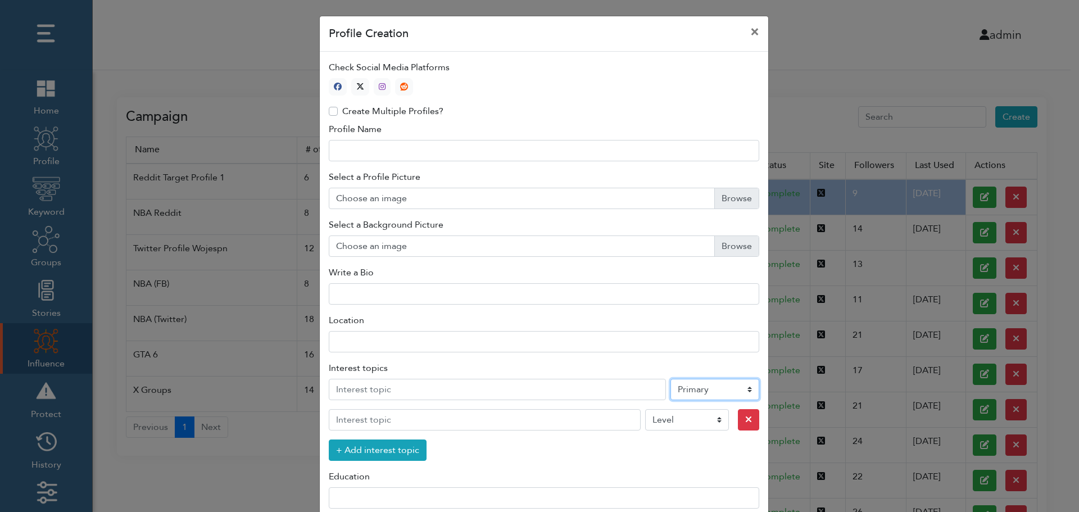
click at [698, 392] on select "Level Primary Secondary Tertiary" at bounding box center [714, 389] width 89 height 21
click at [357, 85] on icon "button" at bounding box center [360, 87] width 8 height 8
type input "1"
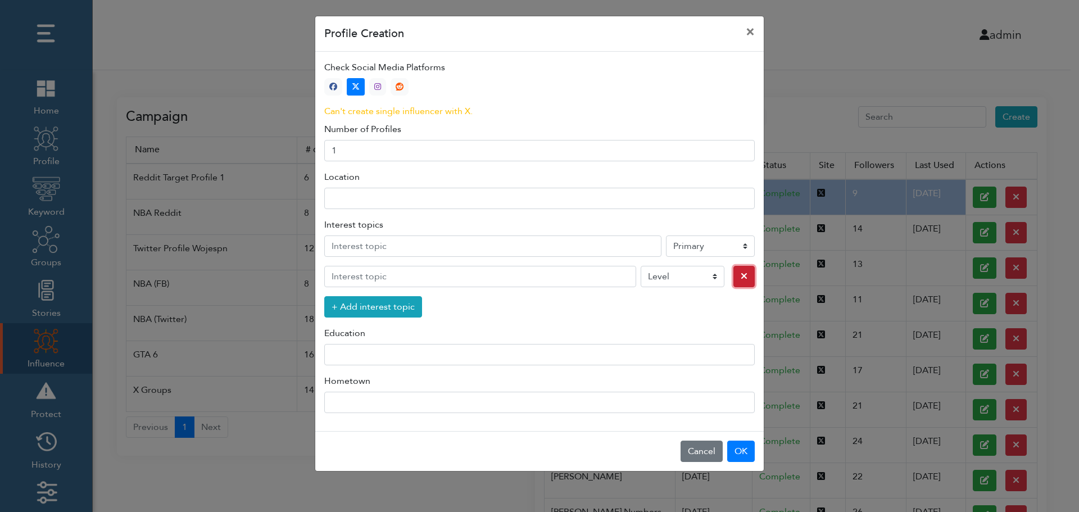
click at [740, 278] on icon "button" at bounding box center [743, 275] width 7 height 9
